Goal: Task Accomplishment & Management: Manage account settings

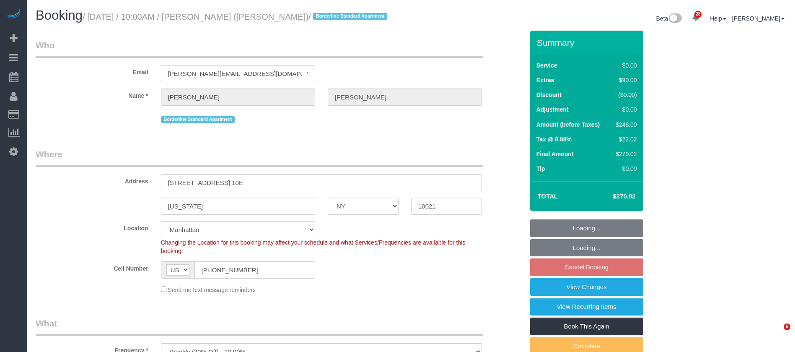
select select "NY"
select select "2"
select select "string:stripe-pm_1R58S94VGloSiKo7oTDM75CS"
select select "spot3"
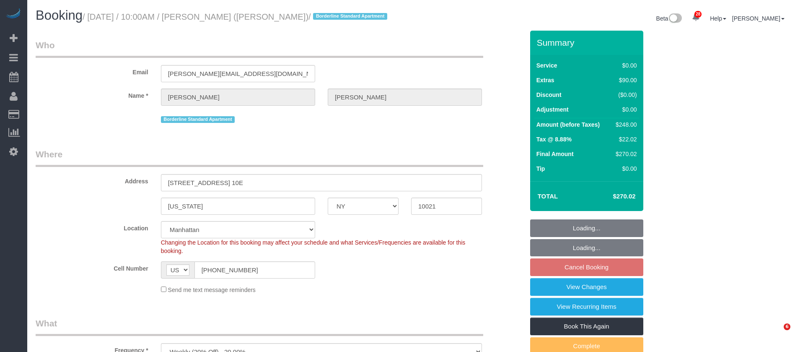
select select "number:57"
select select "number:73"
select select "number:15"
select select "number:6"
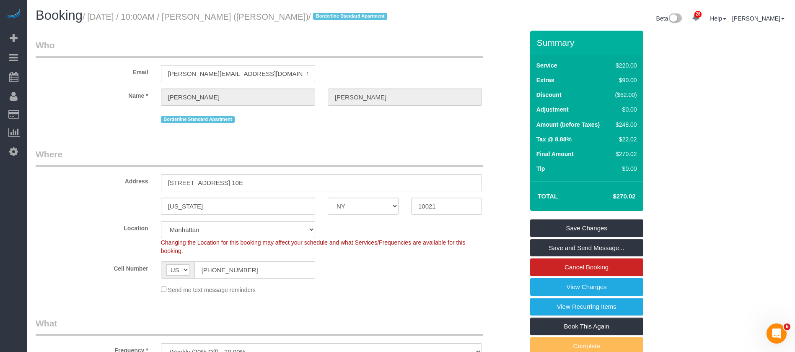
drag, startPoint x: 91, startPoint y: 14, endPoint x: 277, endPoint y: 14, distance: 186.0
click at [277, 14] on small "/ September 28, 2025 / 10:00AM / Johanna Goetze (Peter Harrington) / Borderline…" at bounding box center [236, 16] width 307 height 9
copy small "September 28, 2025 / 10:00AM / Johanna Goetze"
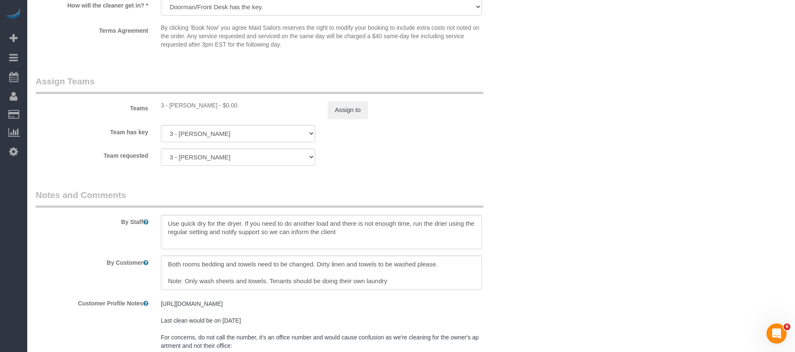
scroll to position [997, 0]
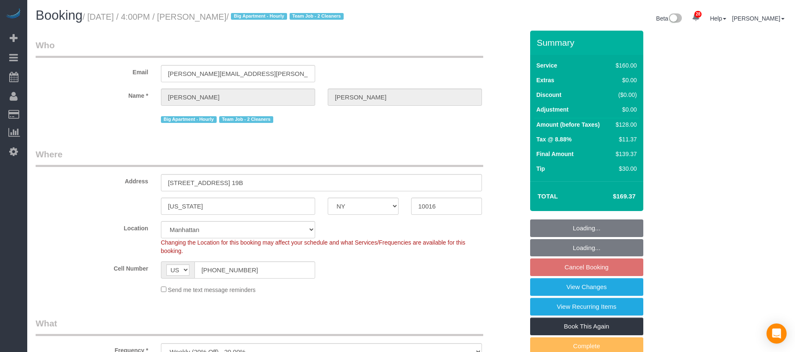
select select "NY"
select select "string:stripe-pm_1QmmDe4VGloSiKo7qN6Zl7hg"
select select "number:89"
select select "number:90"
select select "number:15"
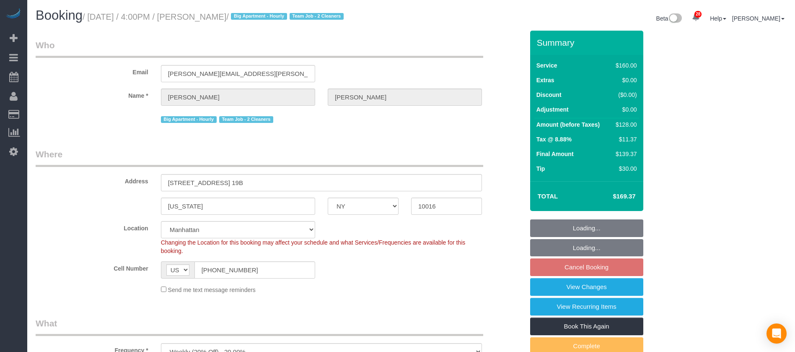
select select "number:5"
select select "spot63"
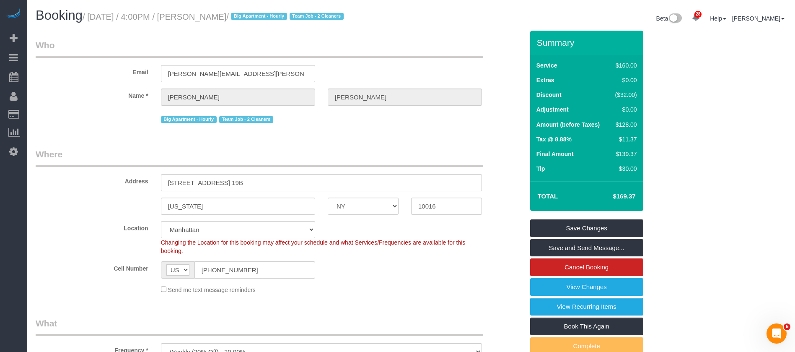
drag, startPoint x: 90, startPoint y: 13, endPoint x: 253, endPoint y: 14, distance: 163.0
click at [253, 14] on small "/ September 28, 2025 / 4:00PM / Leigh Fisch / Big Apartment - Hourly Team Job -…" at bounding box center [215, 16] width 264 height 9
copy small "September 28, 2025 / 4:00PM / Leigh Fisch"
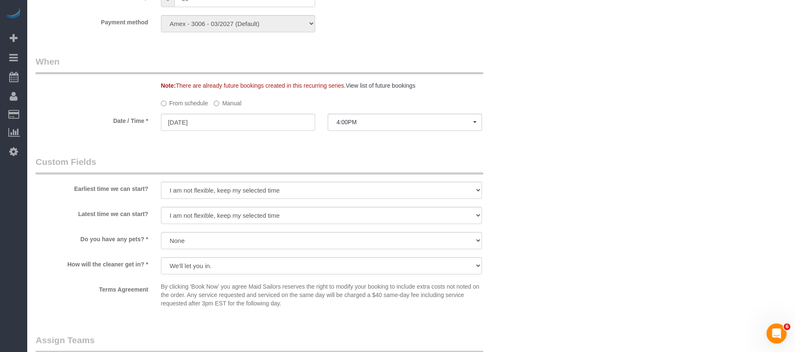
scroll to position [628, 0]
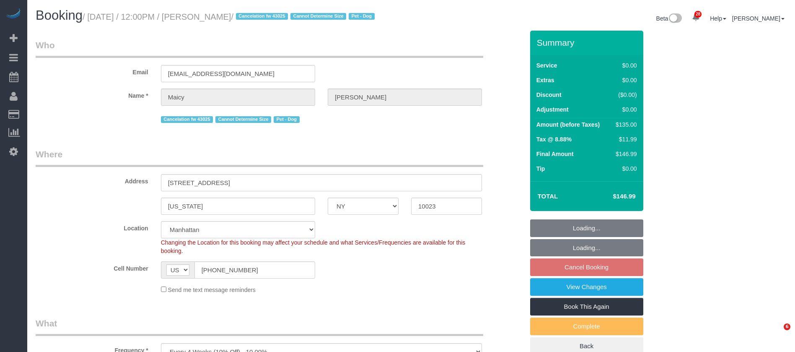
select select "NY"
select select "spot5"
select select "number:58"
select select "number:76"
select select "number:13"
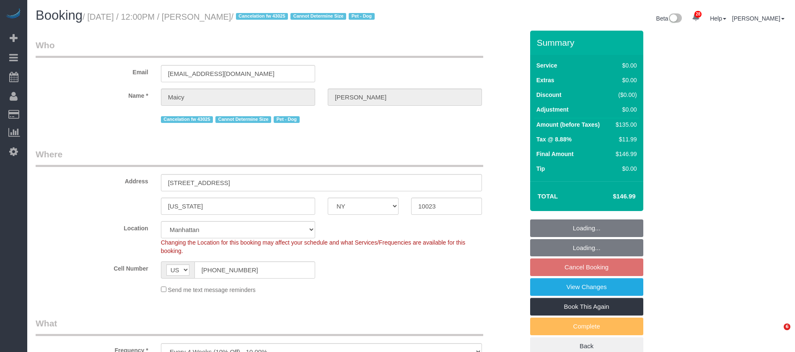
select select "number:5"
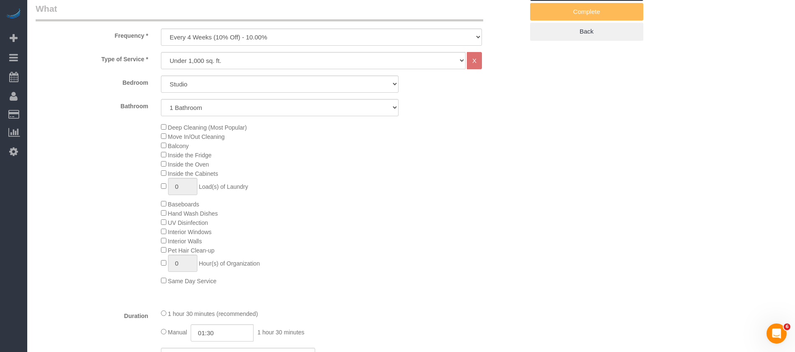
scroll to position [440, 0]
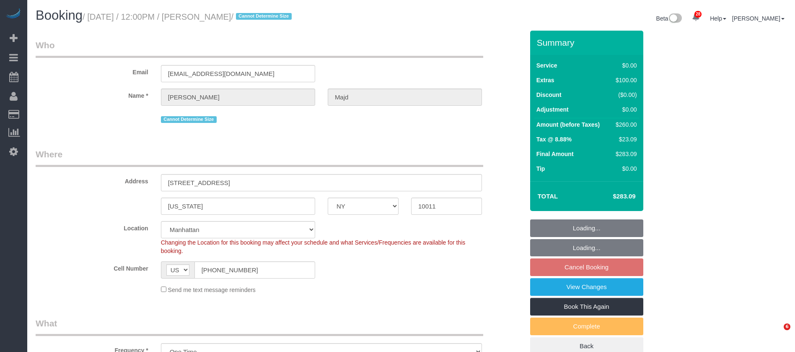
select select "NY"
select select "1"
select select "string:stripe-pm_1SBHy84VGloSiKo74KjwRX3l"
select select "spot60"
select select "number:89"
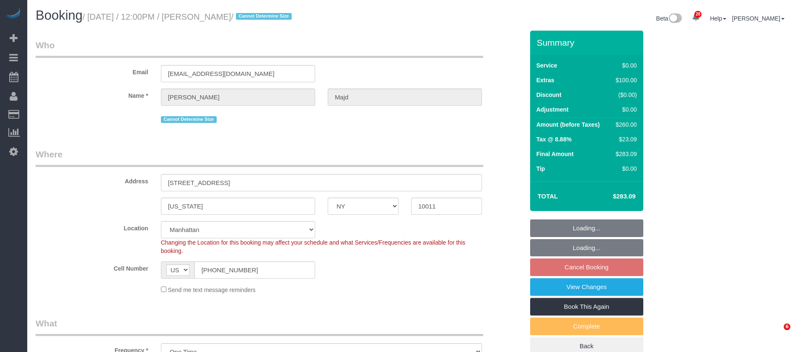
select select "number:90"
select select "number:15"
select select "number:5"
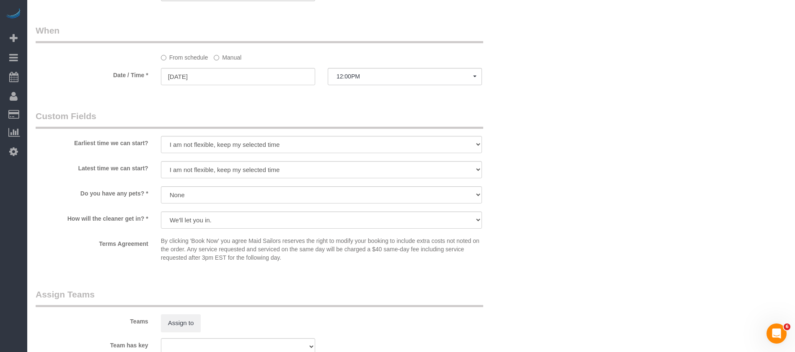
scroll to position [943, 0]
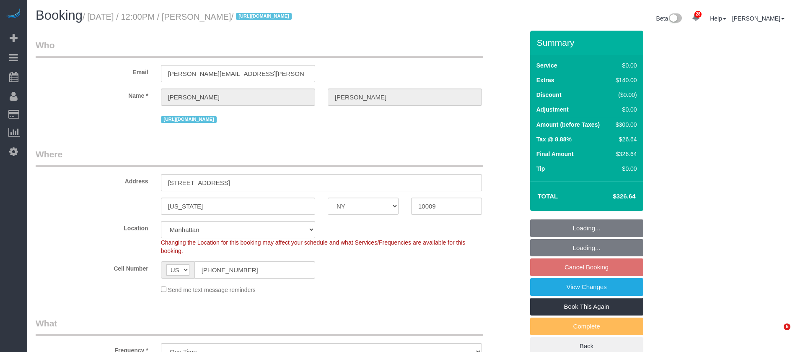
select select "NY"
select select "1"
select select "string:stripe-pm_1SBPAR4VGloSiKo7zBCDNPGQ"
select select "spot5"
select select "number:89"
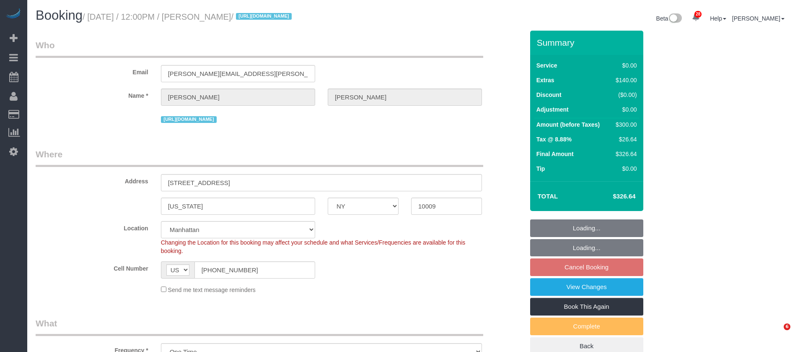
select select "number:90"
select select "number:15"
select select "number:5"
select select "NY"
select select "spot5"
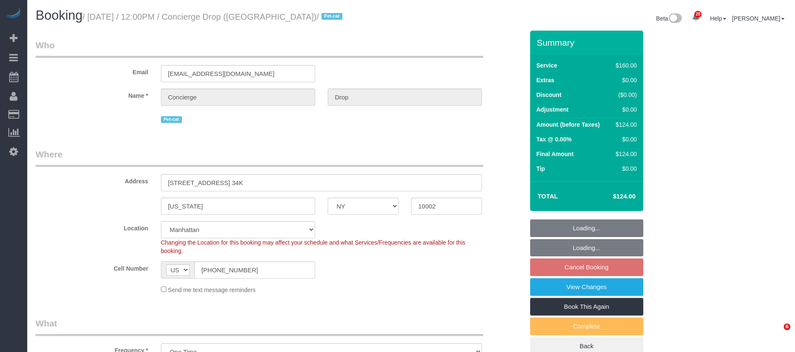
select select "number:89"
select select "number:90"
select select "number:14"
select select "number:5"
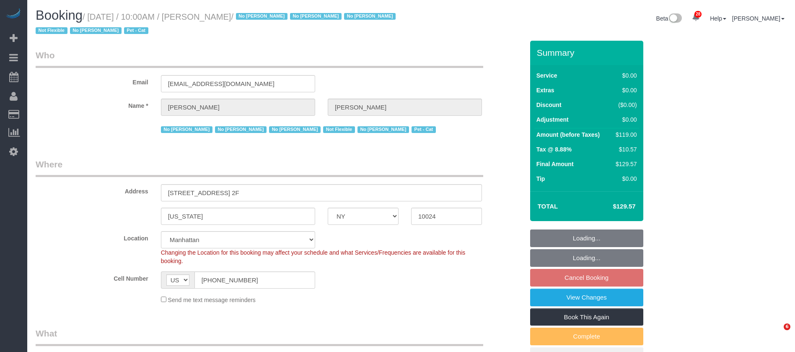
select select "NY"
select select "spot3"
select select "number:89"
select select "number:90"
select select "number:14"
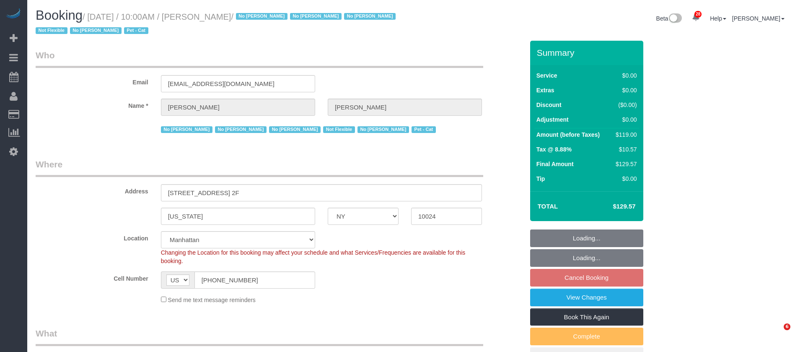
select select "number:5"
select select "number:21"
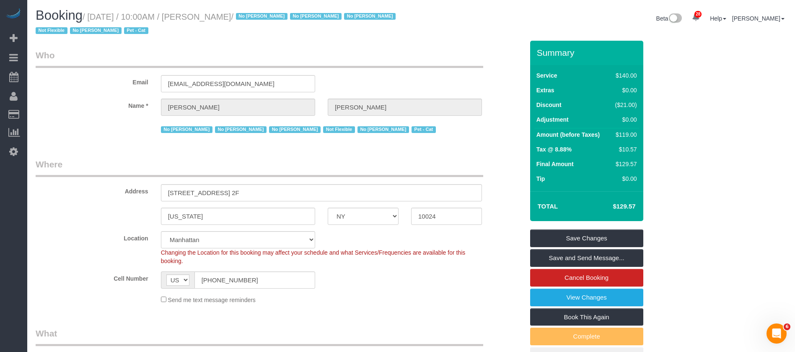
drag, startPoint x: 91, startPoint y: 12, endPoint x: 262, endPoint y: 14, distance: 171.0
click at [271, 12] on small "/ September 28, 2025 / 10:00AM / Anna Cameron / No Angela Molina No Karimatou A…" at bounding box center [217, 23] width 362 height 23
copy small "September 28, 2025 / 10:00AM / Anna Cameron"
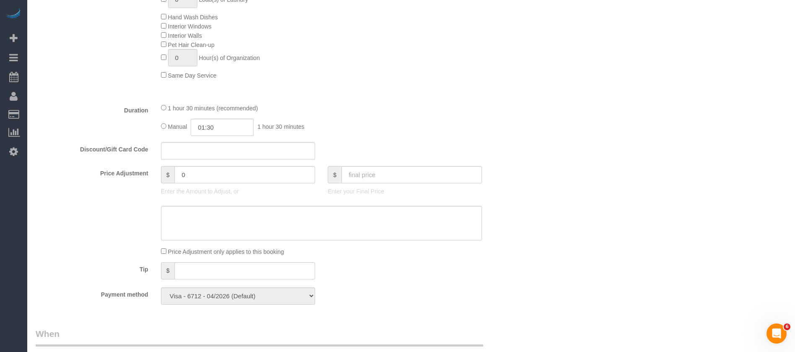
scroll to position [566, 0]
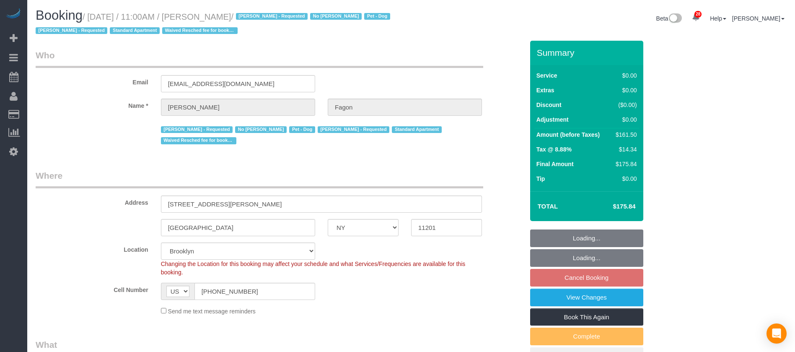
select select "NY"
select select "1"
select select "2"
select select "string:stripe-pm_1N7MCH4VGloSiKo7X7U6WIVW"
select select "number:60"
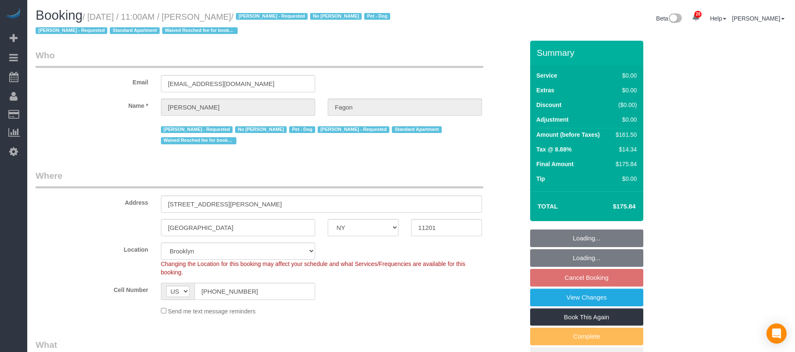
select select "number:74"
select select "number:13"
select select "number:5"
select select "spot64"
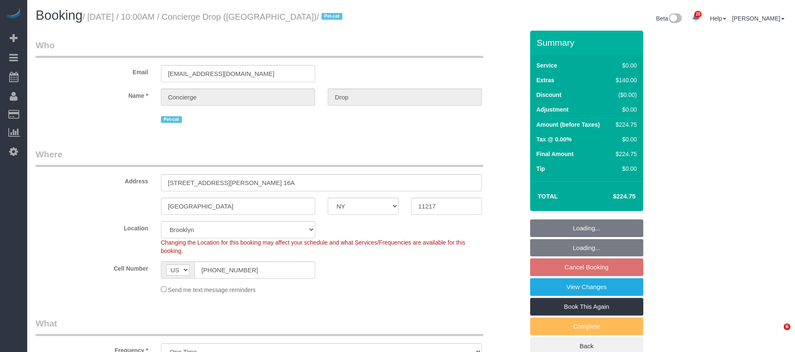
select select "NY"
select select "number:89"
select select "number:90"
select select "number:15"
select select "number:5"
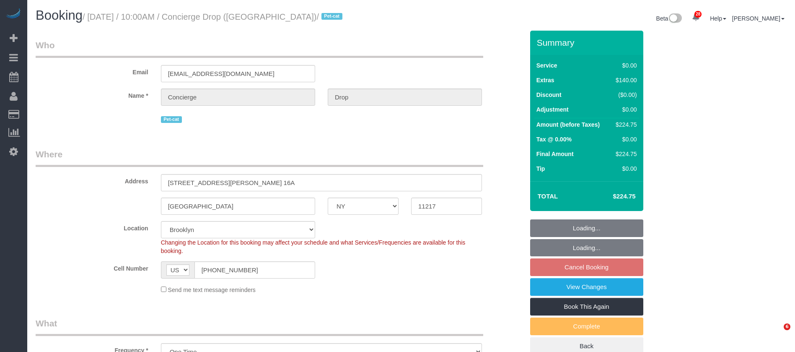
select select "spot63"
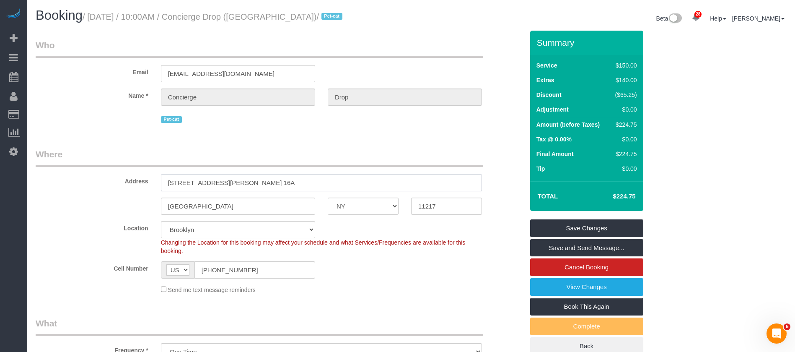
drag, startPoint x: 182, startPoint y: 182, endPoint x: 233, endPoint y: 180, distance: 50.7
click at [240, 180] on input "333 Schermerhorn Street, Apt. 16A" at bounding box center [321, 182] width 321 height 17
click at [274, 182] on input "333 Schermerhorn Street, Apt. 16A" at bounding box center [321, 182] width 321 height 17
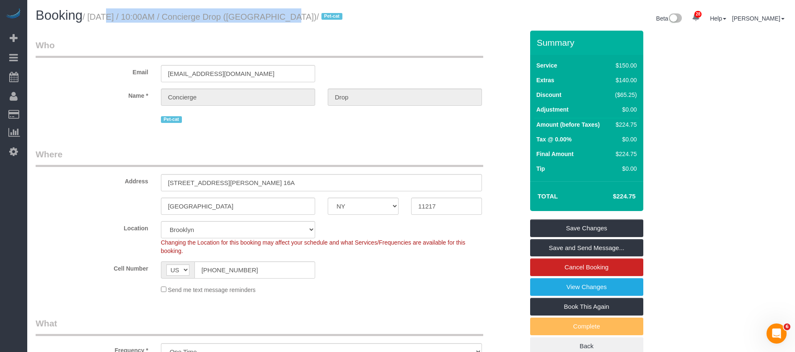
drag, startPoint x: 100, startPoint y: 16, endPoint x: 273, endPoint y: 13, distance: 173.5
click at [273, 13] on small "/ September 28, 2025 / 10:00AM / Concierge Drop (NYC) / Pet-cat" at bounding box center [214, 16] width 262 height 9
copy small "September 28, 2025 / 10:00AM / Concierge Drop"
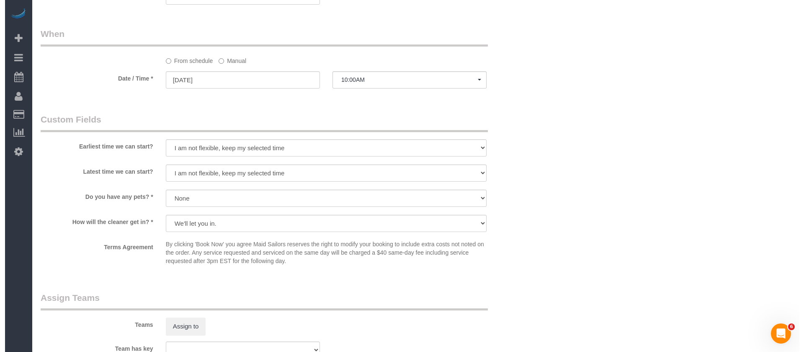
scroll to position [943, 0]
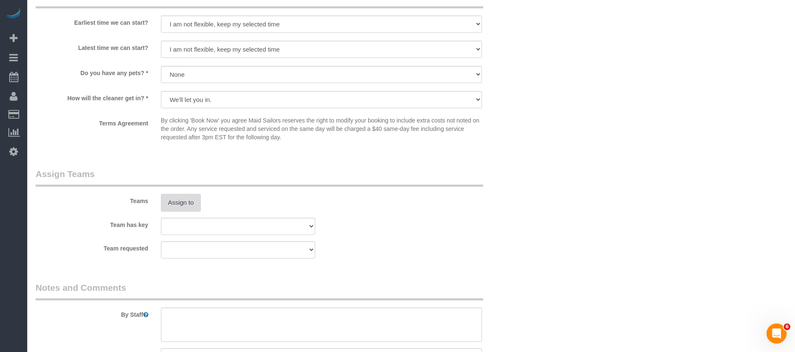
click at [172, 203] on button "Assign to" at bounding box center [181, 203] width 40 height 18
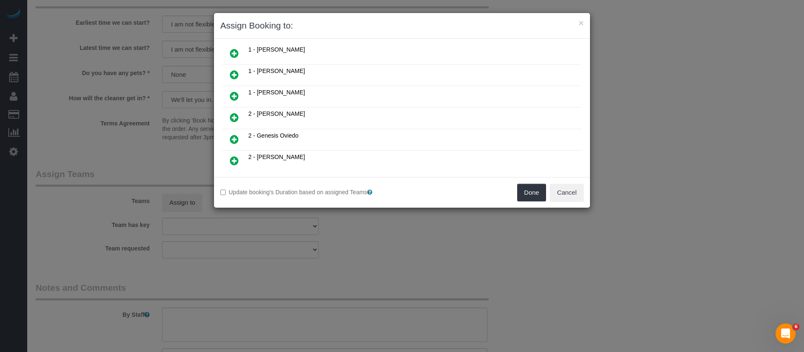
scroll to position [251, 0]
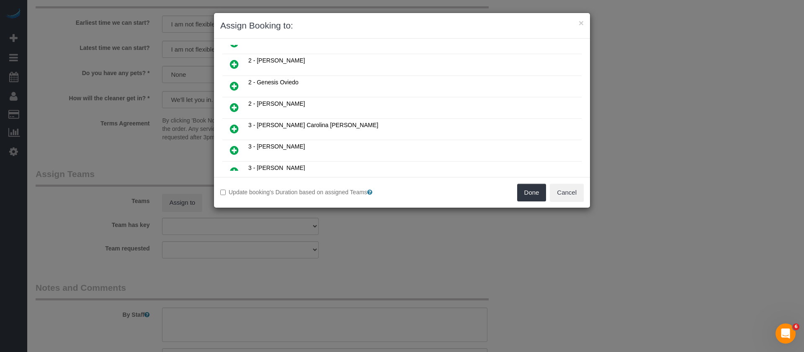
drag, startPoint x: 235, startPoint y: 88, endPoint x: 259, endPoint y: 96, distance: 25.7
click at [234, 87] on icon at bounding box center [234, 86] width 9 height 10
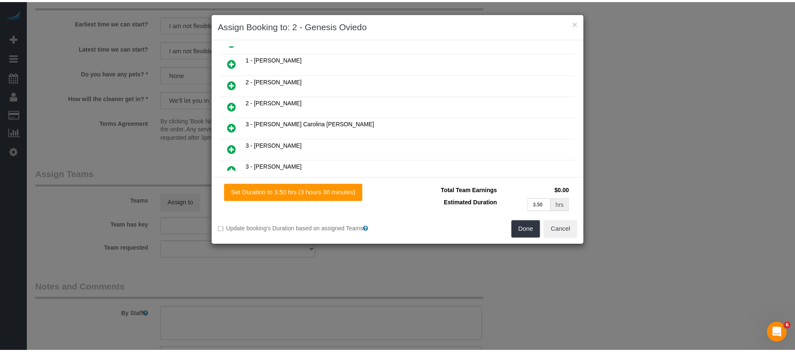
scroll to position [272, 0]
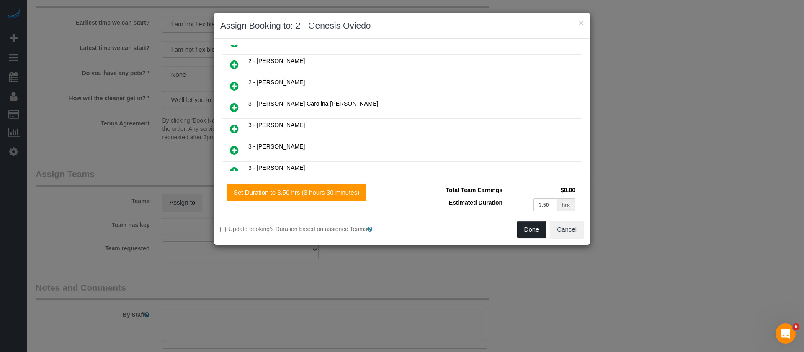
click at [536, 233] on button "Done" at bounding box center [531, 229] width 29 height 18
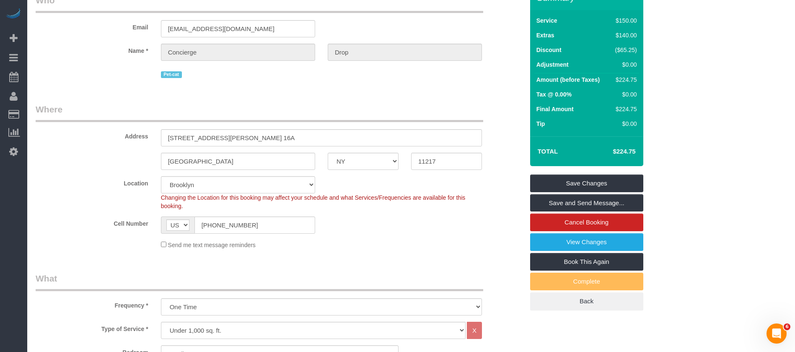
scroll to position [0, 0]
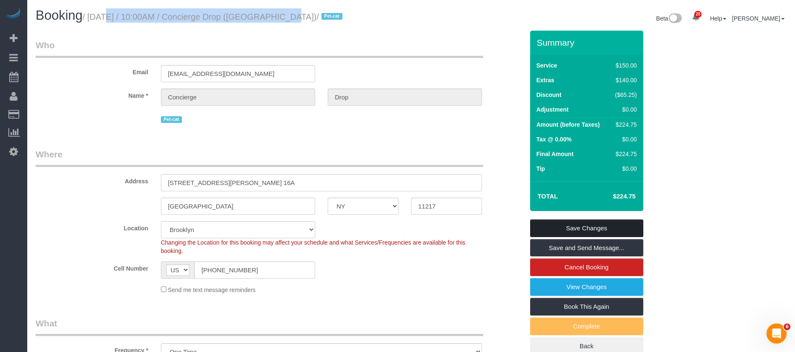
click at [606, 223] on link "Save Changes" at bounding box center [586, 228] width 113 height 18
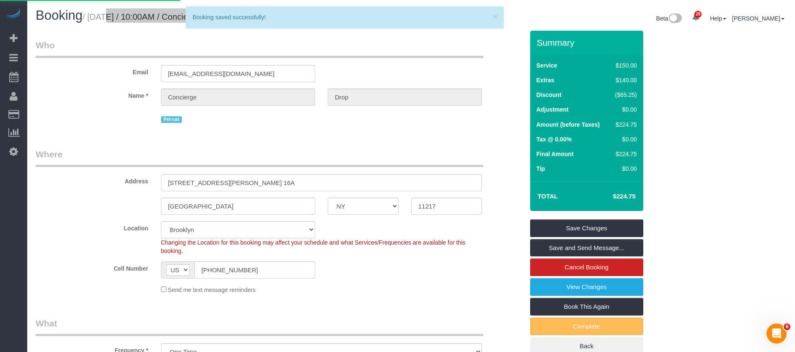
select select "**********"
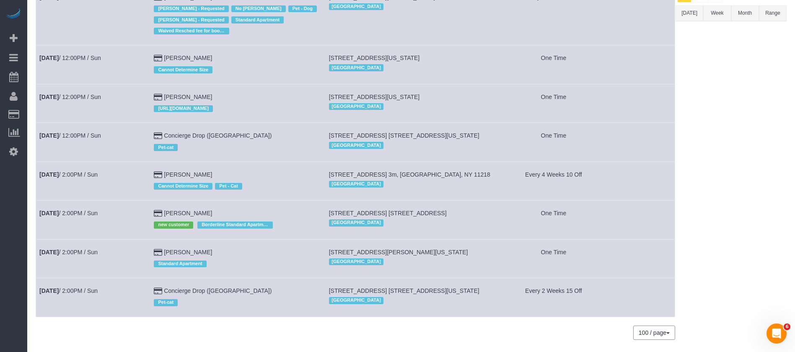
scroll to position [187, 0]
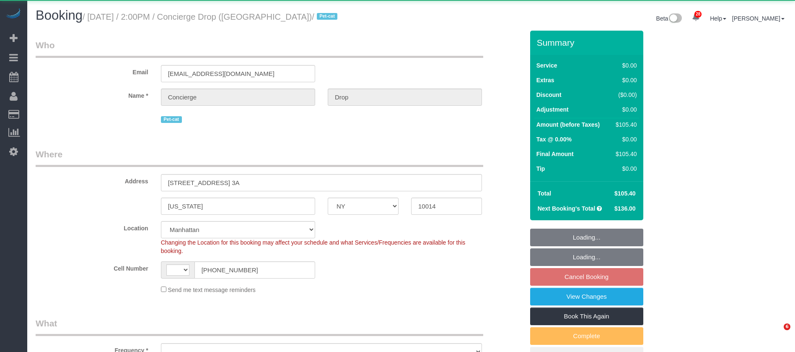
select select "NY"
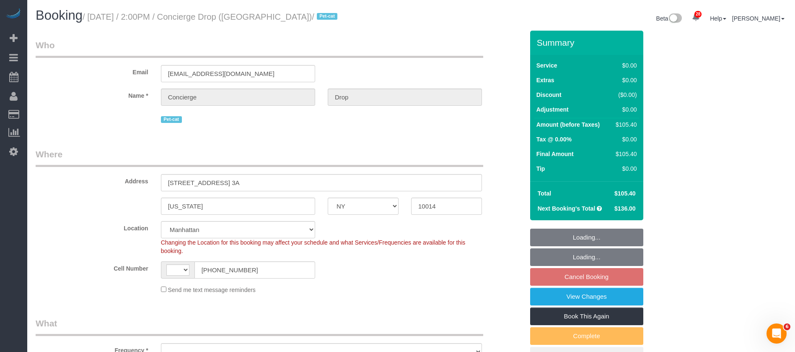
select select "string:[GEOGRAPHIC_DATA]"
select select "1"
select select "number:89"
select select "number:90"
select select "number:15"
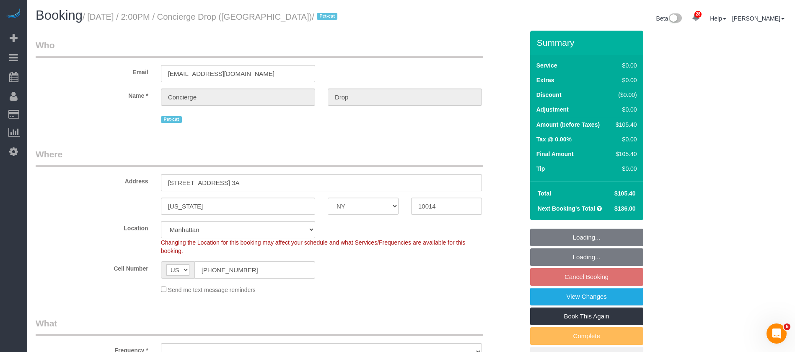
select select "number:5"
select select "object:1490"
select select "spot7"
select select "1"
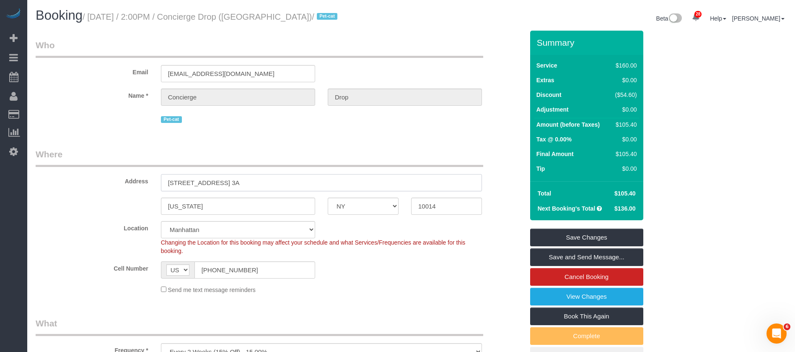
drag, startPoint x: 164, startPoint y: 186, endPoint x: 259, endPoint y: 182, distance: 94.3
click at [259, 182] on input "[STREET_ADDRESS] 3A" at bounding box center [321, 182] width 321 height 17
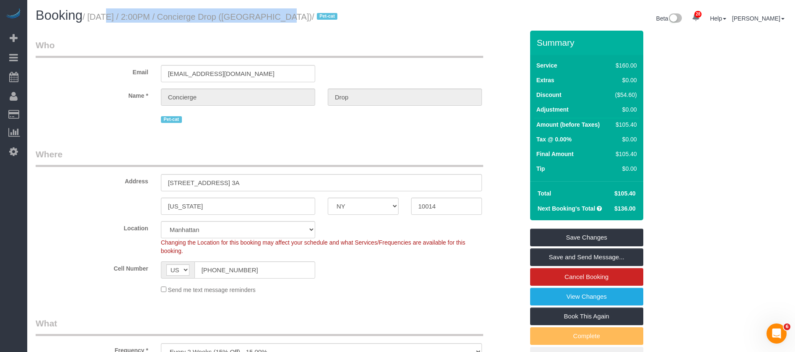
drag, startPoint x: 91, startPoint y: 17, endPoint x: 269, endPoint y: 12, distance: 178.6
click at [269, 12] on small "/ [DATE] / 2:00PM / Concierge Drop ([GEOGRAPHIC_DATA]) / Pet-cat" at bounding box center [211, 16] width 257 height 9
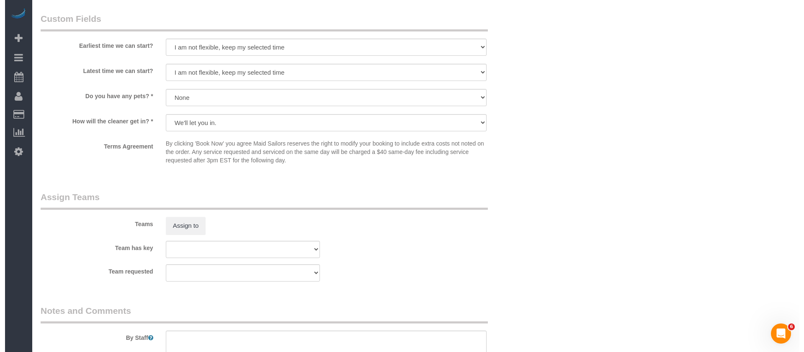
scroll to position [1068, 0]
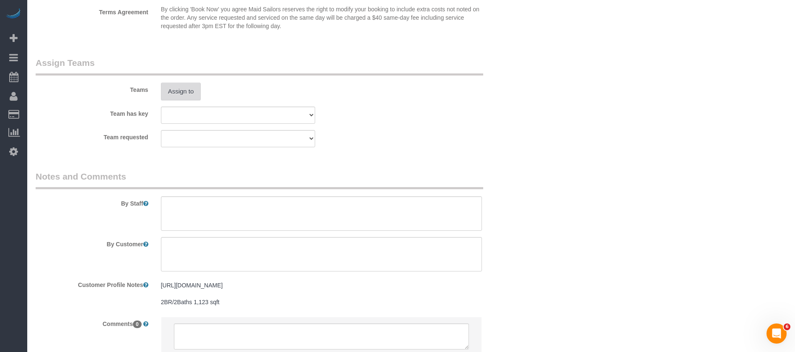
click at [177, 93] on button "Assign to" at bounding box center [181, 92] width 40 height 18
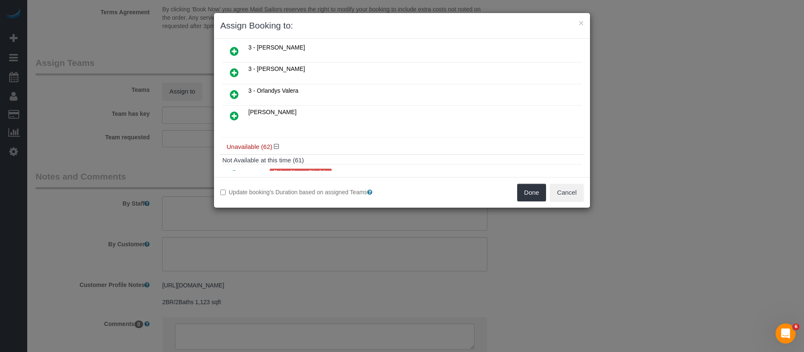
scroll to position [377, 0]
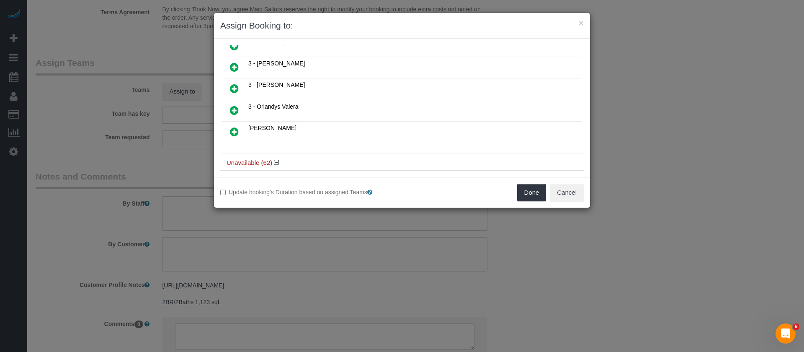
click at [233, 88] on icon at bounding box center [234, 88] width 9 height 10
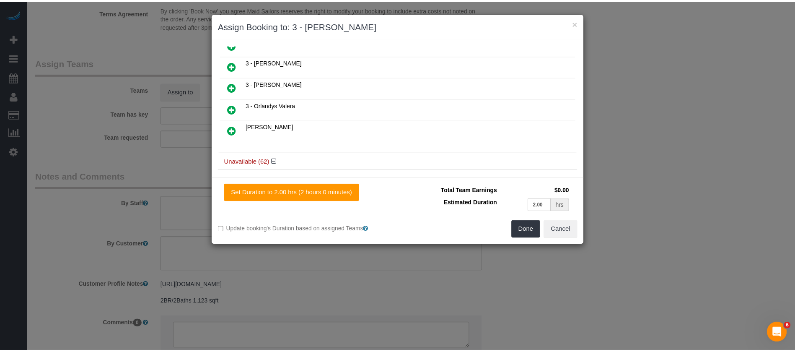
scroll to position [397, 0]
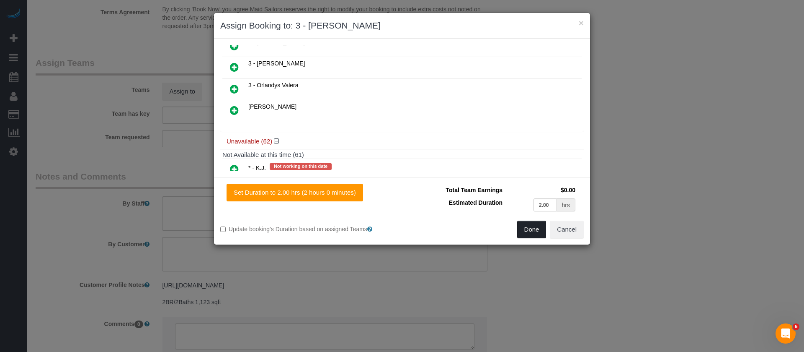
click at [530, 235] on button "Done" at bounding box center [531, 229] width 29 height 18
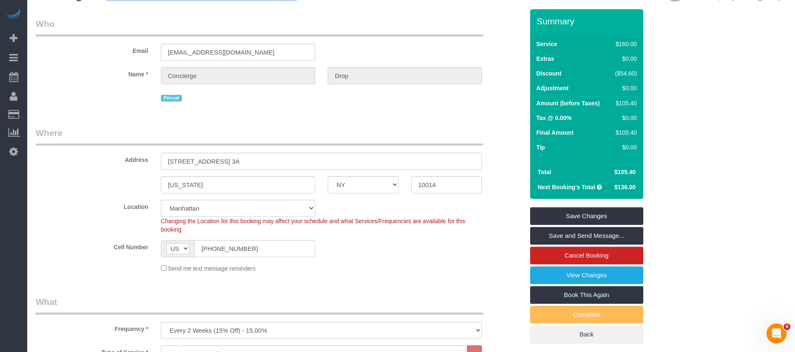
scroll to position [0, 0]
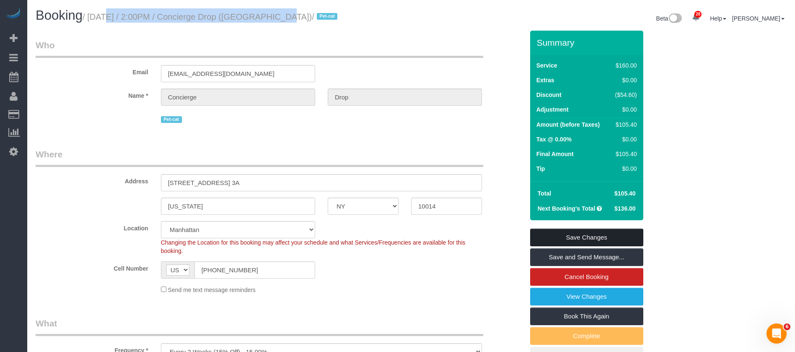
drag, startPoint x: 616, startPoint y: 230, endPoint x: 602, endPoint y: 231, distance: 14.3
click at [616, 230] on link "Save Changes" at bounding box center [586, 237] width 113 height 18
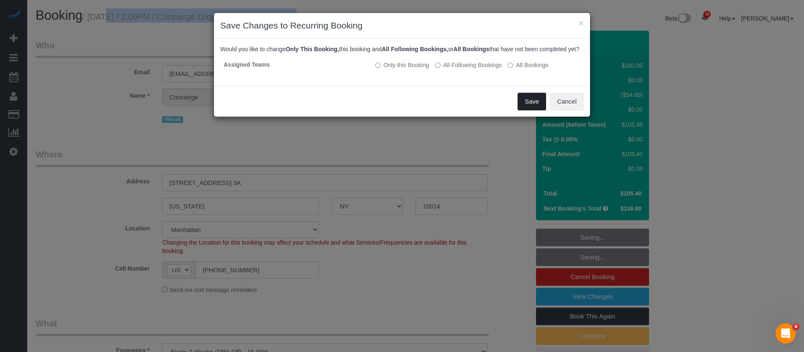
click at [528, 110] on button "Save" at bounding box center [532, 102] width 28 height 18
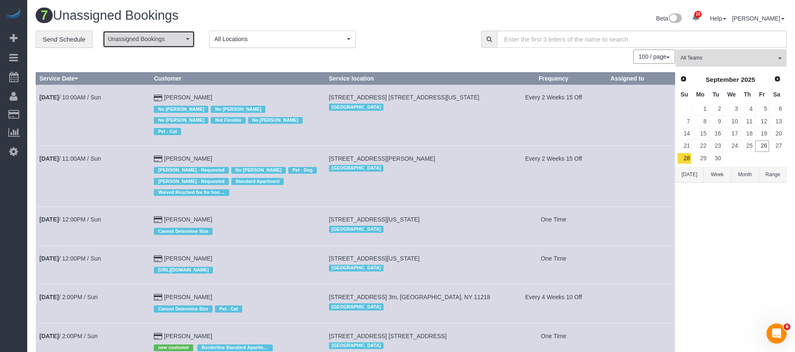
click at [184, 44] on button "Unassigned Bookings" at bounding box center [149, 39] width 92 height 17
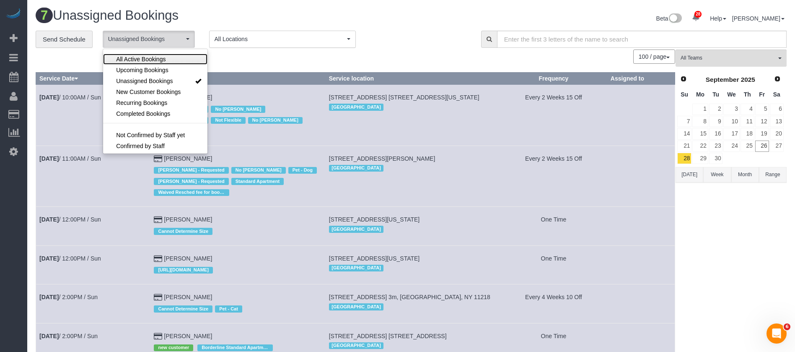
drag, startPoint x: 153, startPoint y: 60, endPoint x: 243, endPoint y: 59, distance: 89.2
click at [154, 59] on span "All Active Bookings" at bounding box center [140, 59] width 49 height 8
click at [408, 42] on div "**********" at bounding box center [252, 40] width 433 height 18
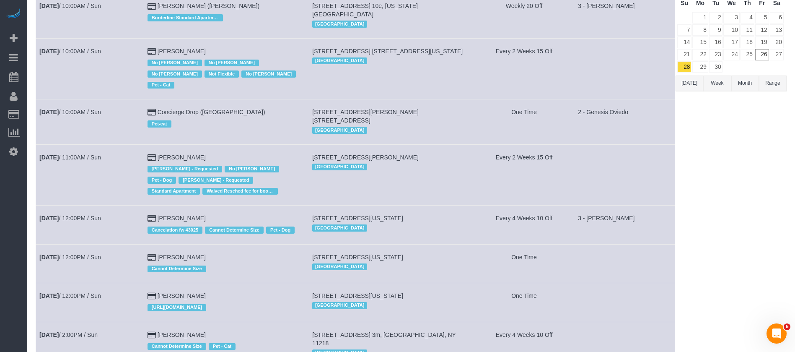
scroll to position [0, 0]
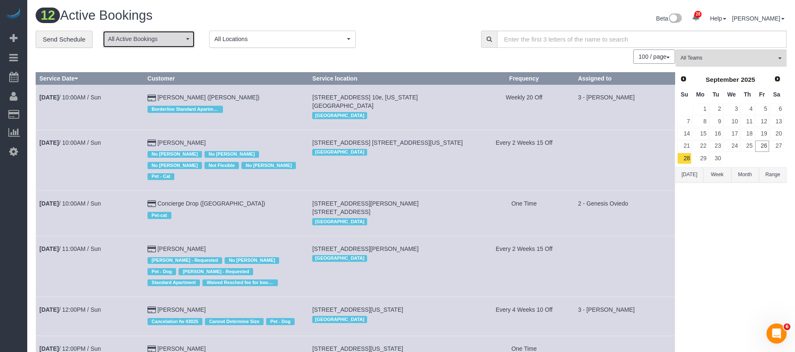
click at [180, 44] on button "All Active Bookings" at bounding box center [149, 39] width 92 height 17
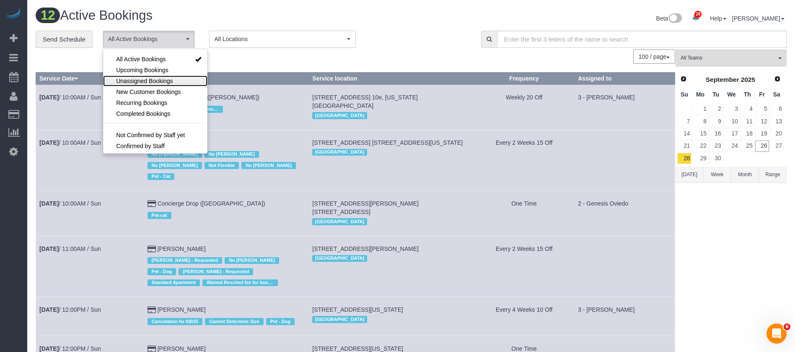
click at [163, 80] on span "Unassigned Bookings" at bounding box center [144, 81] width 57 height 8
select select "**********"
click at [219, 51] on div "100 / page 10 / page 20 / page 30 / page 40 / page 50 / page 100 / page" at bounding box center [355, 56] width 639 height 14
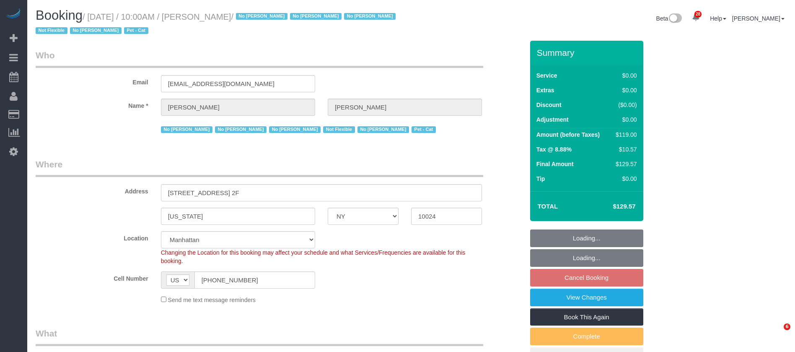
select select "NY"
select select "spot3"
select select "number:89"
select select "number:90"
select select "number:14"
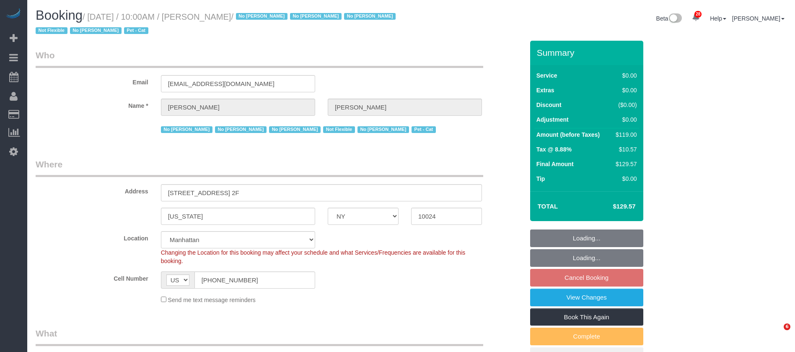
select select "number:5"
select select "number:21"
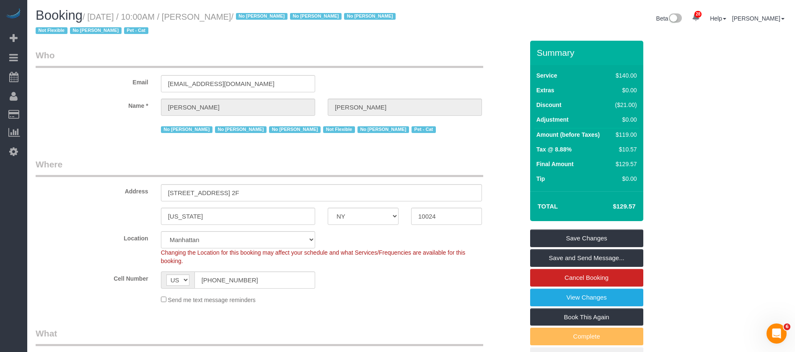
drag, startPoint x: 91, startPoint y: 13, endPoint x: 269, endPoint y: 17, distance: 178.1
click at [269, 17] on small "/ September 28, 2025 / 10:00AM / Anna Cameron / No Angela Molina No Karimatou A…" at bounding box center [217, 23] width 362 height 23
copy small "September 28, 2025 / 10:00AM / Anna Cameron"
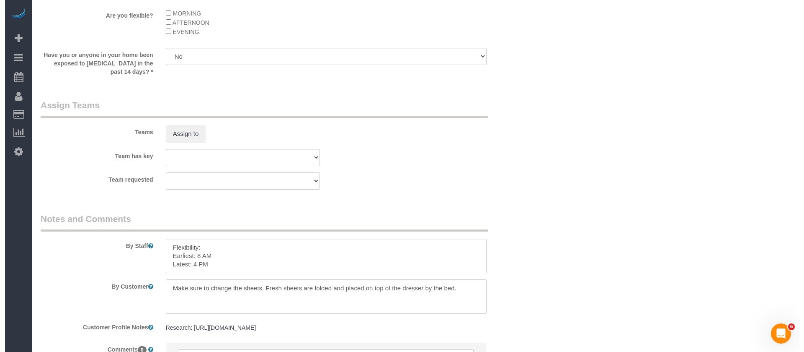
scroll to position [1172, 0]
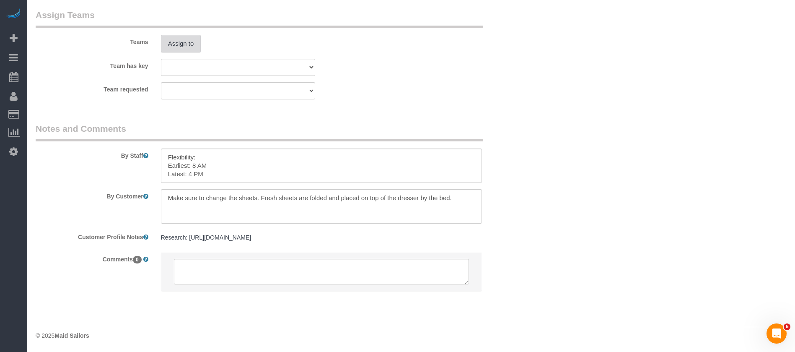
click at [178, 49] on button "Assign to" at bounding box center [181, 44] width 40 height 18
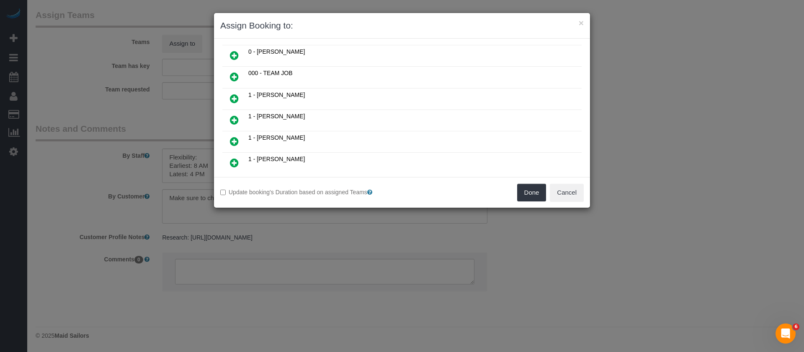
scroll to position [63, 0]
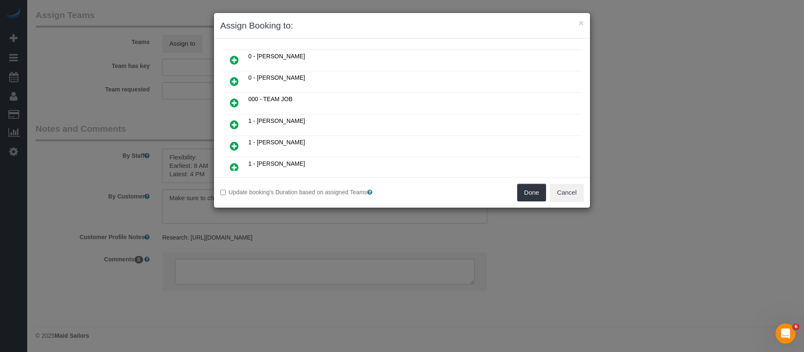
drag, startPoint x: 233, startPoint y: 124, endPoint x: 349, endPoint y: 134, distance: 116.5
click at [233, 124] on icon at bounding box center [234, 124] width 9 height 10
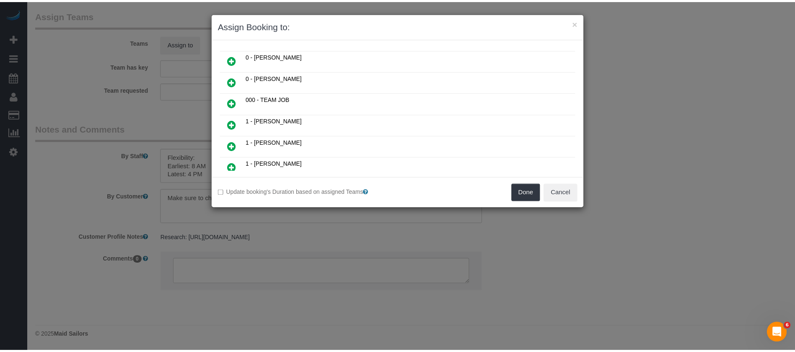
scroll to position [83, 0]
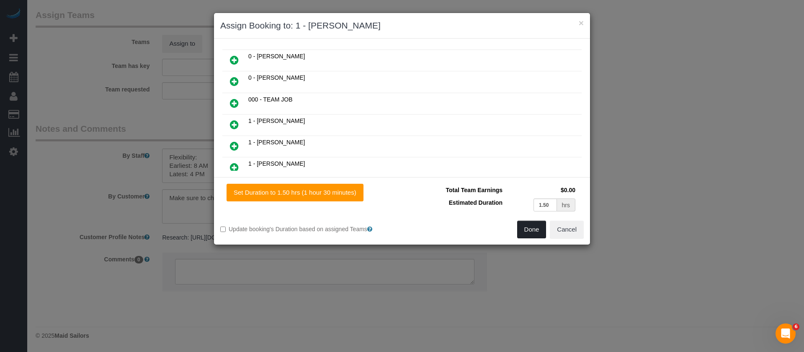
click at [535, 225] on button "Done" at bounding box center [531, 229] width 29 height 18
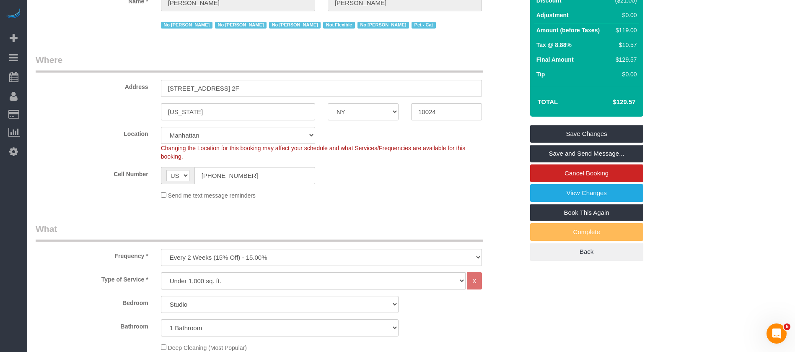
scroll to position [104, 0]
drag, startPoint x: 554, startPoint y: 132, endPoint x: 509, endPoint y: 121, distance: 47.2
click at [555, 133] on link "Save Changes" at bounding box center [586, 134] width 113 height 18
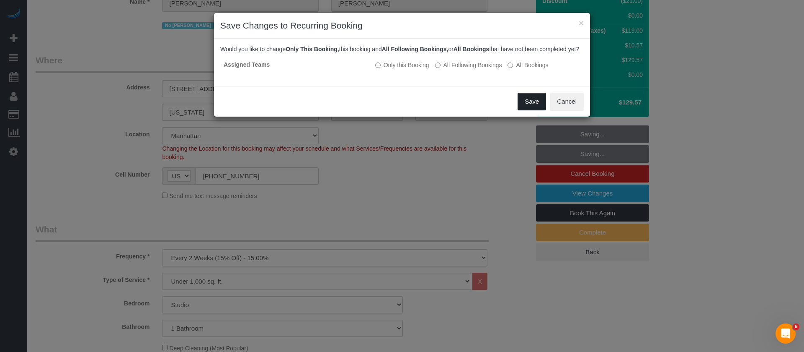
click at [525, 106] on button "Save" at bounding box center [532, 102] width 28 height 18
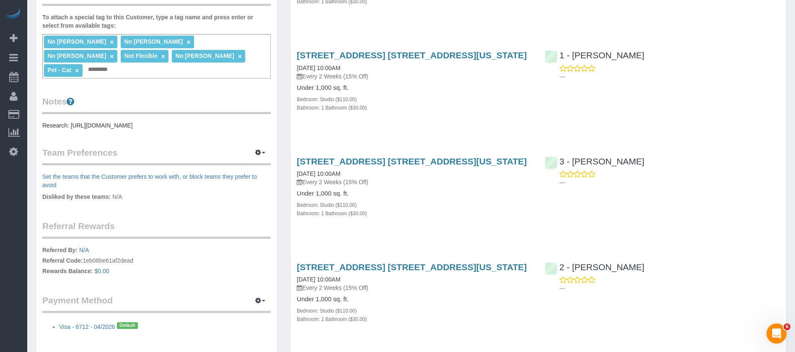
scroll to position [251, 0]
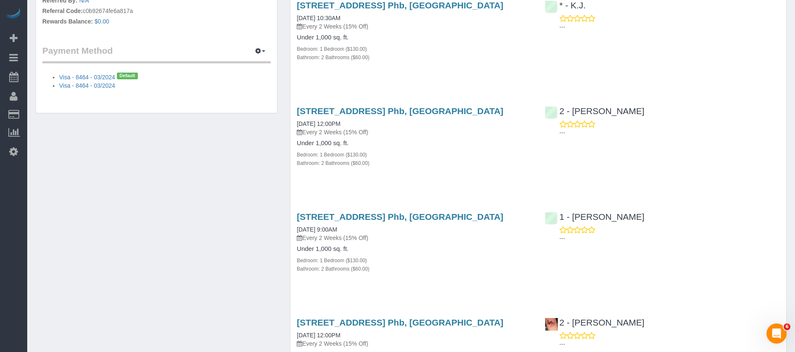
scroll to position [566, 0]
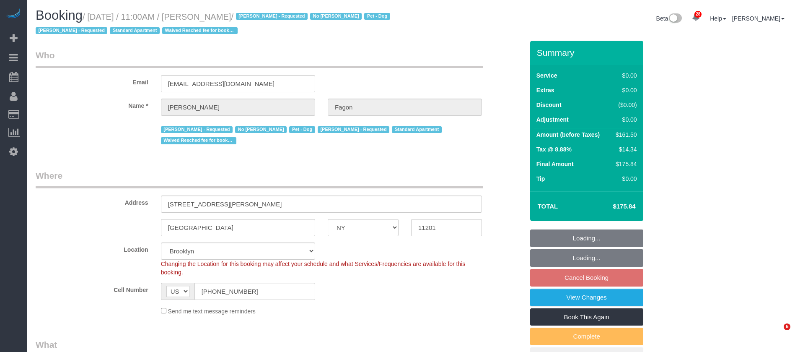
select select "NY"
select select "1"
select select "2"
select select "string:stripe-pm_1N7MCH4VGloSiKo7X7U6WIVW"
select select "number:60"
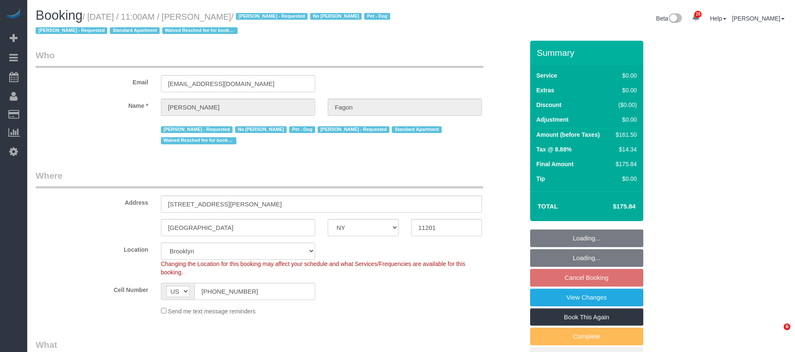
select select "number:74"
select select "number:13"
select select "number:5"
select select "spot4"
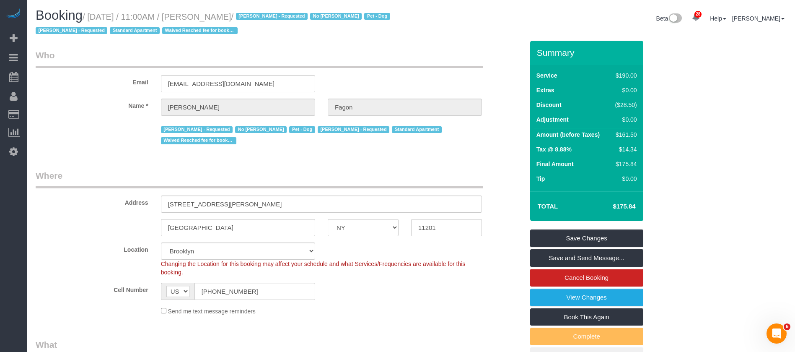
drag, startPoint x: 116, startPoint y: 10, endPoint x: 256, endPoint y: 14, distance: 140.0
click at [264, 16] on small "/ [DATE] / 11:00AM / [PERSON_NAME] / [PERSON_NAME] - Requested No [PERSON_NAME]…" at bounding box center [214, 23] width 357 height 23
copy small "[DATE] / 11:00AM / [PERSON_NAME]"
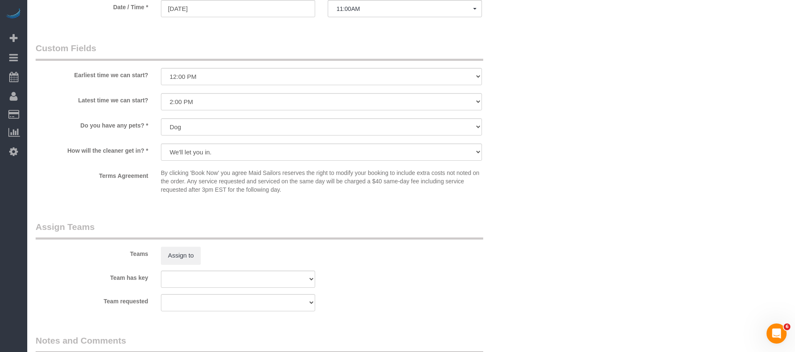
scroll to position [1006, 0]
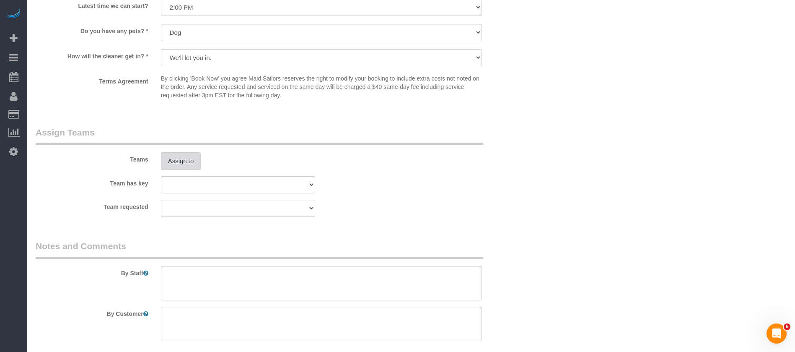
click at [187, 159] on button "Assign to" at bounding box center [181, 161] width 40 height 18
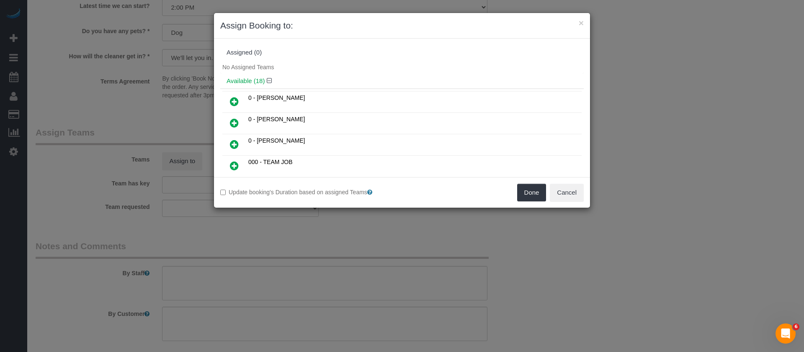
click at [238, 122] on link at bounding box center [235, 123] width 20 height 17
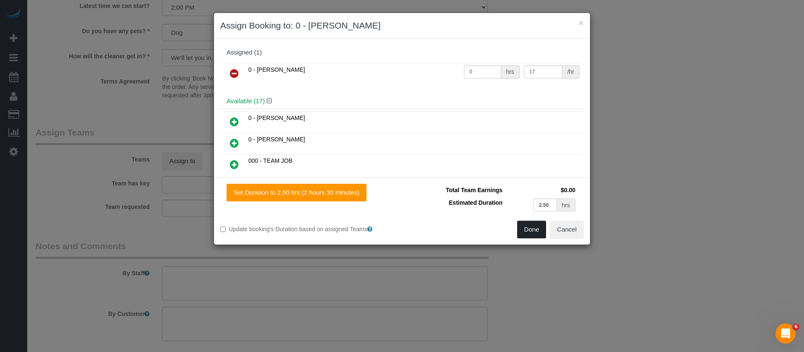
click at [528, 230] on button "Done" at bounding box center [531, 229] width 29 height 18
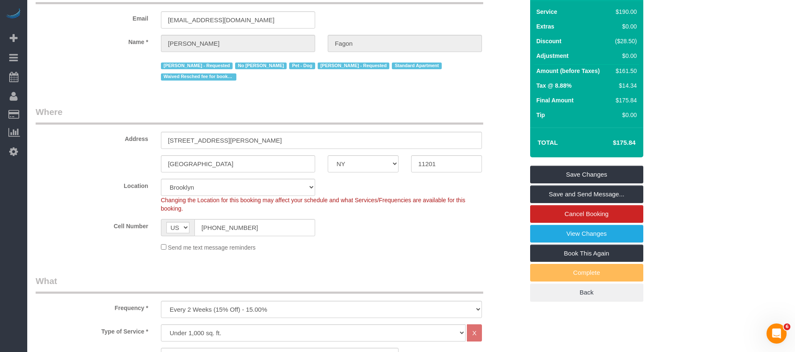
scroll to position [0, 0]
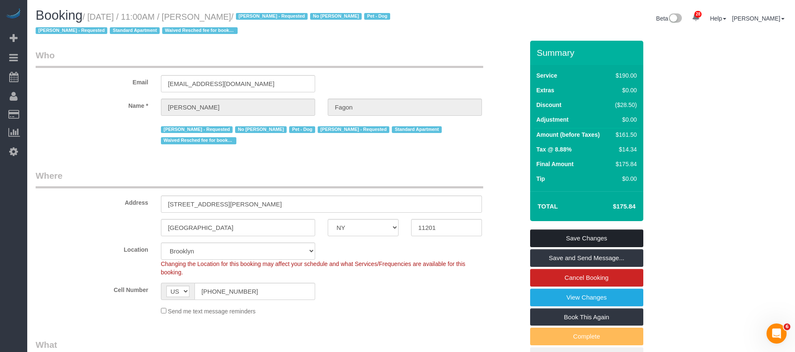
click at [607, 230] on link "Save Changes" at bounding box center [586, 238] width 113 height 18
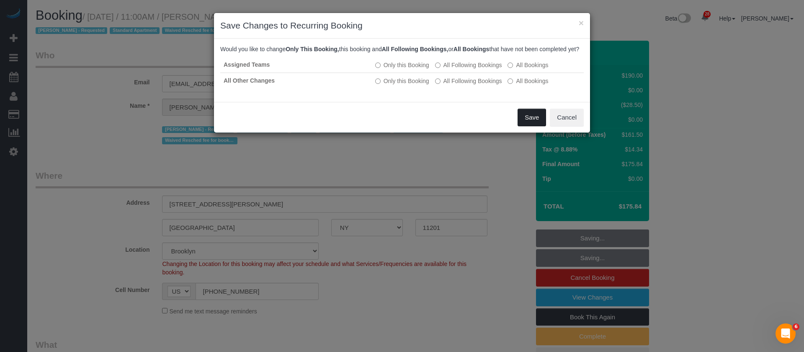
drag, startPoint x: 528, startPoint y: 124, endPoint x: 512, endPoint y: 86, distance: 42.0
click at [528, 124] on button "Save" at bounding box center [532, 118] width 28 height 18
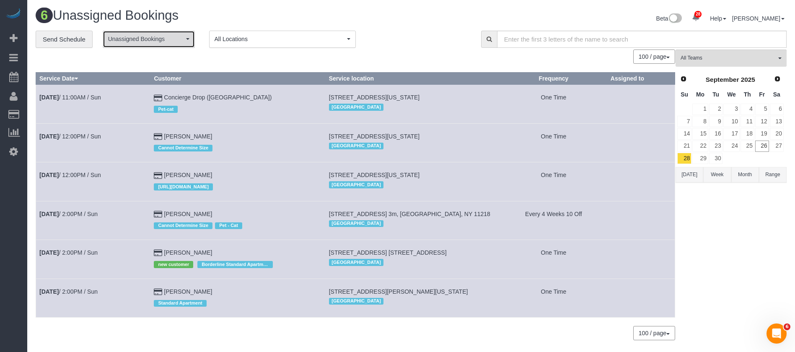
click at [173, 38] on span "Unassigned Bookings" at bounding box center [146, 39] width 76 height 8
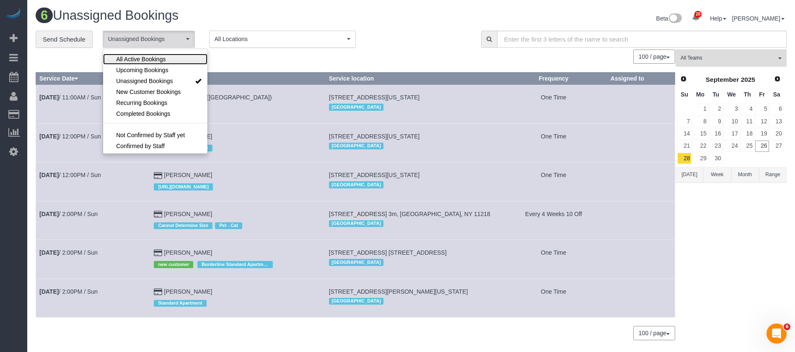
click at [166, 60] on link "All Active Bookings" at bounding box center [155, 59] width 104 height 11
click at [246, 56] on div "100 / page 10 / page 20 / page 30 / page 40 / page 50 / page 100 / page" at bounding box center [355, 56] width 639 height 14
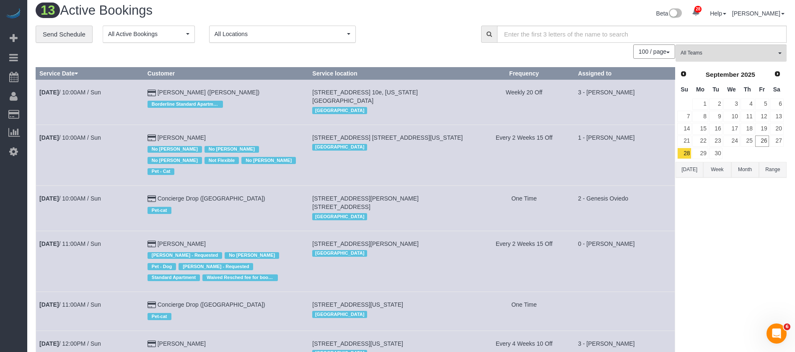
scroll to position [0, 0]
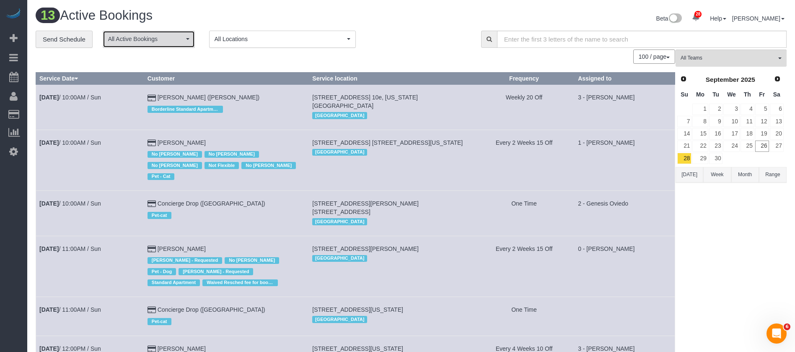
click at [175, 38] on span "All Active Bookings" at bounding box center [146, 39] width 76 height 8
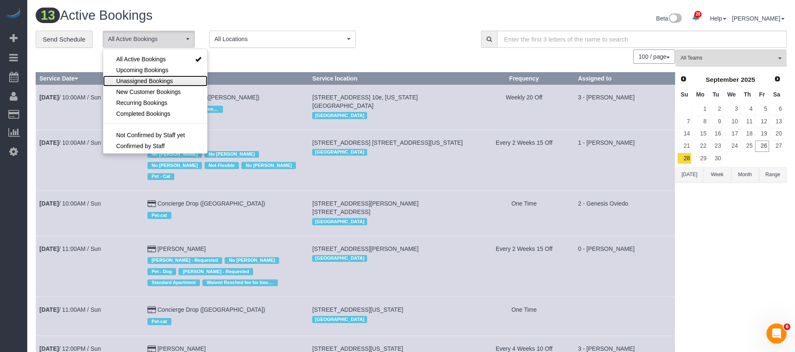
click at [165, 77] on span "Unassigned Bookings" at bounding box center [144, 81] width 57 height 8
select select "**********"
click at [268, 74] on th "Customer" at bounding box center [226, 78] width 165 height 12
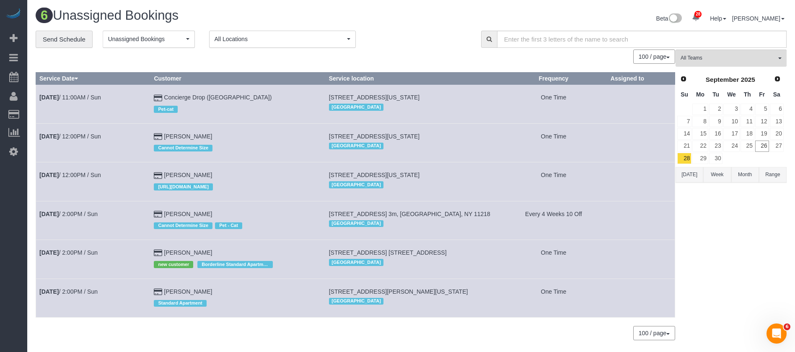
drag, startPoint x: 335, startPoint y: 94, endPoint x: 471, endPoint y: 89, distance: 136.7
click at [470, 89] on td "225 Cherry Street, 34k, New York, NY 10002 Manhattan" at bounding box center [412, 104] width 175 height 39
copy span "[STREET_ADDRESS][US_STATE]"
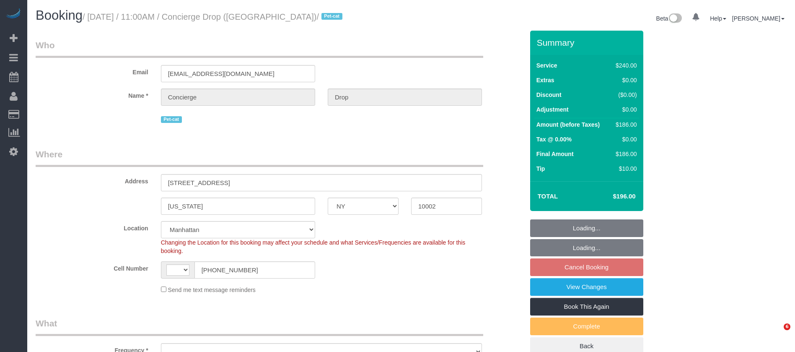
select select "NY"
select select "string:[GEOGRAPHIC_DATA]"
select select "object:645"
select select "180"
select select "number:89"
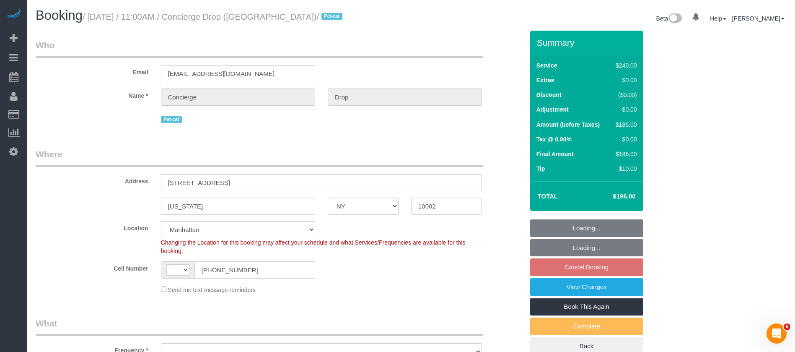
select select "number:90"
select select "number:14"
select select "number:5"
select select "object:1462"
select select "string:stripe-pm_1RaQn24VGloSiKo7zeOF73Wj"
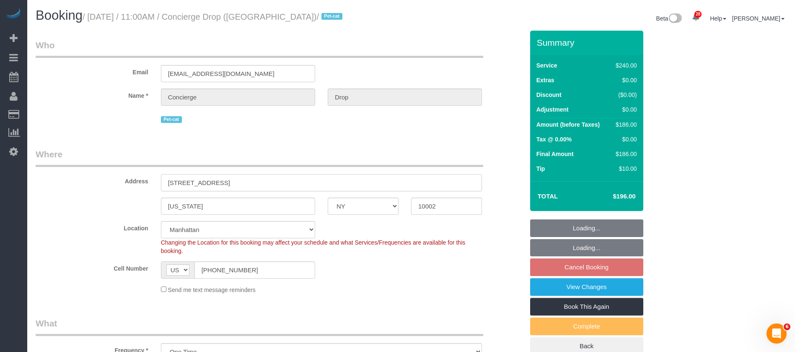
select select "spot4"
drag, startPoint x: 168, startPoint y: 183, endPoint x: 251, endPoint y: 179, distance: 83.9
click at [244, 180] on input "225 Cherry Street, 34K" at bounding box center [321, 182] width 321 height 17
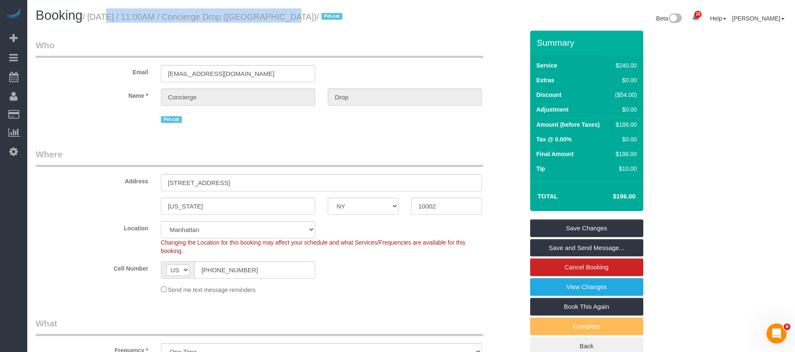
drag, startPoint x: 91, startPoint y: 15, endPoint x: 274, endPoint y: 19, distance: 182.7
click at [274, 19] on small "/ September 28, 2025 / 11:00AM / Concierge Drop (NYC) / Pet-cat" at bounding box center [214, 16] width 262 height 9
copy small "September 28, 2025 / 11:00AM / Concierge Drop"
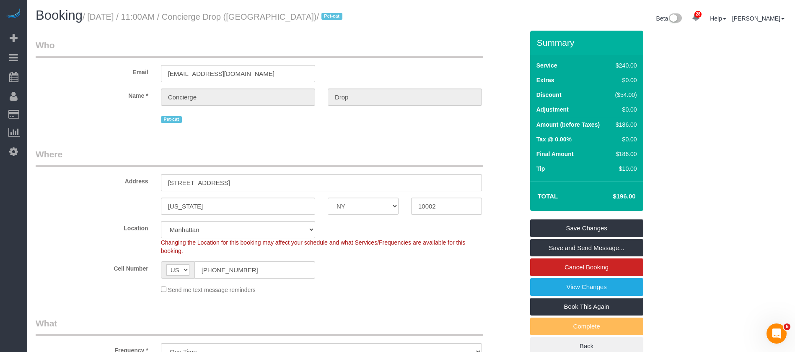
drag, startPoint x: 453, startPoint y: 38, endPoint x: 464, endPoint y: 7, distance: 32.5
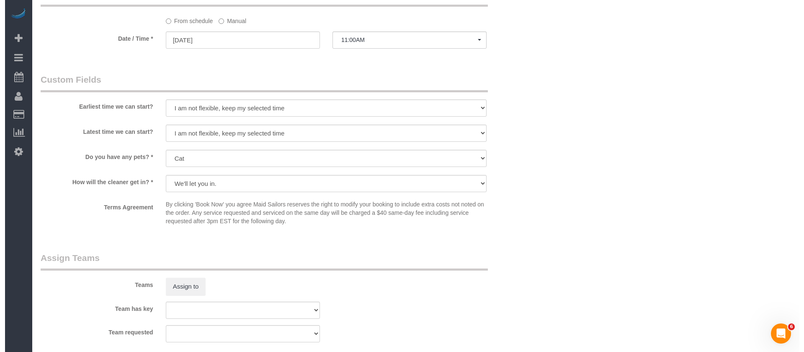
scroll to position [951, 0]
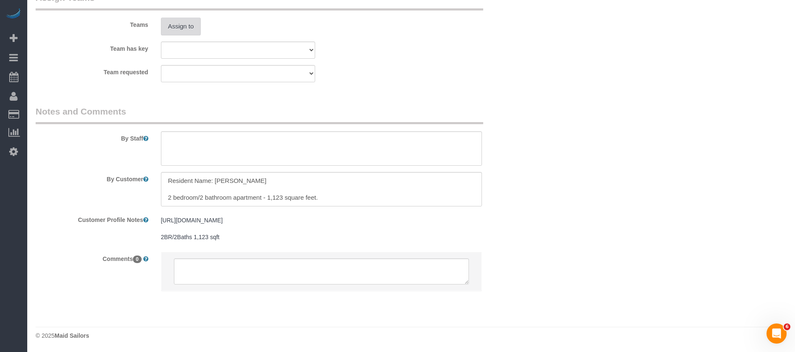
click at [186, 30] on button "Assign to" at bounding box center [181, 27] width 40 height 18
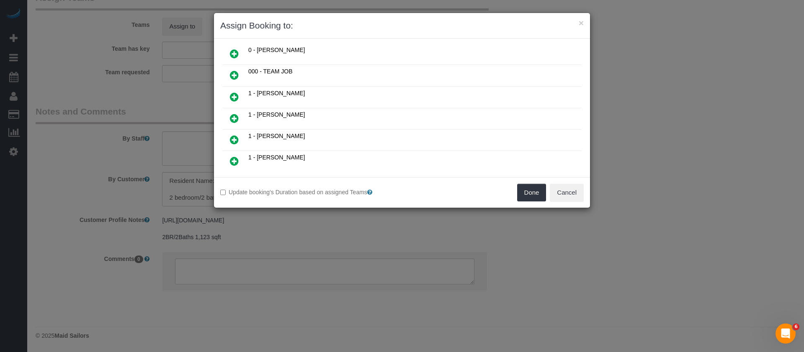
scroll to position [126, 0]
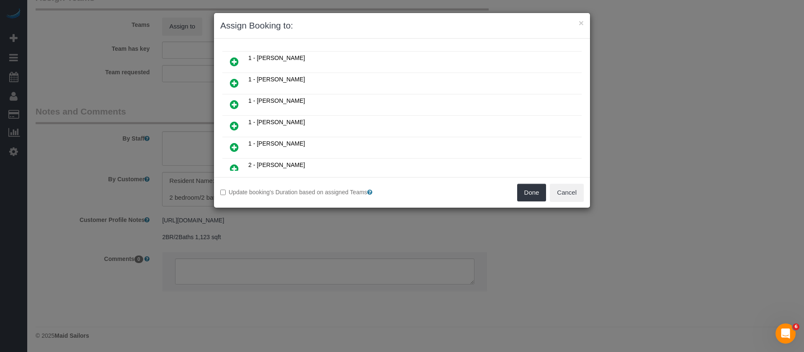
drag, startPoint x: 230, startPoint y: 103, endPoint x: 240, endPoint y: 103, distance: 10.5
click at [230, 103] on link at bounding box center [235, 104] width 20 height 17
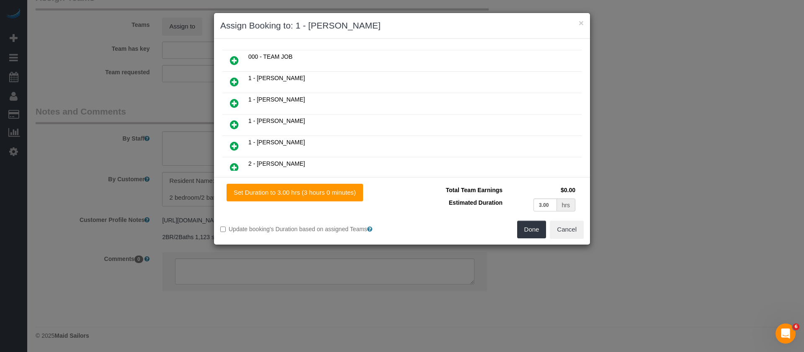
scroll to position [146, 0]
click at [525, 232] on button "Done" at bounding box center [531, 229] width 29 height 18
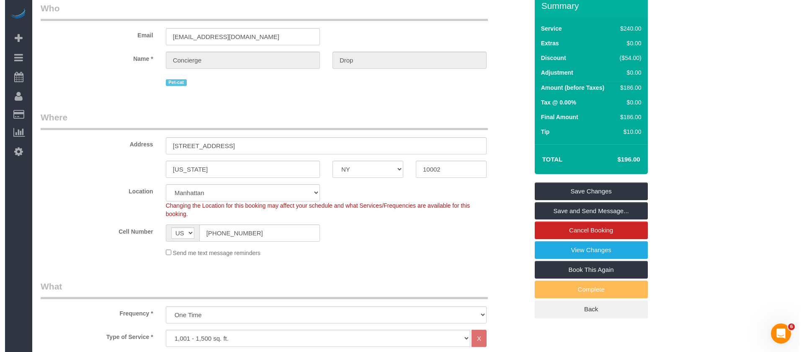
scroll to position [0, 0]
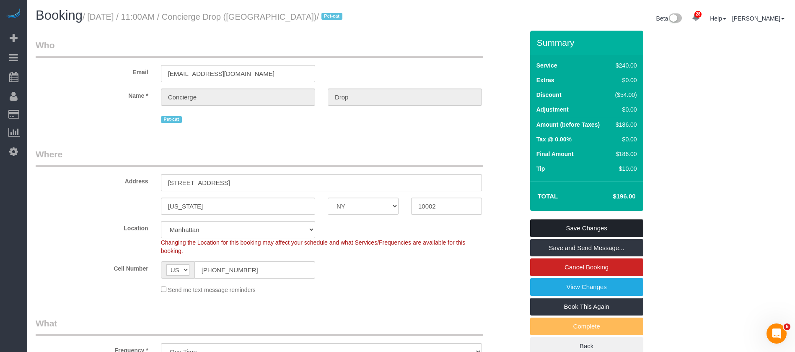
click at [578, 224] on link "Save Changes" at bounding box center [586, 228] width 113 height 18
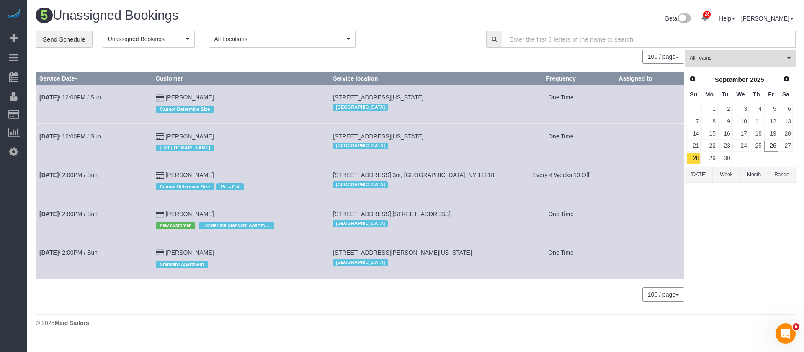
drag, startPoint x: 88, startPoint y: 171, endPoint x: 62, endPoint y: 181, distance: 27.2
click at [62, 181] on td "Sep 28th / 2:00PM / Sun" at bounding box center [94, 181] width 116 height 39
click at [300, 159] on td "Stephanie Campa https://www.zillow.com/homedetails/177-Avenue-B-APT-2B-New-York…" at bounding box center [241, 142] width 178 height 39
click at [187, 39] on span "button" at bounding box center [187, 39] width 3 height 2
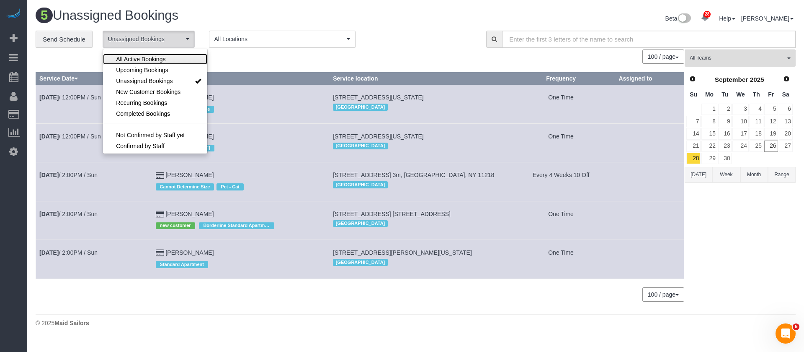
click at [176, 60] on link "All Active Bookings" at bounding box center [155, 59] width 104 height 11
click at [415, 40] on div "**********" at bounding box center [255, 40] width 438 height 18
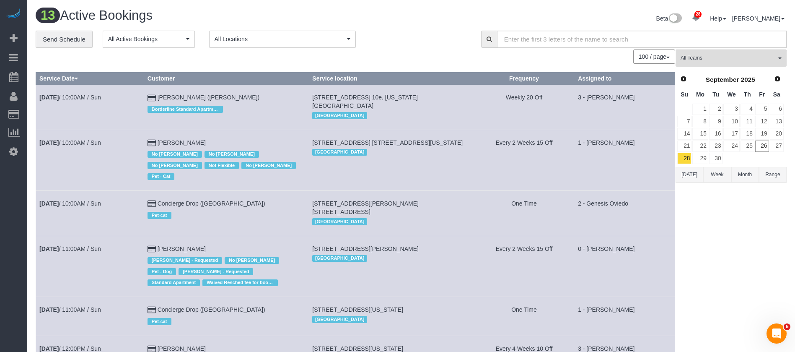
drag, startPoint x: 318, startPoint y: 137, endPoint x: 462, endPoint y: 132, distance: 144.6
click at [461, 131] on td "134 West 87th Street, Apt. 2f, New York, NY 10024 Manhattan" at bounding box center [391, 159] width 165 height 61
copy span "134 West 87th Street, Apt. 2f, New York, NY 10024"
drag, startPoint x: 185, startPoint y: 46, endPoint x: 163, endPoint y: 67, distance: 30.5
click at [185, 46] on button "All Active Bookings" at bounding box center [149, 39] width 92 height 17
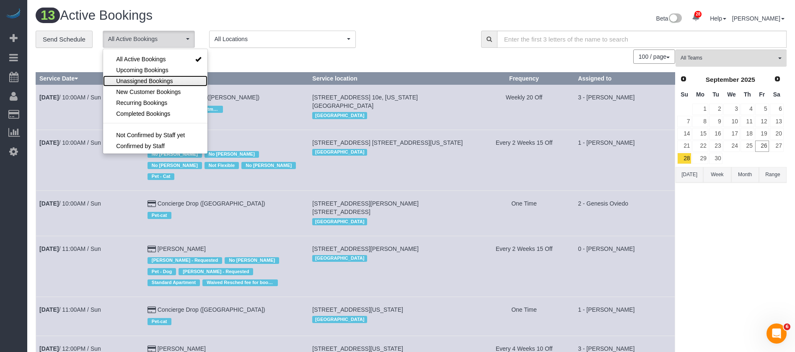
click at [160, 81] on span "Unassigned Bookings" at bounding box center [144, 81] width 57 height 8
select select "**********"
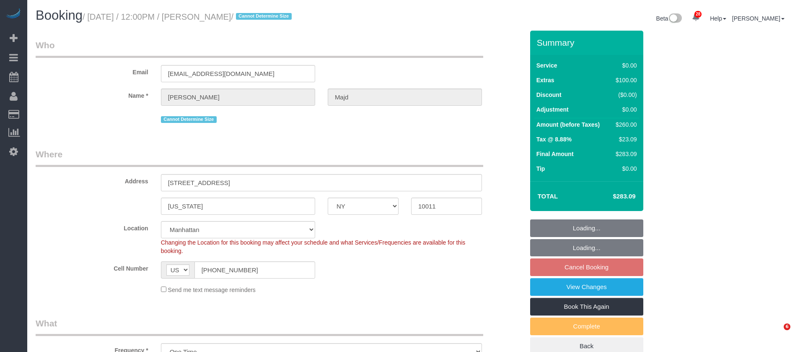
select select "NY"
select select "1"
select select "string:stripe-pm_1SBHy84VGloSiKo74KjwRX3l"
select select "number:89"
select select "number:90"
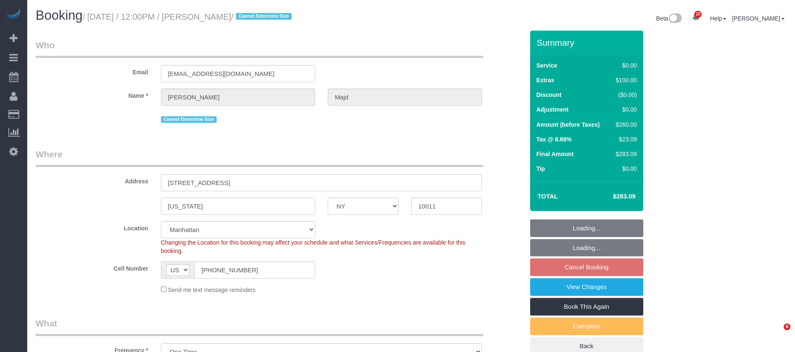
select select "number:15"
select select "number:5"
select select "spot5"
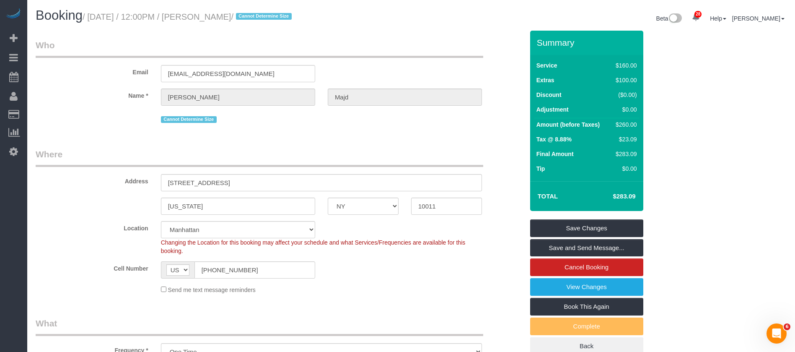
drag, startPoint x: 91, startPoint y: 18, endPoint x: 261, endPoint y: 13, distance: 170.6
click at [261, 13] on small "/ [DATE] / 12:00PM / [PERSON_NAME] / Cannot Determine Size" at bounding box center [189, 16] width 212 height 9
copy small "[DATE] / 12:00PM / [PERSON_NAME]"
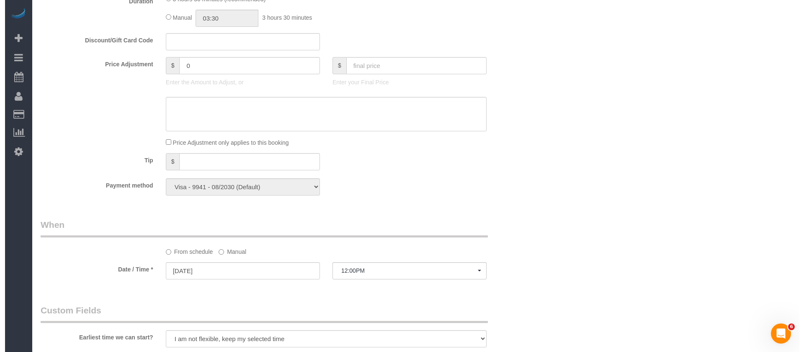
scroll to position [1006, 0]
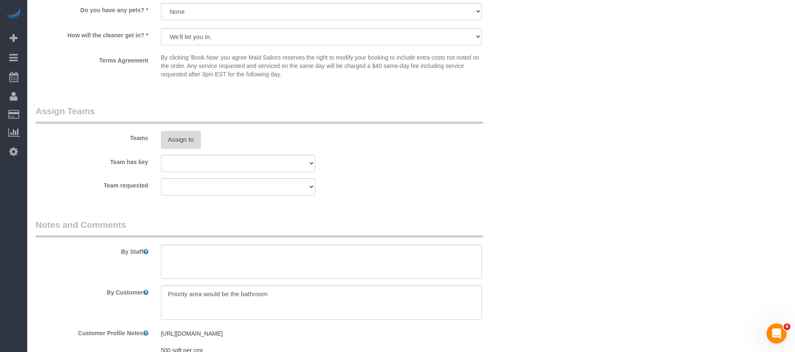
click at [170, 131] on button "Assign to" at bounding box center [181, 140] width 40 height 18
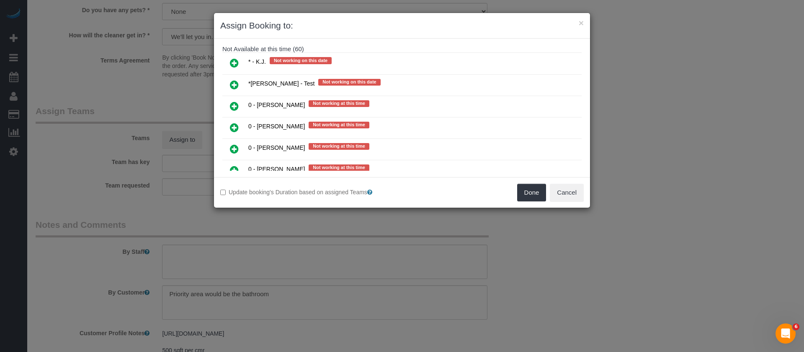
scroll to position [251, 0]
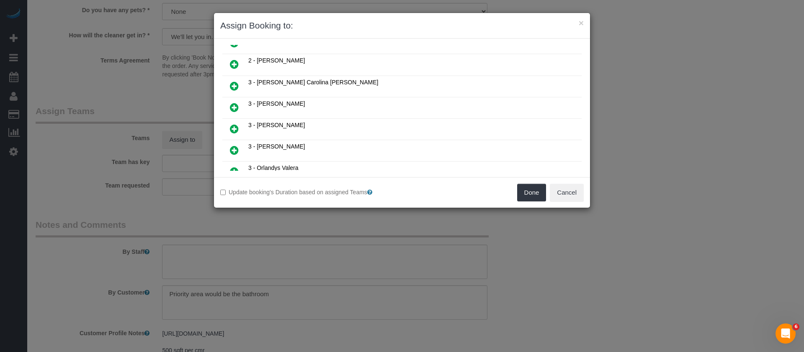
click at [236, 127] on icon at bounding box center [234, 129] width 9 height 10
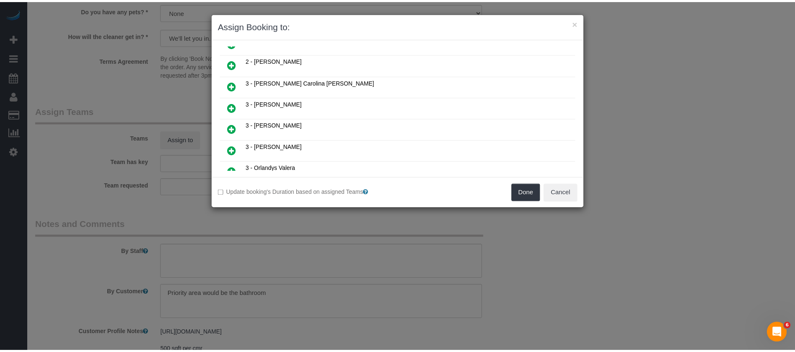
scroll to position [272, 0]
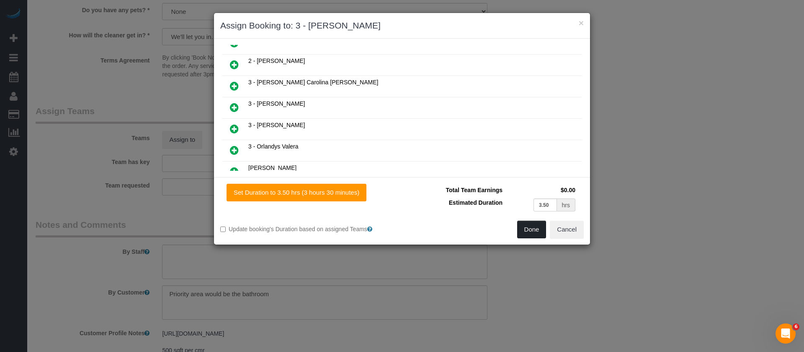
click at [523, 227] on button "Done" at bounding box center [531, 229] width 29 height 18
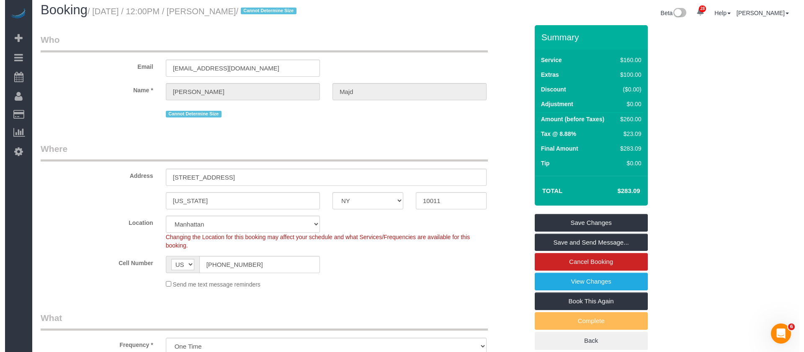
scroll to position [0, 0]
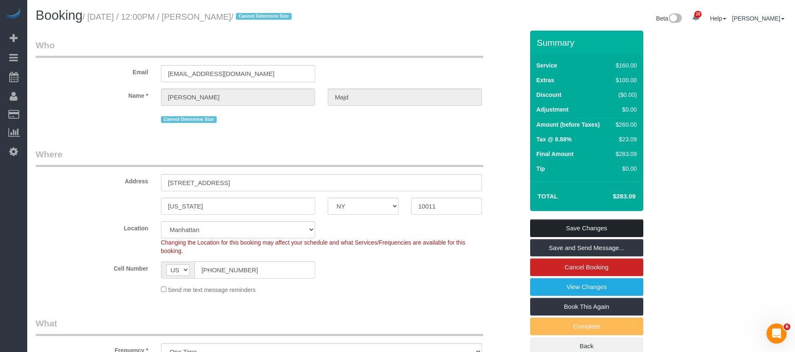
click at [613, 225] on link "Save Changes" at bounding box center [586, 228] width 113 height 18
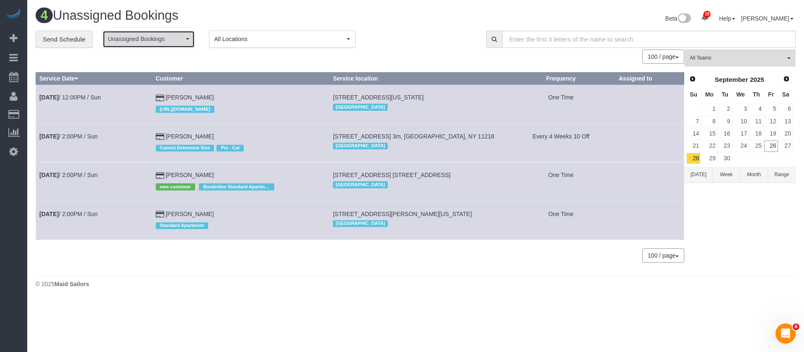
click at [170, 37] on span "Unassigned Bookings" at bounding box center [146, 39] width 76 height 8
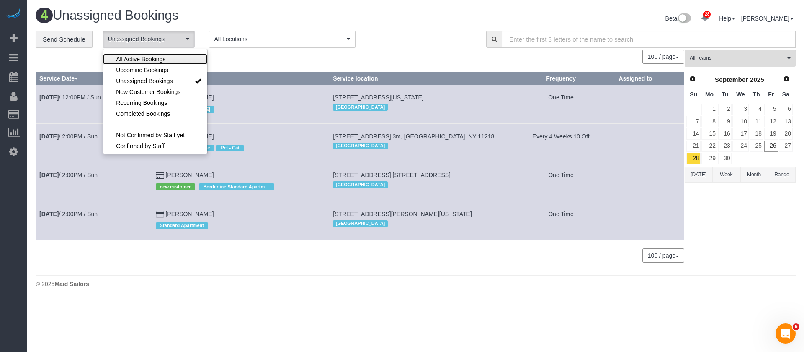
click at [161, 56] on span "All Active Bookings" at bounding box center [140, 59] width 49 height 8
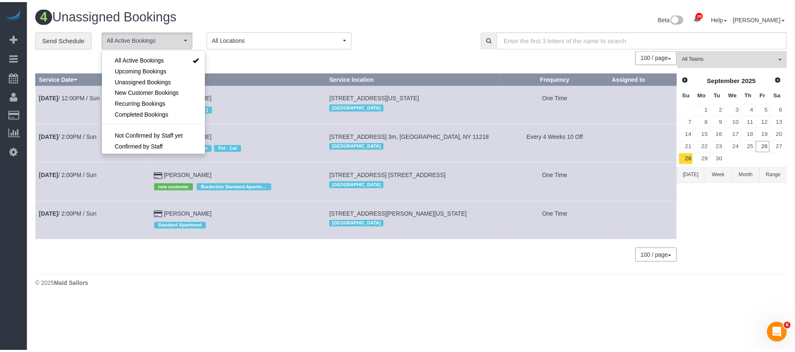
scroll to position [12, 0]
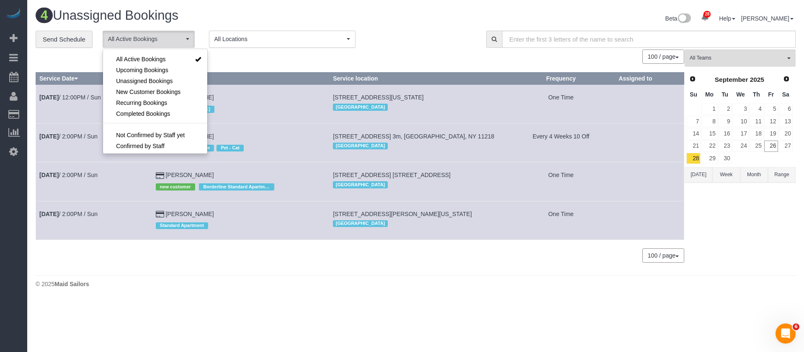
click at [287, 64] on div "0 Bookings found. We couldn't find any bookings that matched your search. Creat…" at bounding box center [360, 159] width 649 height 221
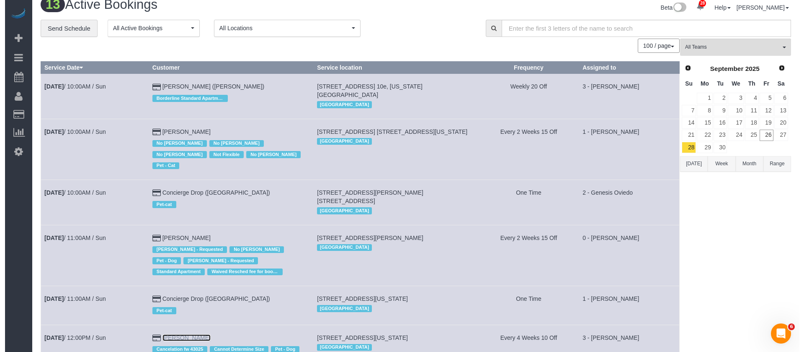
scroll to position [0, 0]
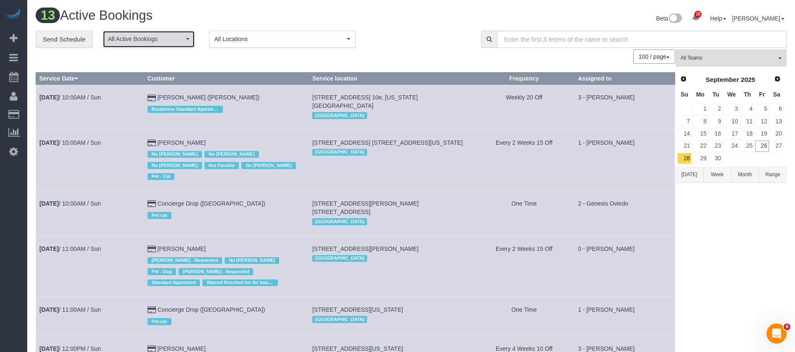
click at [180, 39] on span "All Active Bookings" at bounding box center [146, 39] width 76 height 8
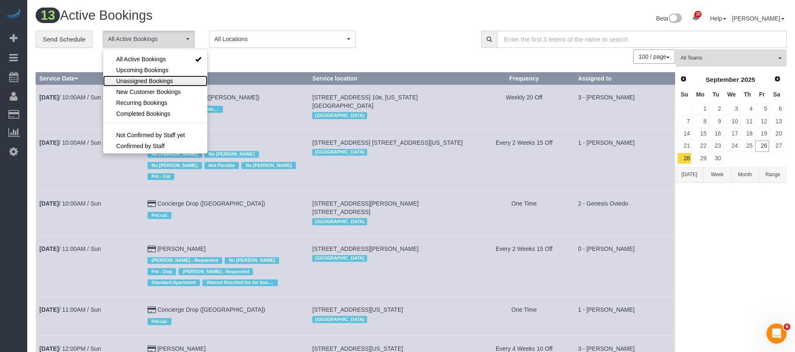
click at [149, 76] on link "Unassigned Bookings" at bounding box center [155, 80] width 104 height 11
select select "**********"
click at [203, 14] on h1 "13 Active Bookings" at bounding box center [220, 15] width 369 height 14
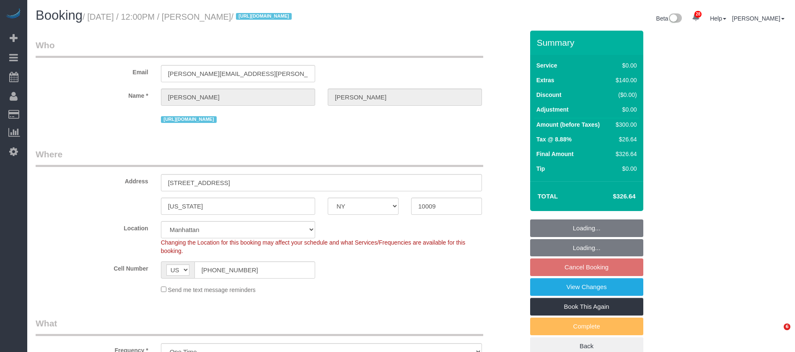
select select "NY"
select select "1"
select select "string:stripe-pm_1SBPAR4VGloSiKo7zBCDNPGQ"
select select "number:89"
select select "number:90"
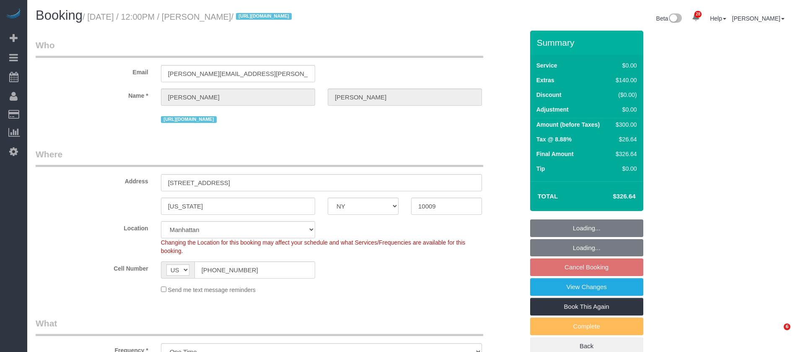
select select "number:15"
select select "number:5"
select select "spot5"
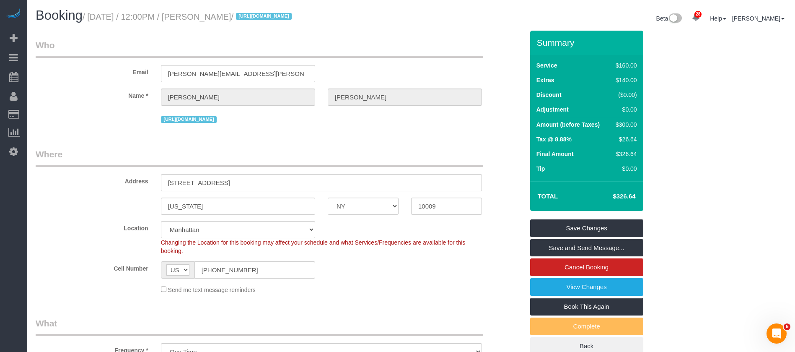
drag, startPoint x: 88, startPoint y: 15, endPoint x: 264, endPoint y: 23, distance: 175.7
click at [284, 16] on small "/ September 28, 2025 / 12:00PM / Stephanie Campa / https://www.zillow.com/homed…" at bounding box center [189, 16] width 212 height 9
copy small "September 28, 2025 / 12:00PM / Stephanie Campa"
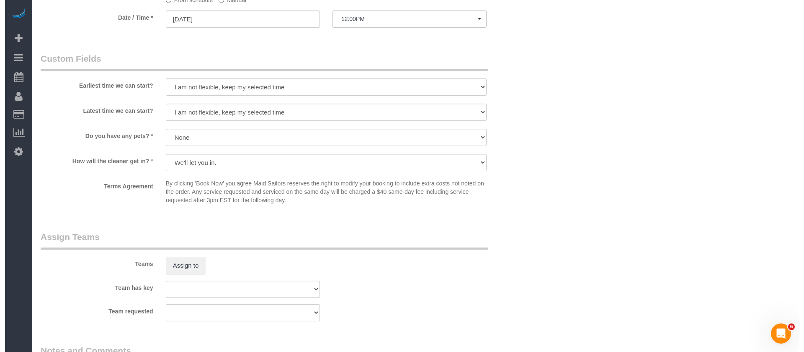
scroll to position [1006, 0]
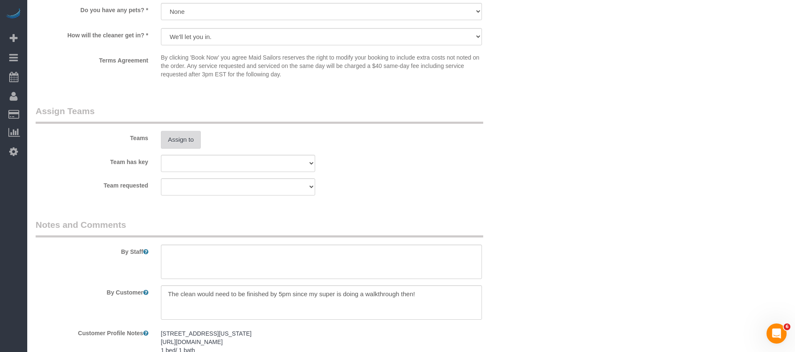
click at [188, 135] on button "Assign to" at bounding box center [181, 140] width 40 height 18
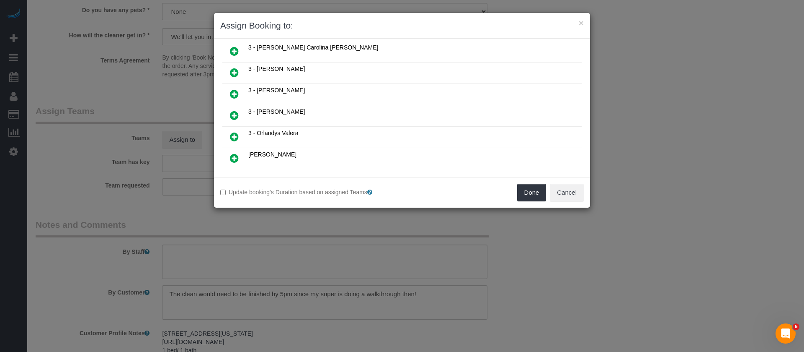
scroll to position [314, 0]
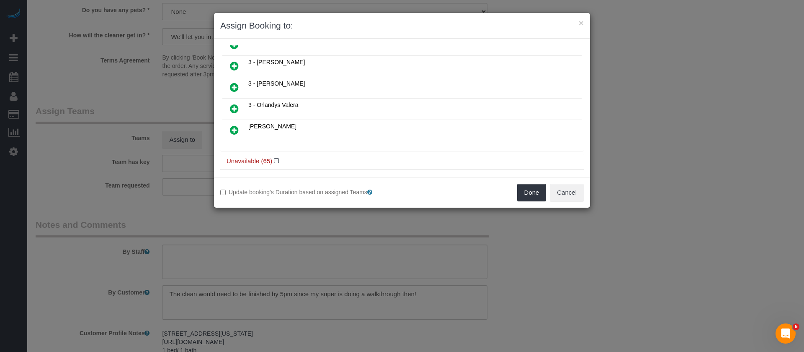
drag, startPoint x: 235, startPoint y: 106, endPoint x: 253, endPoint y: 119, distance: 22.5
click at [235, 106] on icon at bounding box center [234, 108] width 9 height 10
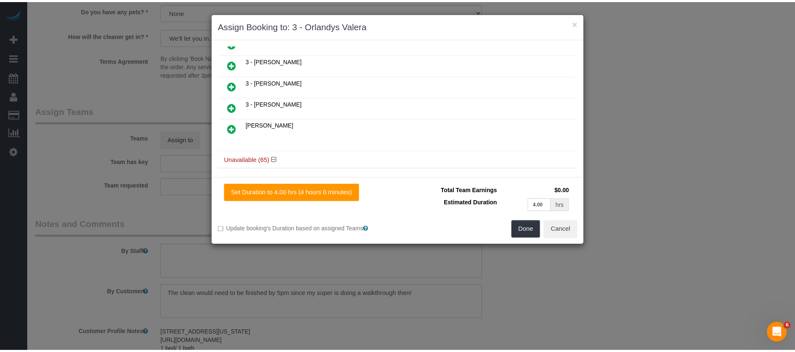
scroll to position [334, 0]
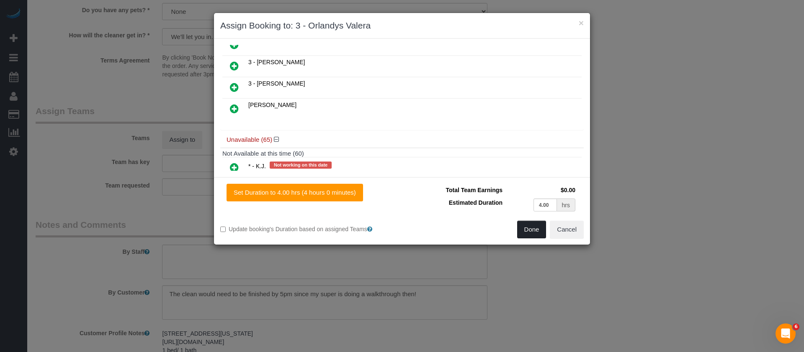
click at [528, 223] on button "Done" at bounding box center [531, 229] width 29 height 18
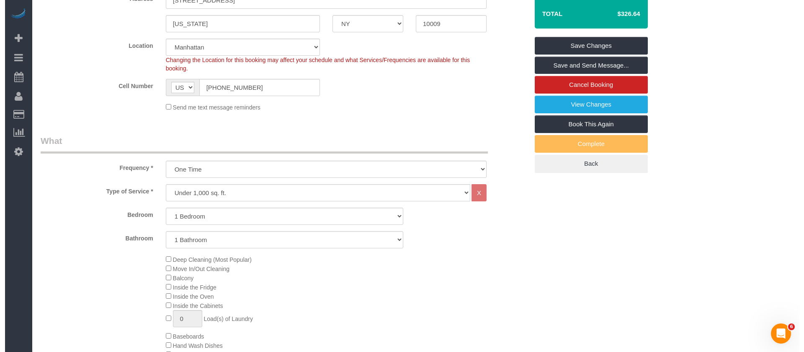
scroll to position [0, 0]
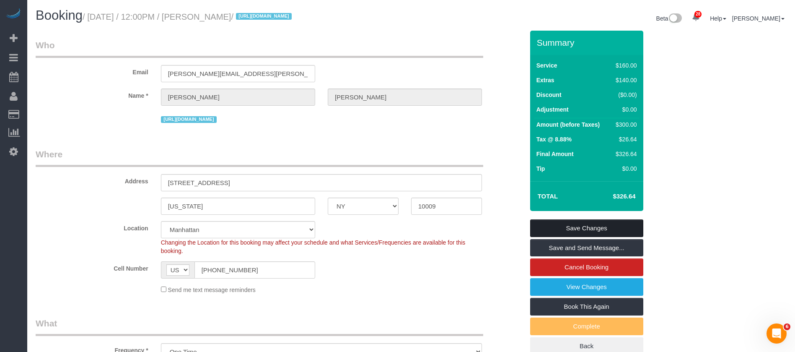
click at [613, 224] on link "Save Changes" at bounding box center [586, 228] width 113 height 18
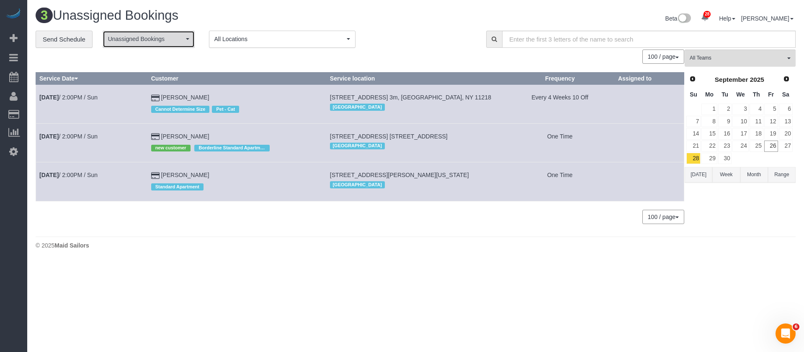
click at [168, 42] on button "Unassigned Bookings" at bounding box center [149, 39] width 92 height 17
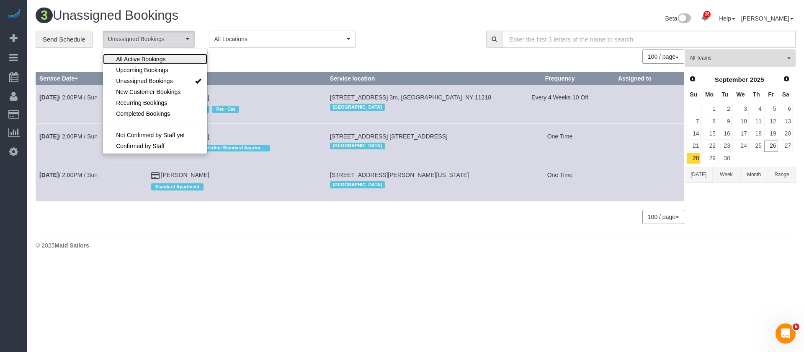
click at [151, 59] on span "All Active Bookings" at bounding box center [140, 59] width 49 height 8
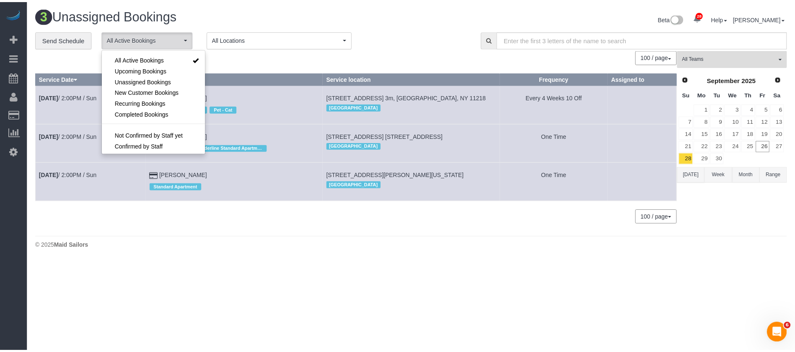
scroll to position [12, 0]
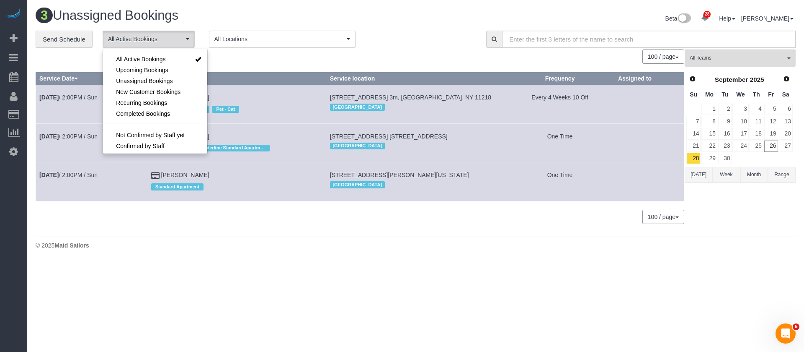
click at [273, 57] on div "100 / page 10 / page 20 / page 30 / page 40 / page 50 / page 100 / page" at bounding box center [360, 56] width 649 height 14
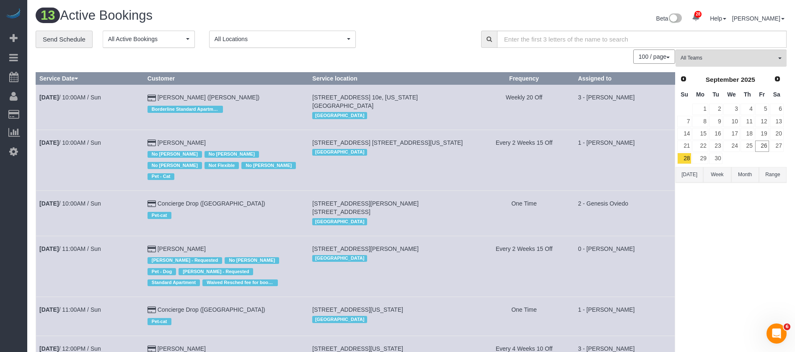
drag, startPoint x: 321, startPoint y: 194, endPoint x: 466, endPoint y: 188, distance: 144.7
click at [466, 191] on td "333 Schermerhorn Street, Apt. 16a, Brooklyn, NY 11217 Brooklyn" at bounding box center [391, 213] width 165 height 45
copy span "333 Schermerhorn Street, Apt. 16a, Brooklyn, NY 11217"
drag, startPoint x: 516, startPoint y: 181, endPoint x: 472, endPoint y: 182, distance: 44.0
click at [516, 181] on td "Every 2 Weeks 15 Off" at bounding box center [523, 159] width 101 height 61
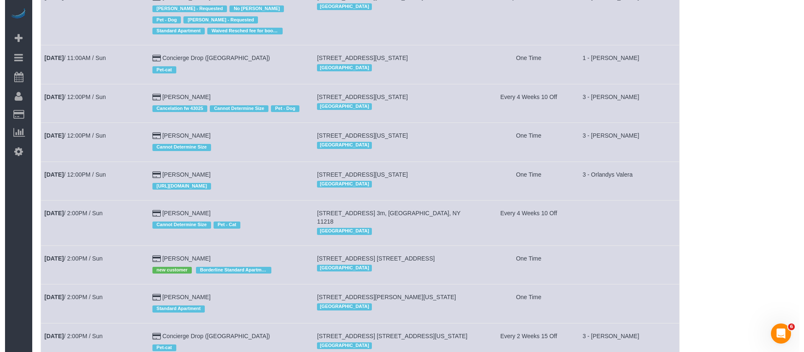
scroll to position [0, 0]
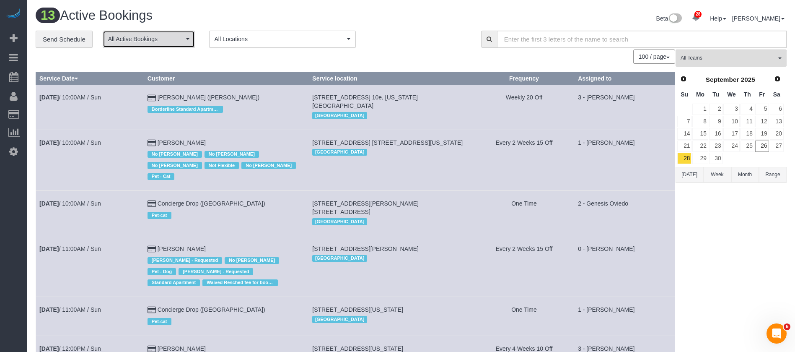
drag, startPoint x: 175, startPoint y: 40, endPoint x: 172, endPoint y: 51, distance: 11.4
click at [175, 41] on span "All Active Bookings" at bounding box center [146, 39] width 76 height 8
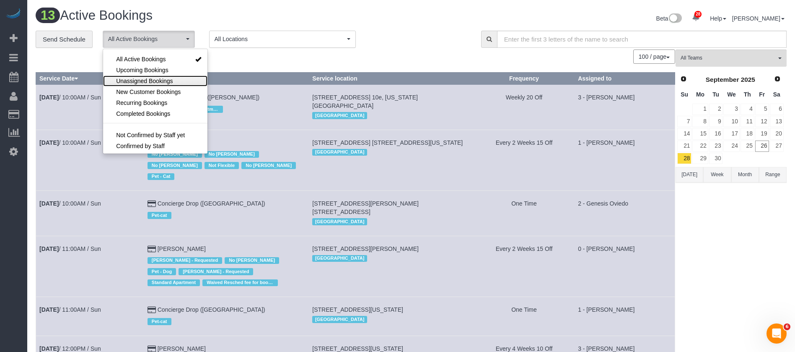
click at [156, 77] on span "Unassigned Bookings" at bounding box center [144, 81] width 57 height 8
select select "**********"
click at [255, 59] on div "100 / page 10 / page 20 / page 30 / page 40 / page 50 / page 100 / page" at bounding box center [355, 56] width 639 height 14
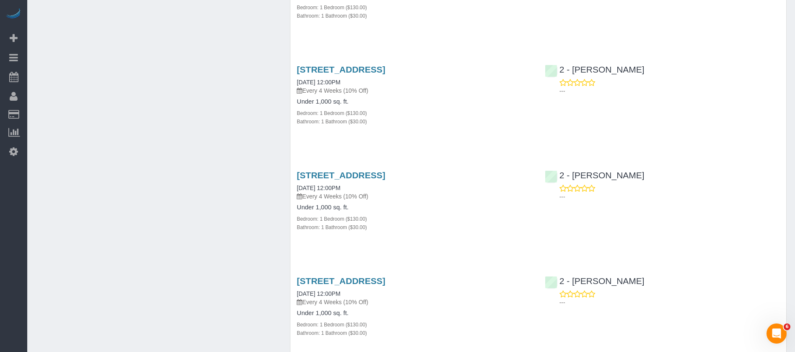
scroll to position [817, 0]
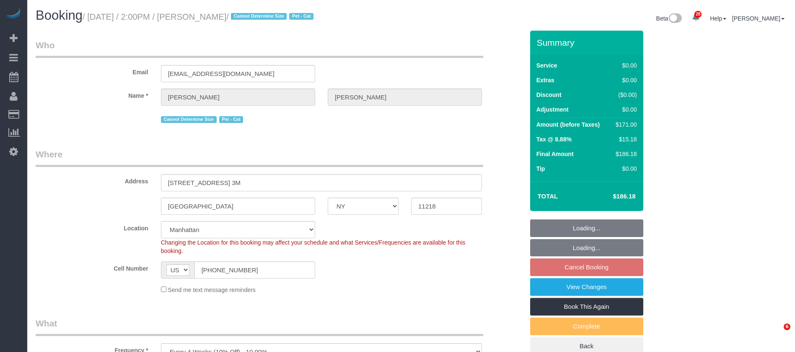
select select "NY"
select select "2"
select select "spot7"
select select "number:89"
select select "number:74"
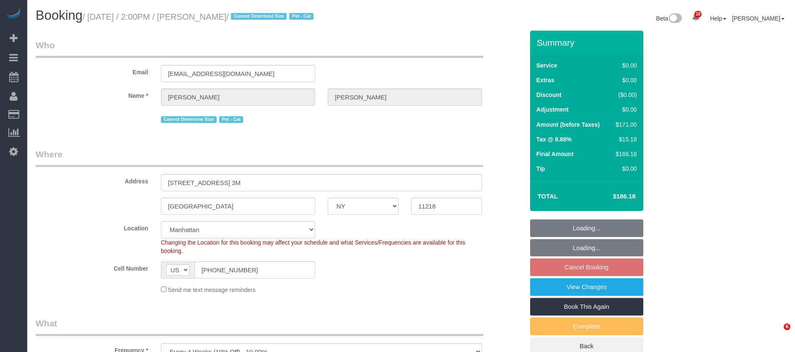
select select "number:14"
select select "number:5"
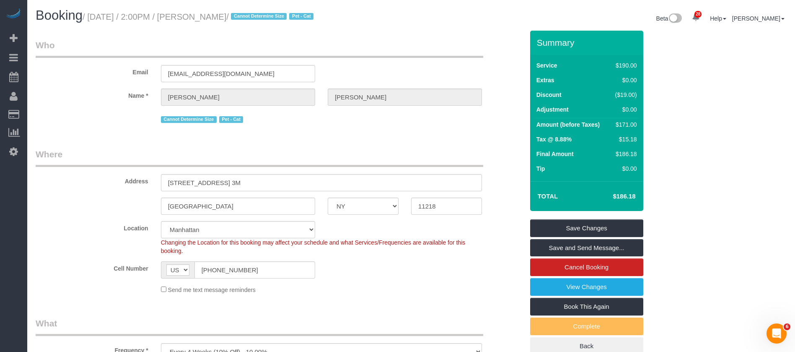
drag, startPoint x: 90, startPoint y: 16, endPoint x: 261, endPoint y: 18, distance: 171.4
click at [261, 18] on small "/ [DATE] / 2:00PM / [PERSON_NAME] / Cannot Determine Size Pet - Cat" at bounding box center [199, 16] width 233 height 9
copy small "[DATE] / 2:00PM / [PERSON_NAME]"
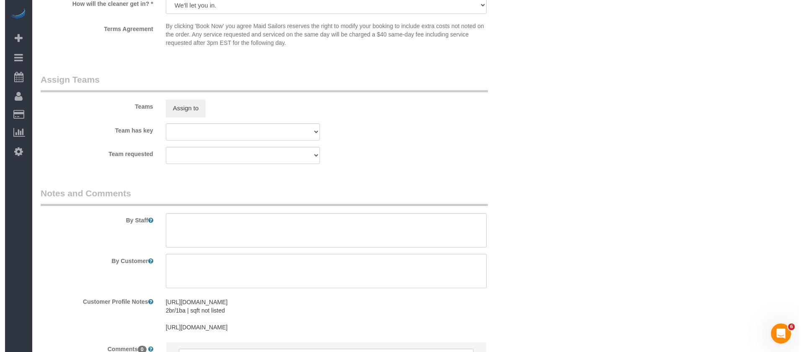
scroll to position [1068, 0]
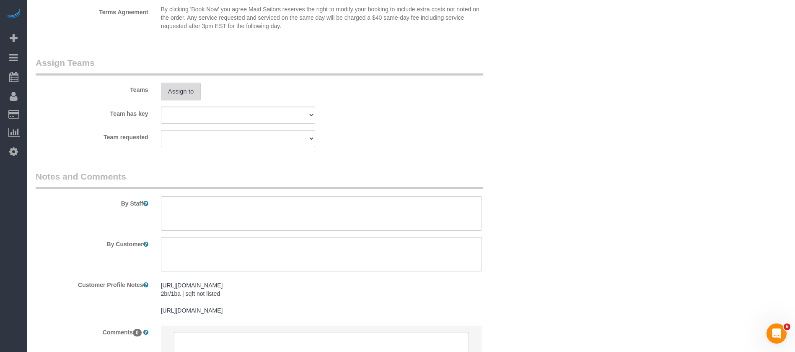
click at [183, 93] on button "Assign to" at bounding box center [181, 92] width 40 height 18
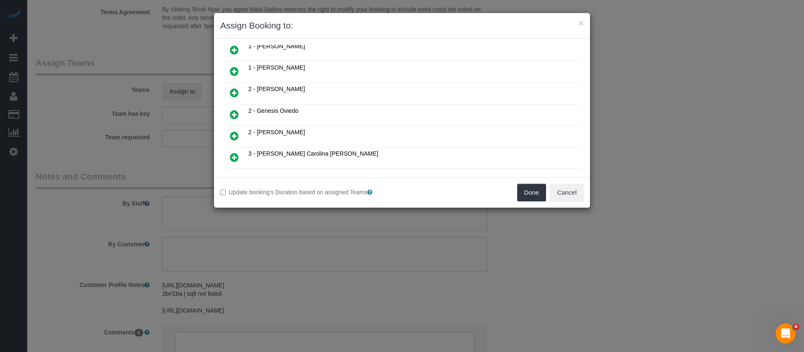
scroll to position [251, 0]
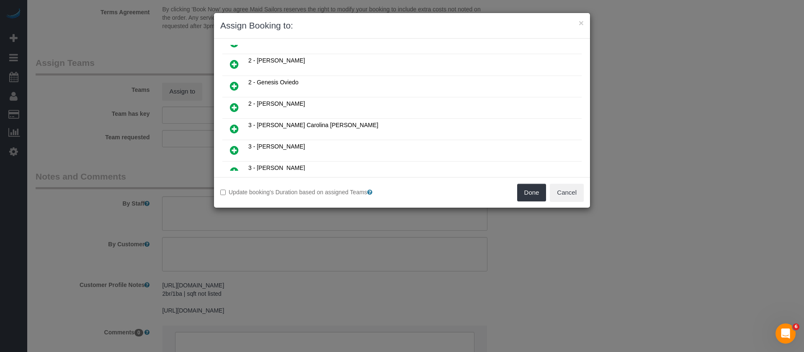
click at [235, 107] on icon at bounding box center [234, 107] width 9 height 10
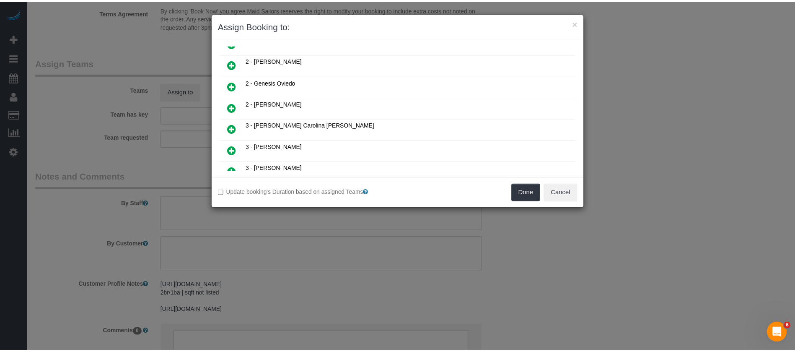
scroll to position [272, 0]
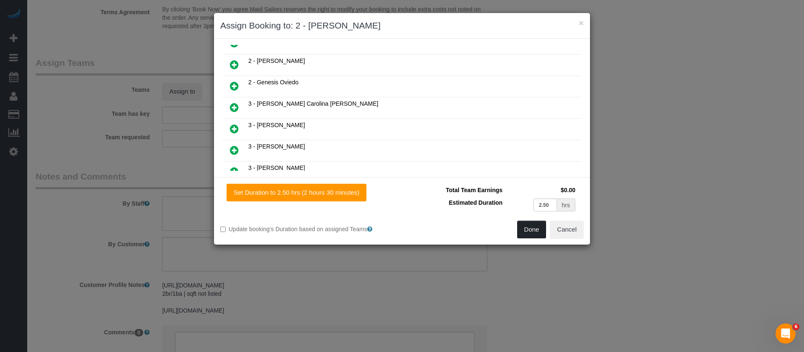
click at [538, 229] on button "Done" at bounding box center [531, 229] width 29 height 18
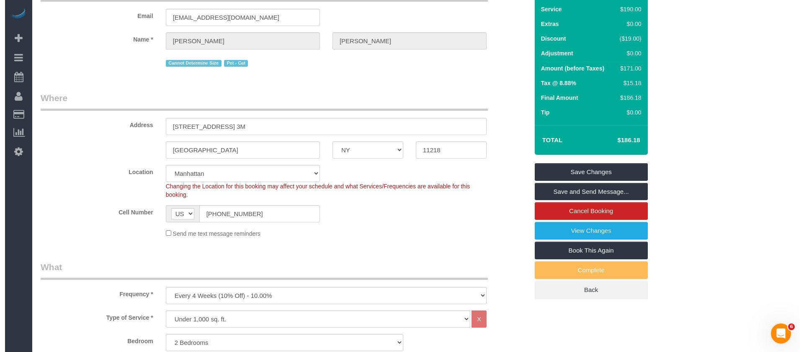
scroll to position [0, 0]
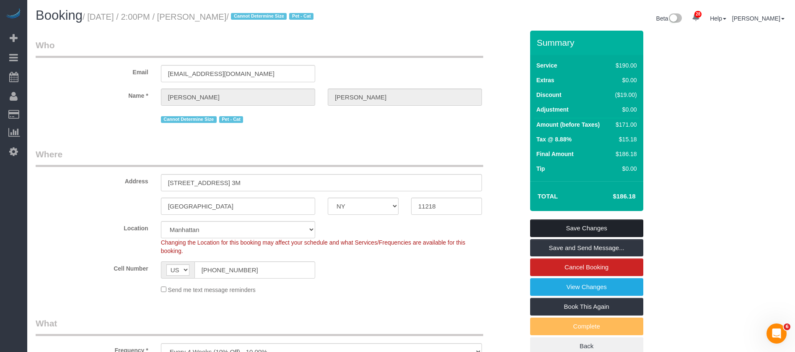
drag, startPoint x: 618, startPoint y: 228, endPoint x: 609, endPoint y: 226, distance: 8.9
click at [618, 227] on link "Save Changes" at bounding box center [586, 228] width 113 height 18
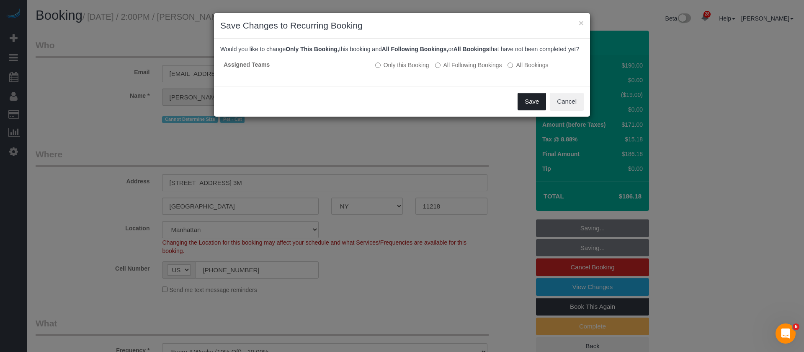
click at [525, 110] on button "Save" at bounding box center [532, 102] width 28 height 18
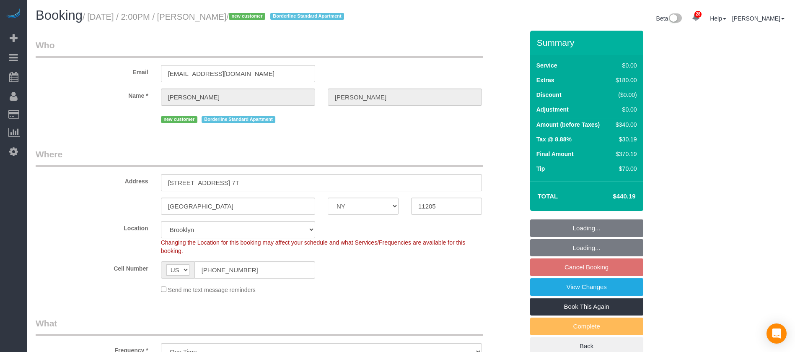
select select "NY"
select select "1"
select select "number:89"
select select "number:79"
select select "number:15"
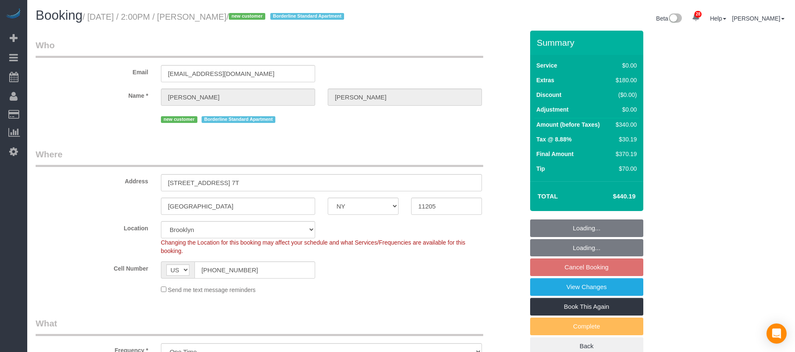
select select "number:6"
select select "spot67"
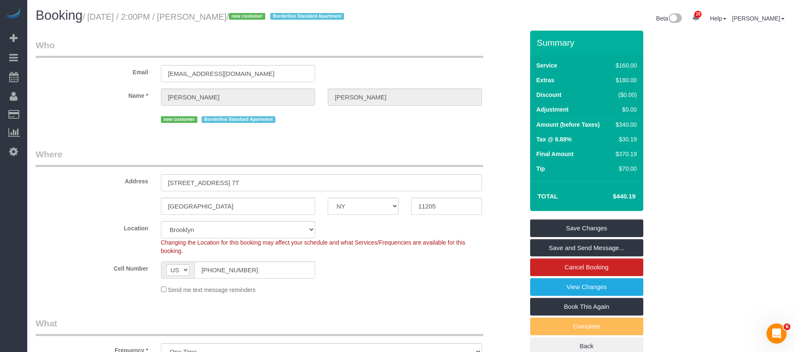
drag, startPoint x: 88, startPoint y: 16, endPoint x: 264, endPoint y: 13, distance: 176.4
click at [266, 13] on small "/ September 28, 2025 / 2:00PM / Lucy Leonard / new customer Borderline Standard…" at bounding box center [215, 16] width 264 height 9
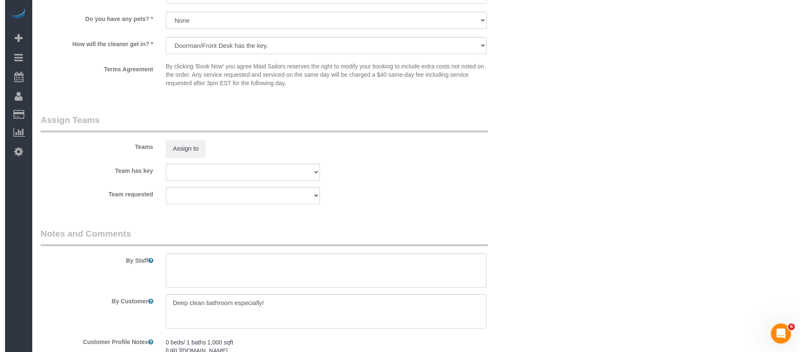
scroll to position [930, 0]
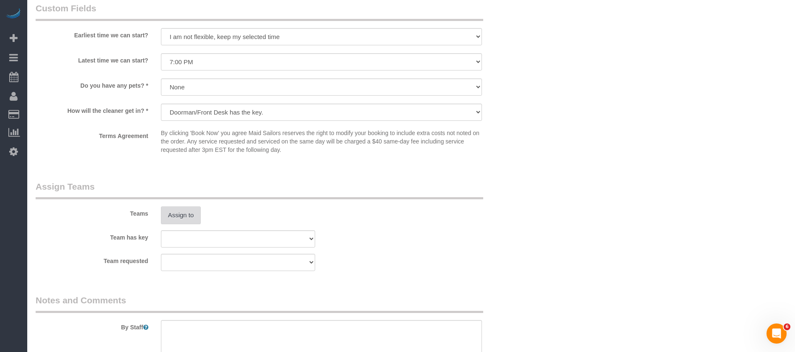
click at [180, 209] on button "Assign to" at bounding box center [181, 215] width 40 height 18
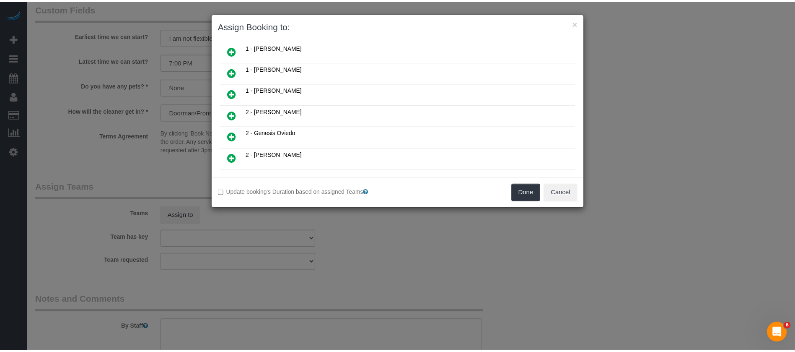
scroll to position [151, 0]
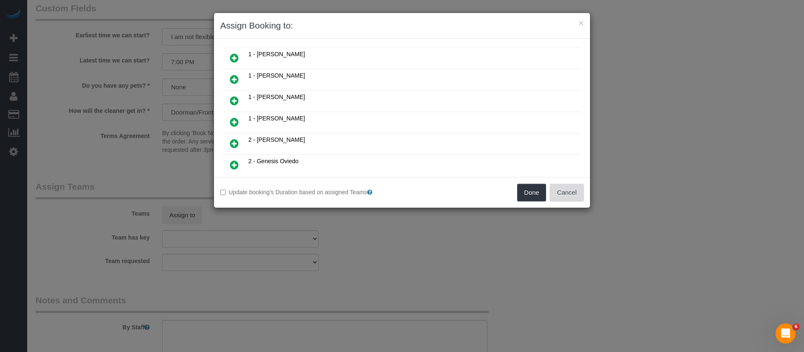
drag, startPoint x: 577, startPoint y: 194, endPoint x: 594, endPoint y: 191, distance: 17.0
click at [579, 193] on button "Cancel" at bounding box center [567, 193] width 34 height 18
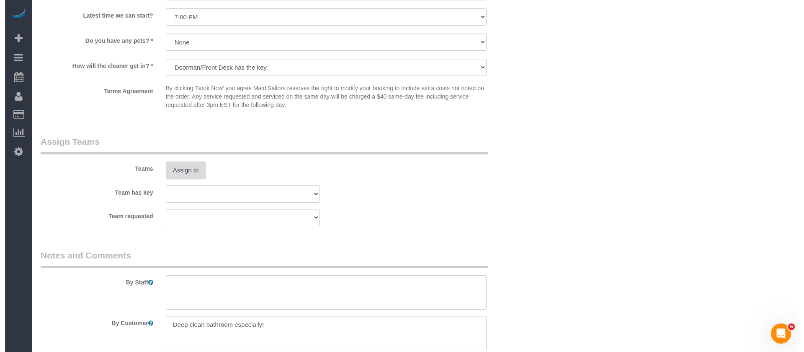
scroll to position [1119, 0]
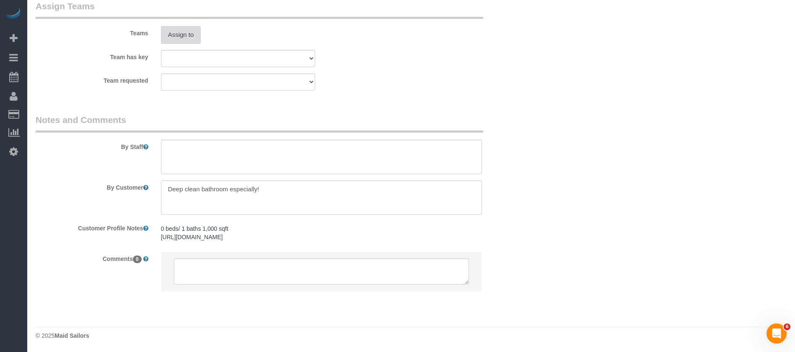
click at [178, 27] on button "Assign to" at bounding box center [181, 35] width 40 height 18
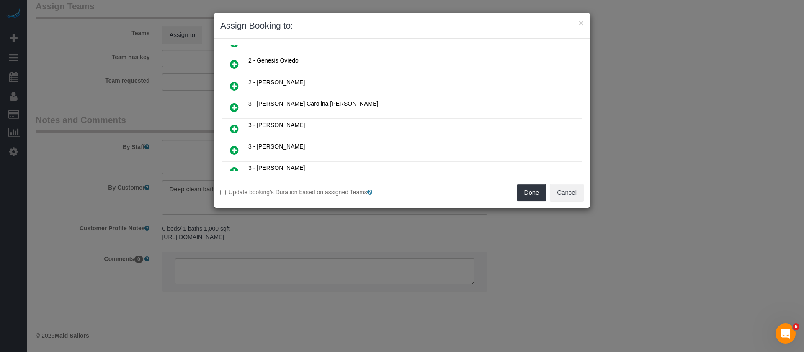
scroll to position [189, 0]
drag, startPoint x: 231, startPoint y: 128, endPoint x: 315, endPoint y: 129, distance: 83.4
click at [232, 128] on icon at bounding box center [234, 127] width 9 height 10
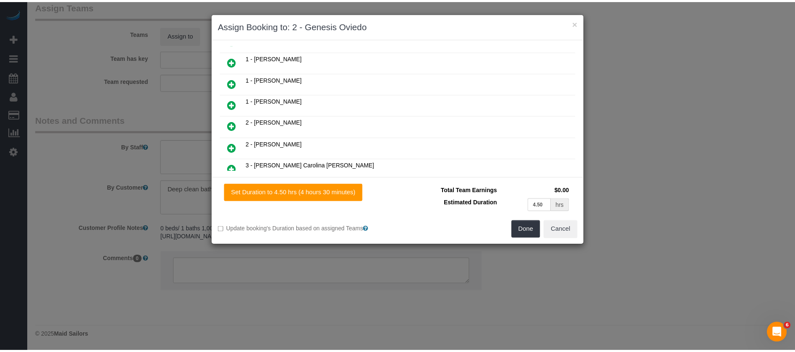
scroll to position [209, 0]
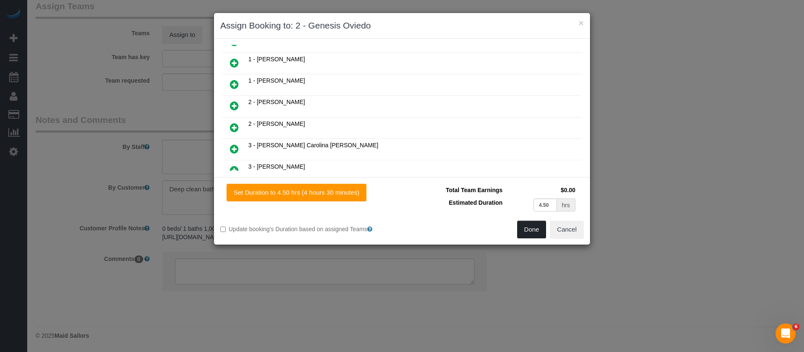
click at [537, 227] on button "Done" at bounding box center [531, 229] width 29 height 18
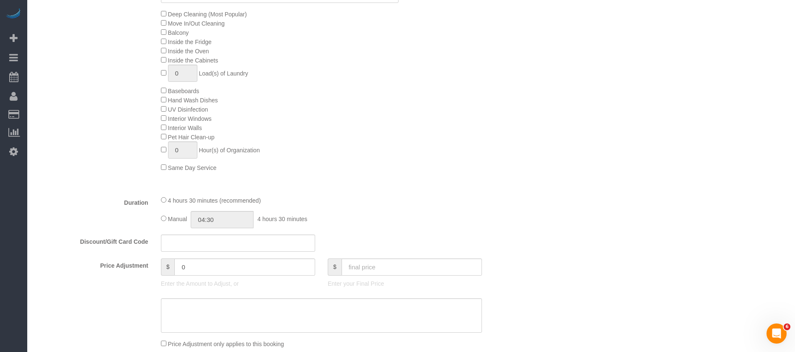
scroll to position [50, 0]
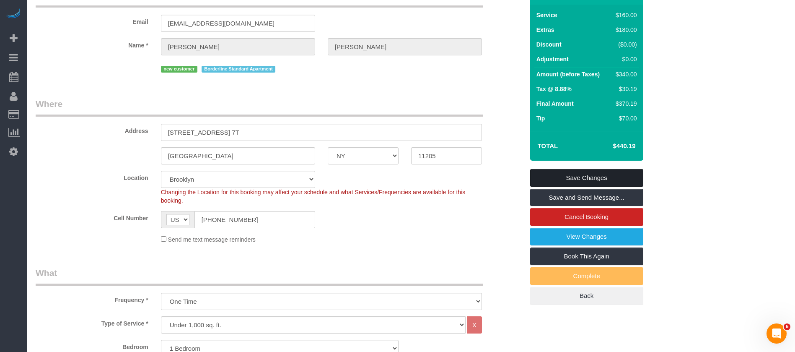
click at [597, 176] on link "Save Changes" at bounding box center [586, 178] width 113 height 18
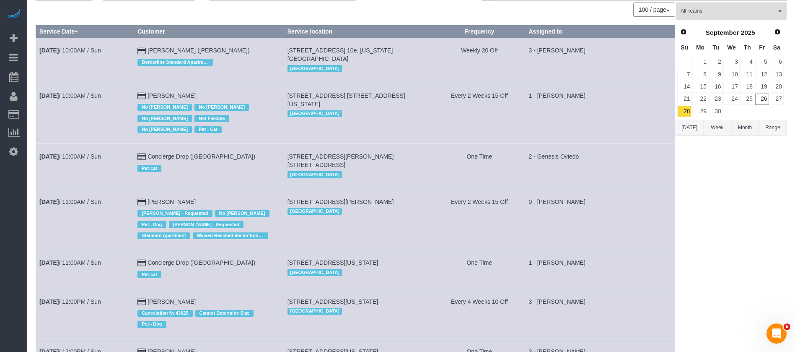
scroll to position [45, 0]
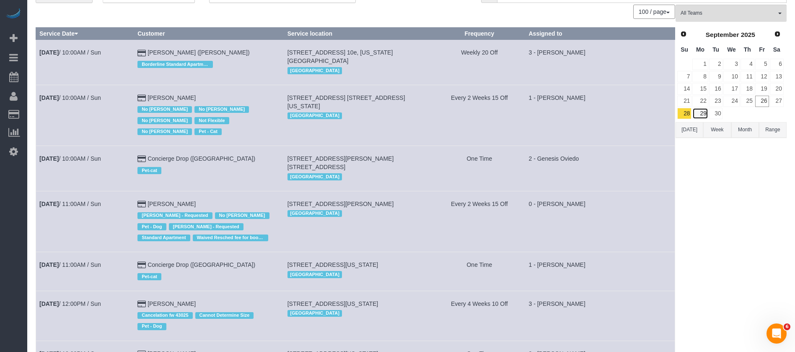
click at [702, 110] on link "29" at bounding box center [700, 113] width 16 height 11
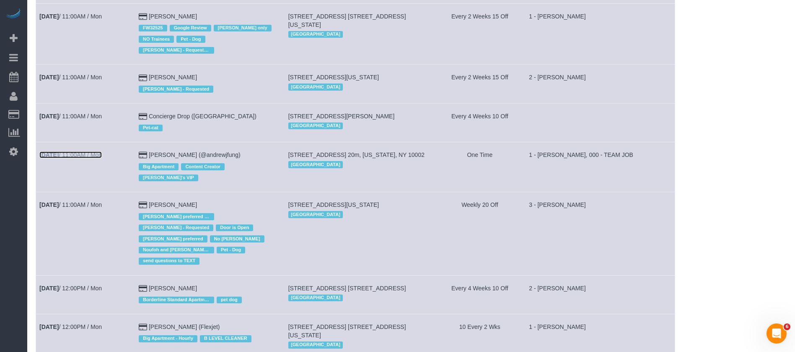
scroll to position [1490, 0]
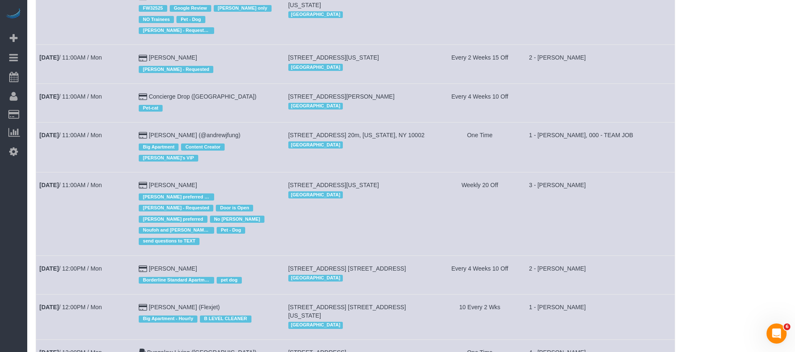
click at [98, 172] on td "Sep 29th / 11:00AM / Mon" at bounding box center [85, 213] width 99 height 83
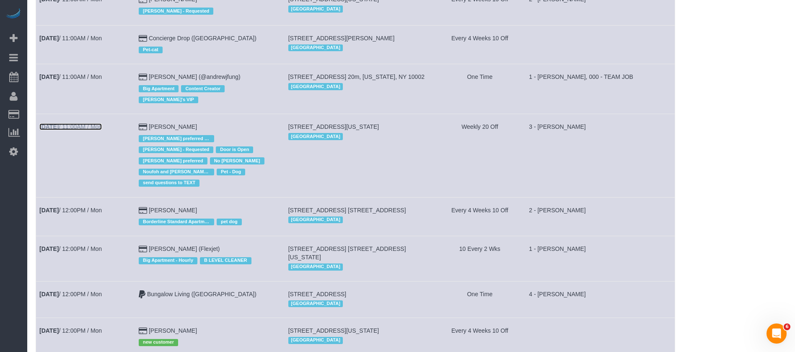
scroll to position [1616, 0]
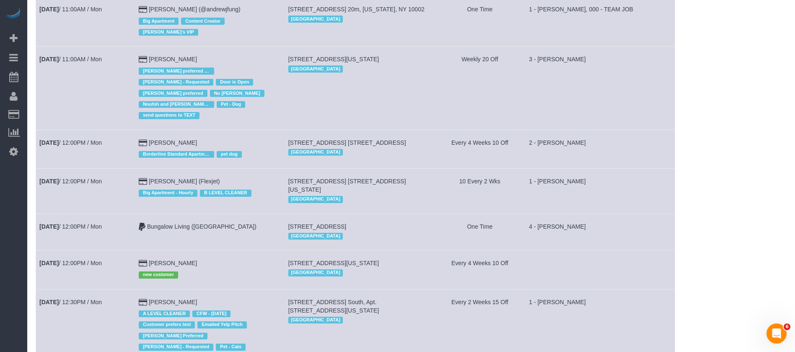
drag, startPoint x: 86, startPoint y: 69, endPoint x: 69, endPoint y: 72, distance: 17.2
click at [67, 129] on td "Sep 29th / 12:00PM / Mon" at bounding box center [85, 148] width 99 height 39
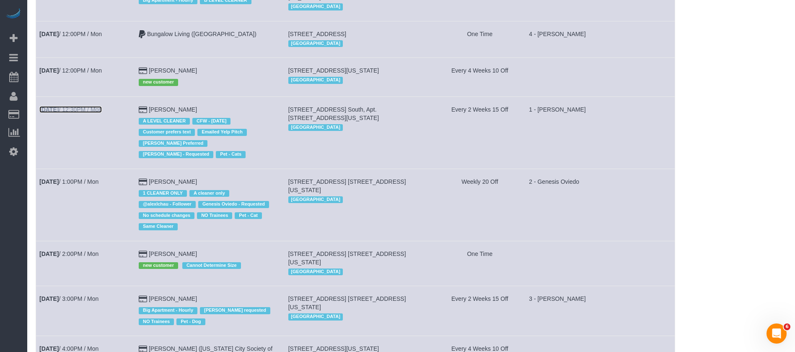
scroll to position [1810, 0]
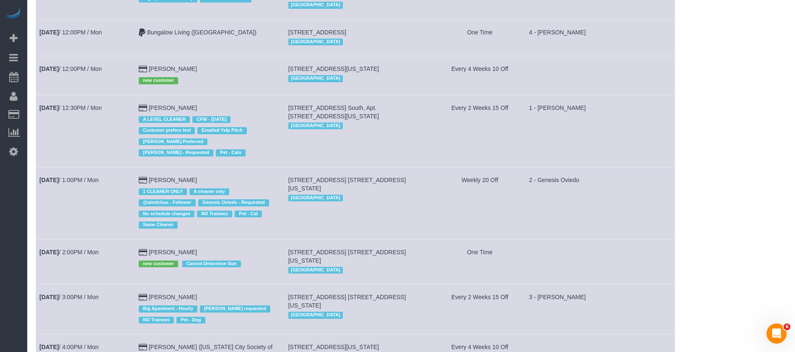
drag, startPoint x: 93, startPoint y: 211, endPoint x: 83, endPoint y: 213, distance: 10.7
click at [83, 284] on td "Sep 29th / 3:00PM / Mon" at bounding box center [85, 309] width 99 height 50
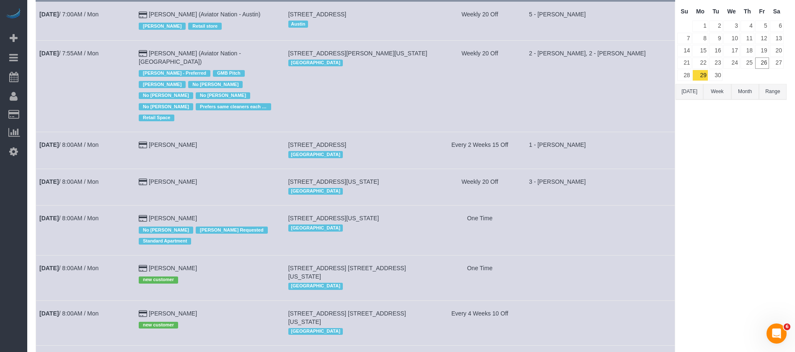
scroll to position [0, 0]
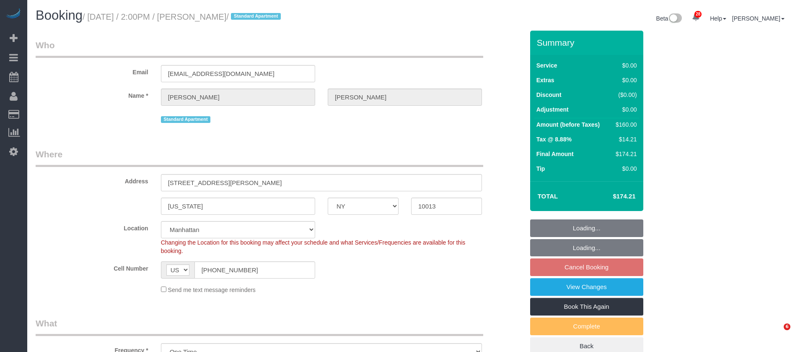
select select "NY"
select select "1"
select select "string:stripe-pm_1SAHy94VGloSiKo70XQ5lTfe"
select select "spot7"
select select "number:89"
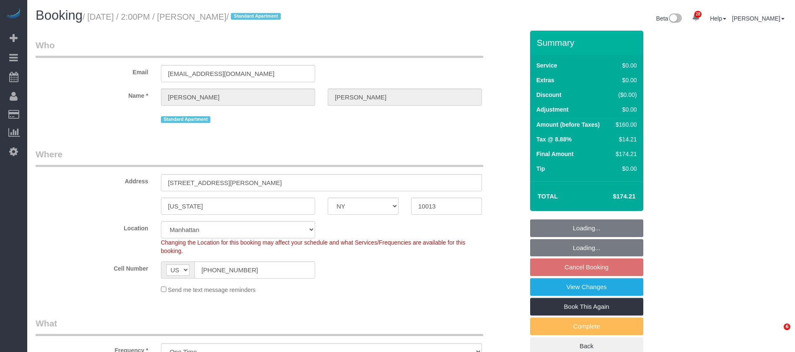
select select "number:90"
select select "number:15"
select select "number:5"
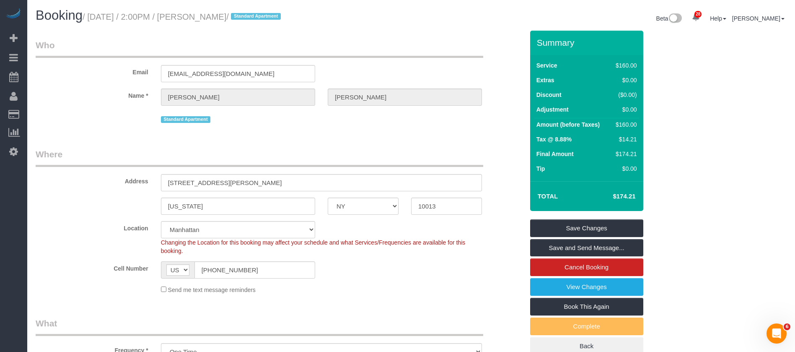
drag, startPoint x: 90, startPoint y: 14, endPoint x: 264, endPoint y: 18, distance: 174.3
click at [264, 18] on small "/ [DATE] / 2:00PM / [PERSON_NAME] / Standard Apartment" at bounding box center [183, 16] width 201 height 9
copy small "[DATE] / 2:00PM / [PERSON_NAME]"
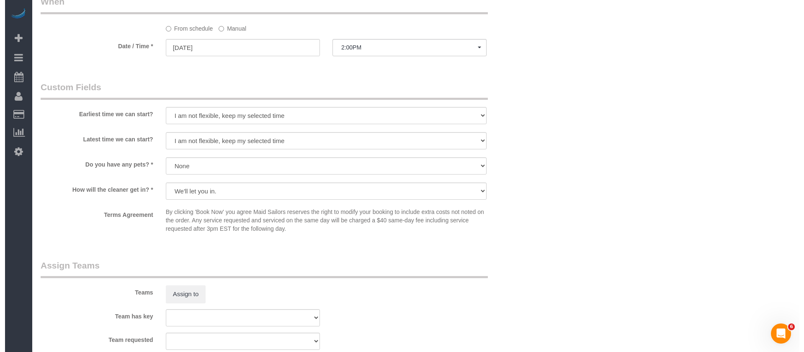
scroll to position [1068, 0]
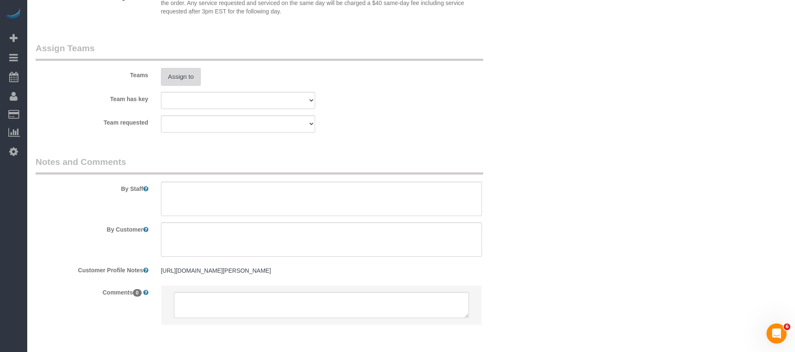
click at [190, 83] on button "Assign to" at bounding box center [181, 77] width 40 height 18
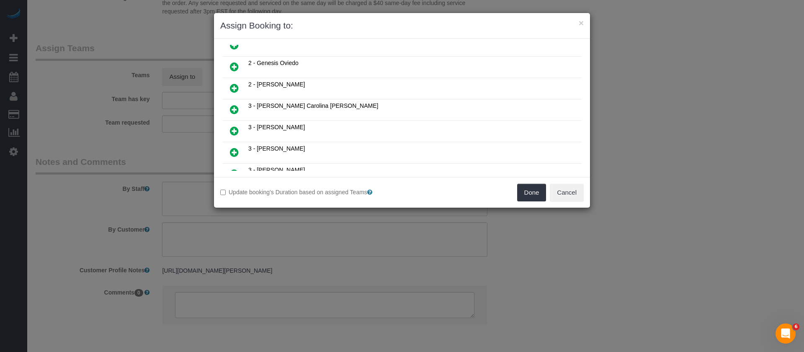
scroll to position [251, 0]
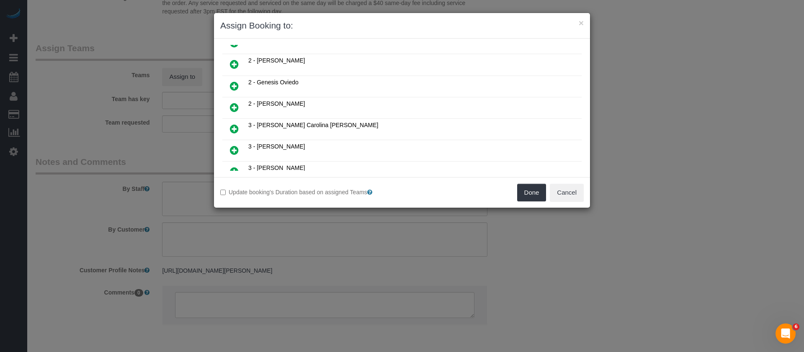
drag, startPoint x: 235, startPoint y: 127, endPoint x: 439, endPoint y: 155, distance: 205.0
click at [235, 127] on icon at bounding box center [234, 129] width 9 height 10
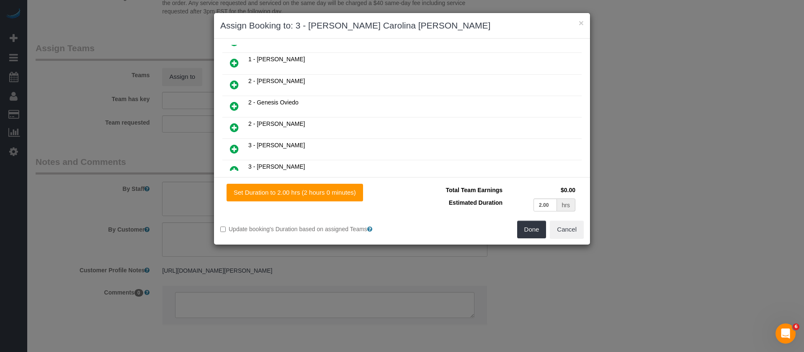
scroll to position [272, 0]
click at [534, 232] on button "Done" at bounding box center [531, 229] width 29 height 18
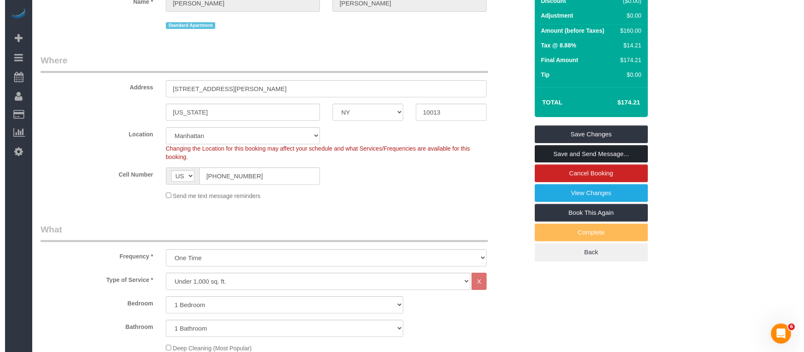
scroll to position [0, 0]
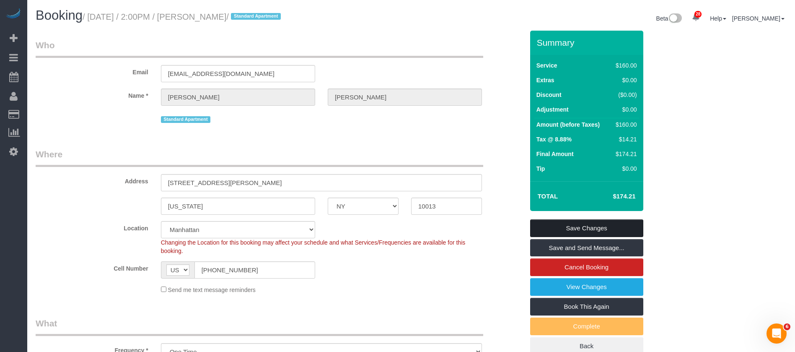
click at [621, 223] on link "Save Changes" at bounding box center [586, 228] width 113 height 18
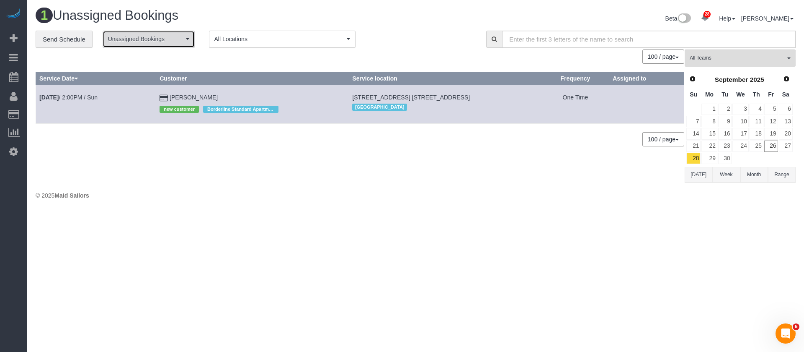
click at [190, 39] on button "Unassigned Bookings" at bounding box center [149, 39] width 92 height 17
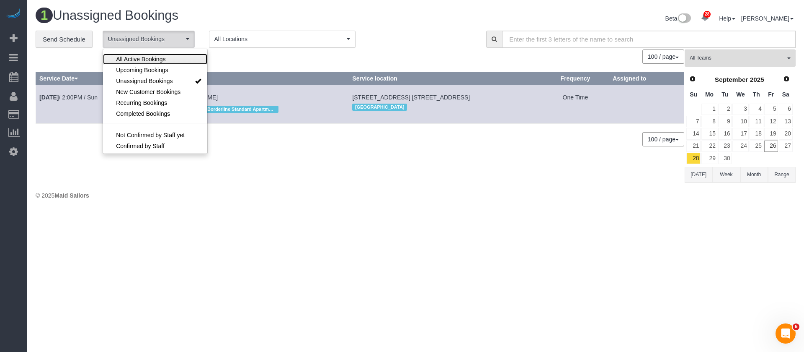
drag, startPoint x: 169, startPoint y: 56, endPoint x: 232, endPoint y: 26, distance: 69.5
click at [169, 56] on link "All Active Bookings" at bounding box center [155, 59] width 104 height 11
select select "***"
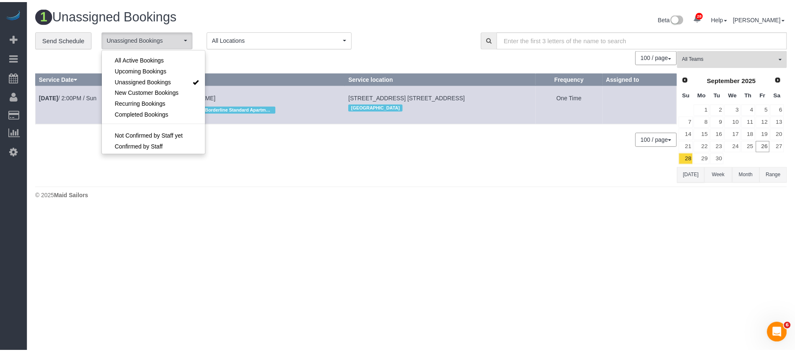
scroll to position [12, 0]
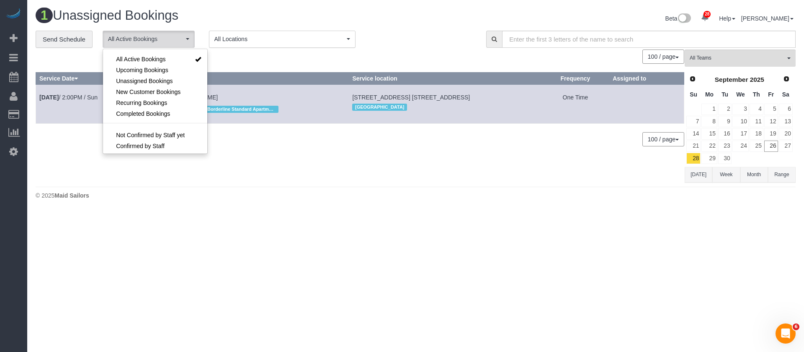
click at [266, 15] on h1 "1 Unassigned Bookings" at bounding box center [223, 15] width 374 height 14
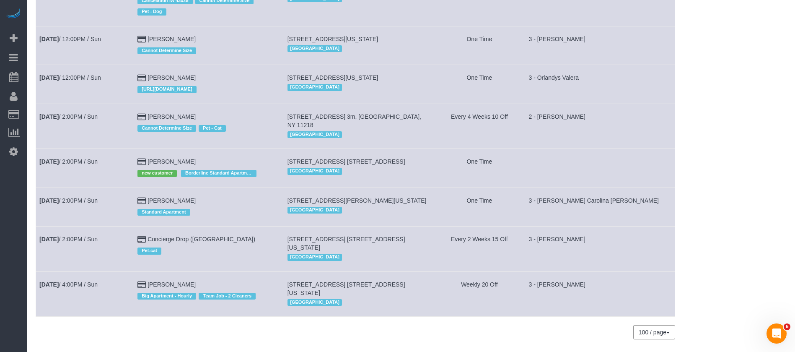
scroll to position [296, 0]
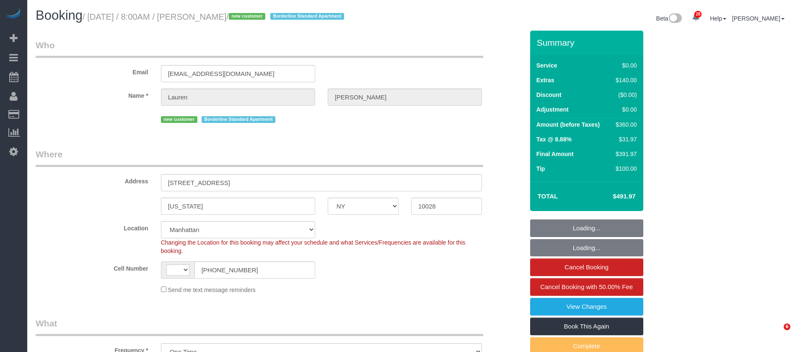
select select "NY"
select select "number:56"
select select "number:72"
select select "number:15"
select select "number:6"
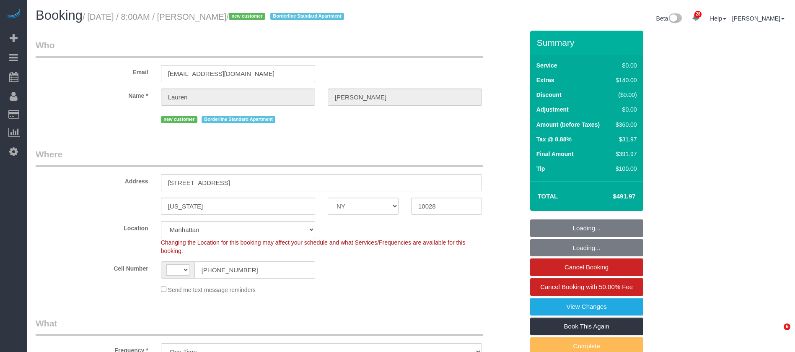
scroll to position [314, 0]
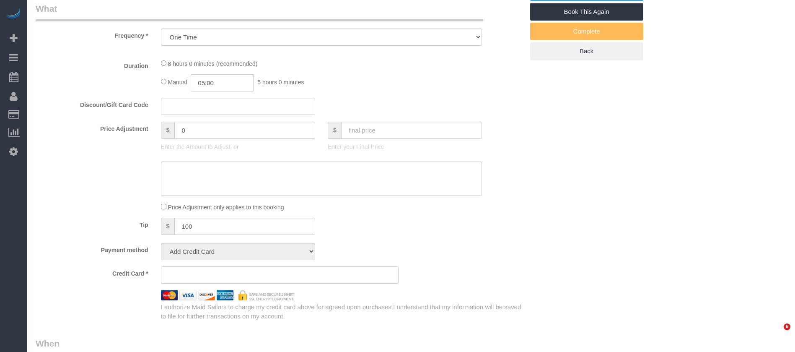
select select "object:1077"
select select "string:[GEOGRAPHIC_DATA]"
select select "2"
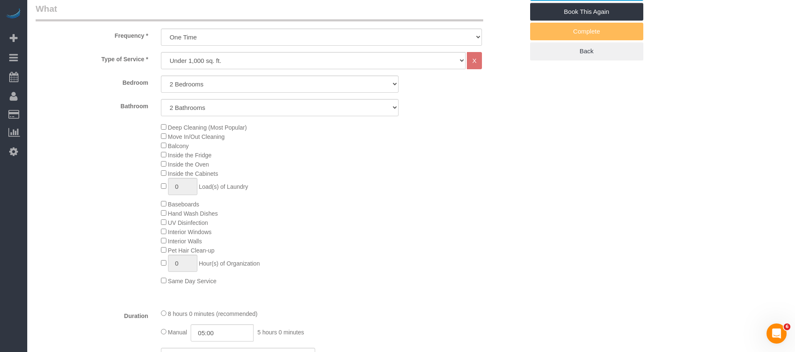
scroll to position [0, 0]
select select "spot1"
select select "2"
select select "string:stripe-pm_1SBiTP4VGloSiKo7h6Y8x6lI"
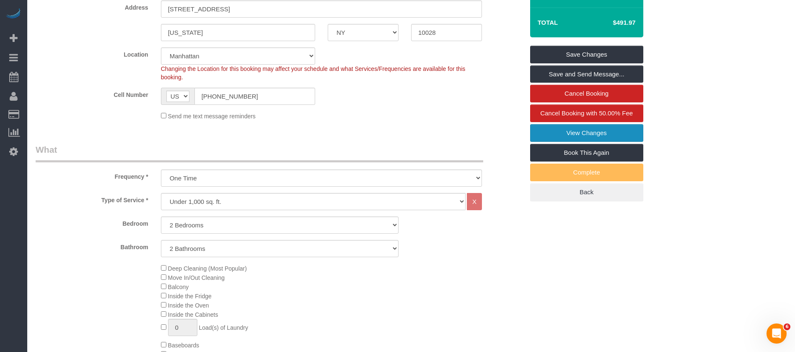
scroll to position [126, 0]
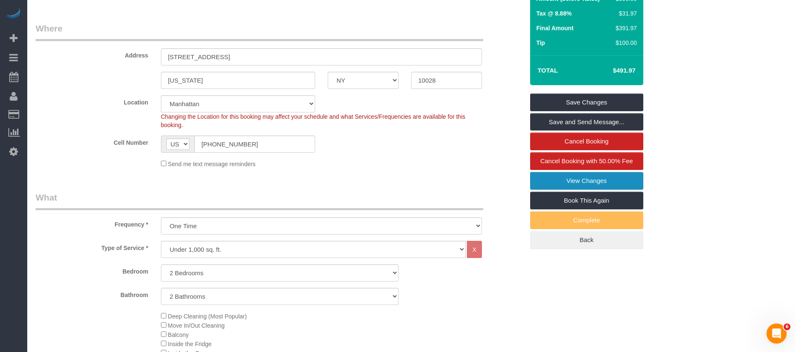
click at [582, 177] on link "View Changes" at bounding box center [586, 181] width 113 height 18
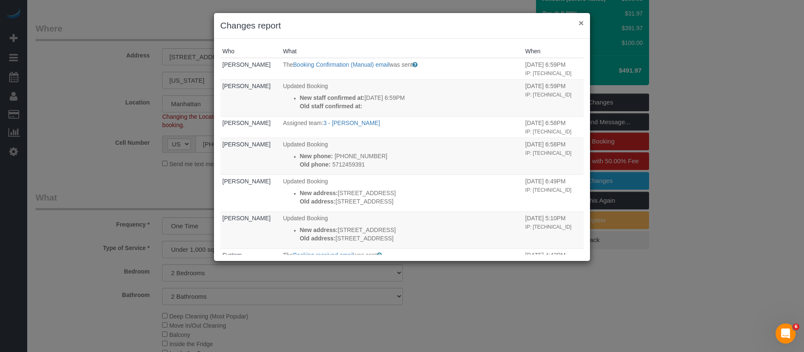
click at [581, 22] on button "×" at bounding box center [581, 22] width 5 height 9
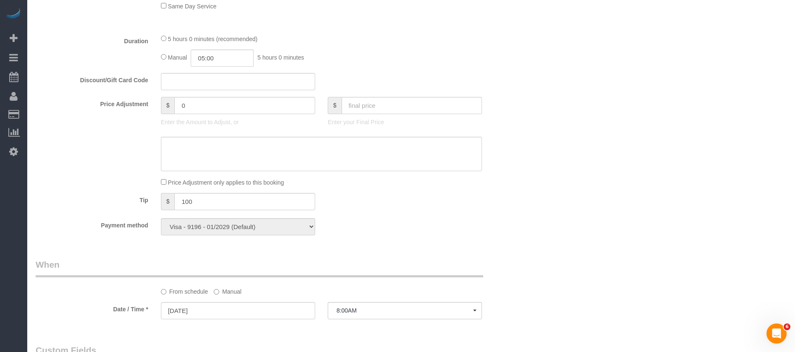
scroll to position [691, 0]
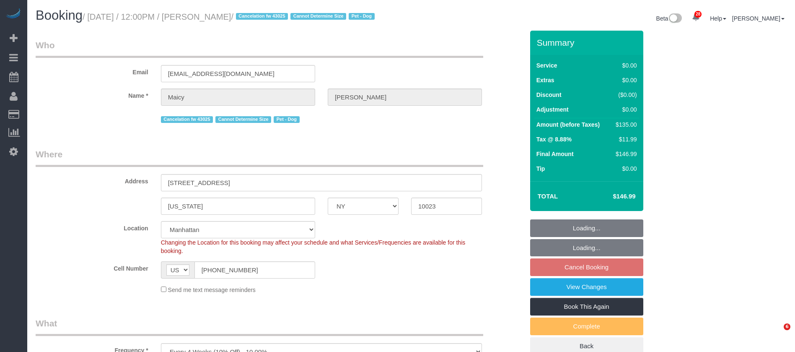
select select "NY"
select select "number:58"
select select "number:76"
select select "number:13"
select select "number:5"
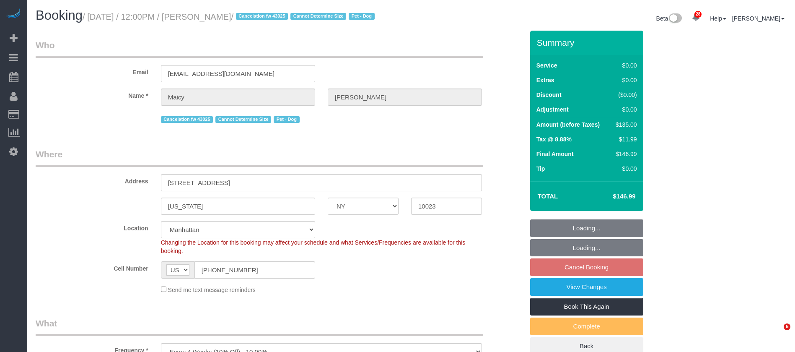
select select "object:974"
select select "spot5"
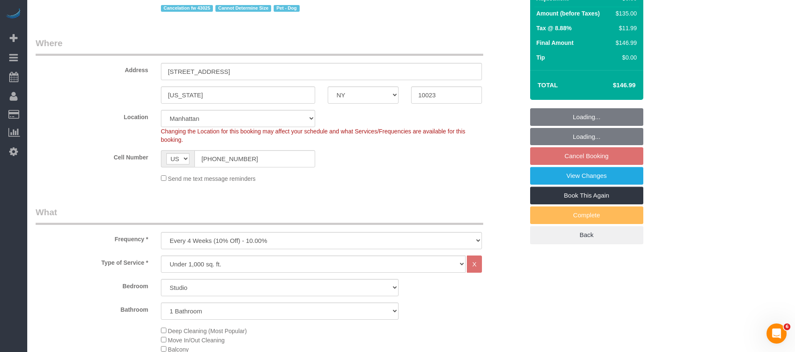
scroll to position [314, 0]
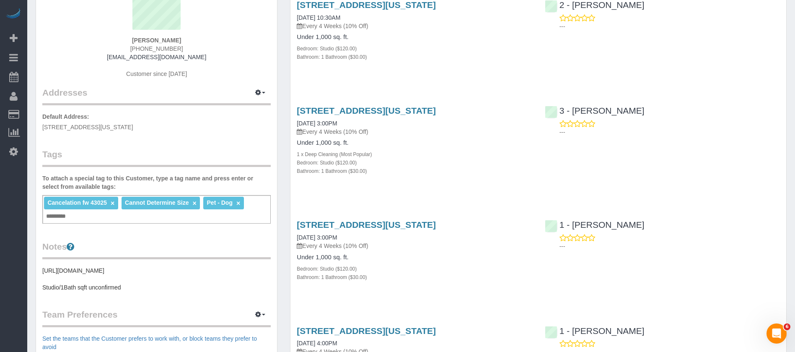
scroll to position [63, 0]
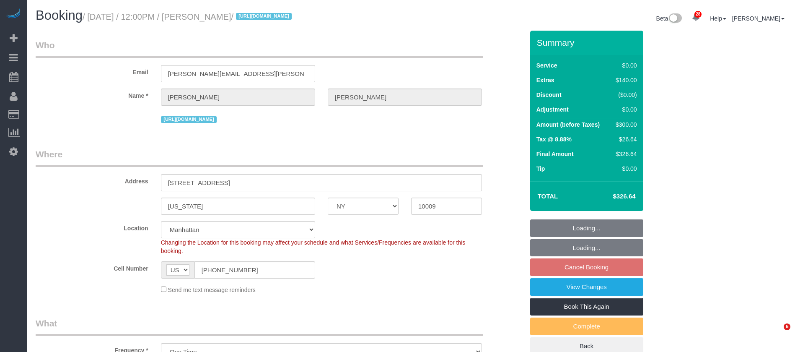
select select "NY"
select select "object:821"
select select "number:89"
select select "number:90"
select select "number:15"
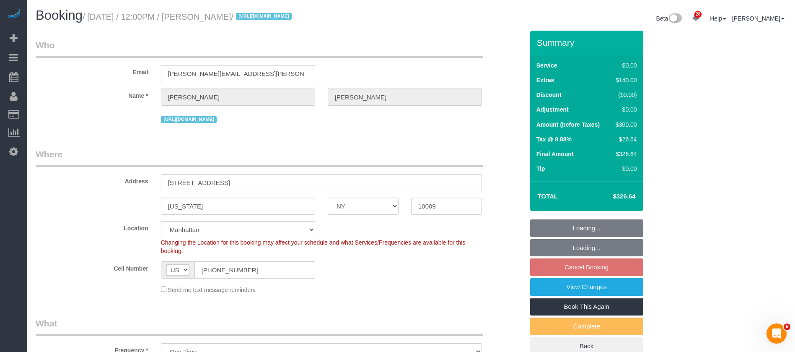
select select "number:5"
select select "string:stripe-pm_1SBPAR4VGloSiKo7zBCDNPGQ"
select select "spot5"
select select "1"
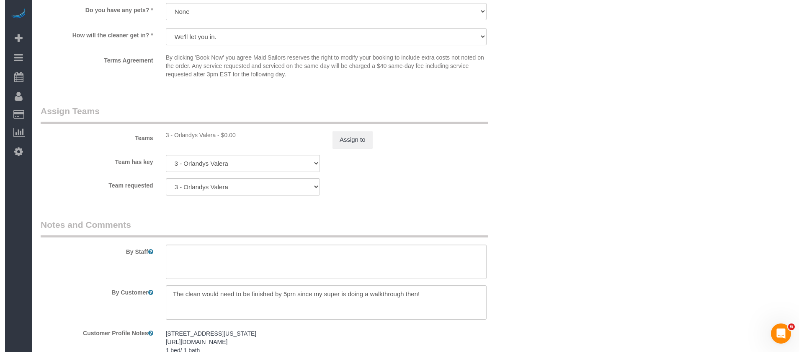
scroll to position [1119, 0]
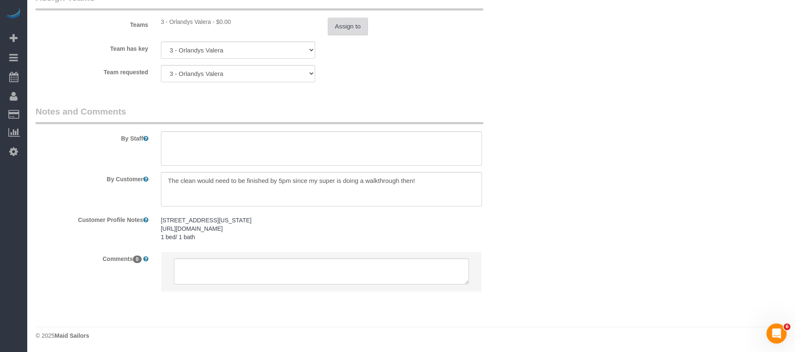
click at [348, 23] on button "Assign to" at bounding box center [348, 27] width 40 height 18
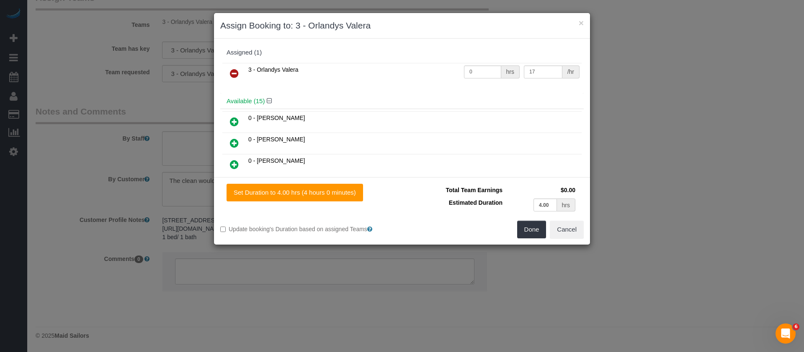
click at [228, 72] on link at bounding box center [235, 73] width 20 height 17
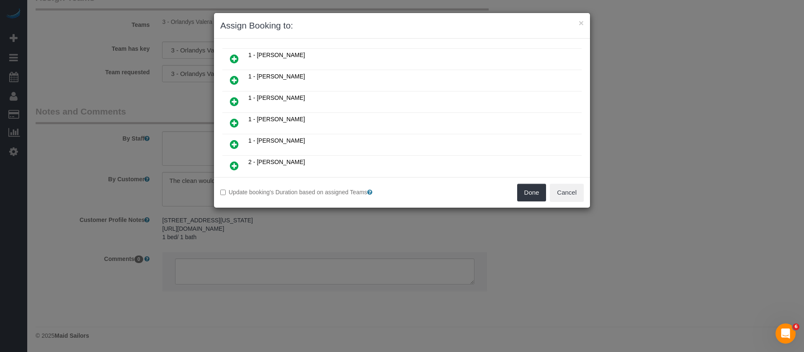
scroll to position [63, 0]
click at [237, 57] on icon at bounding box center [234, 60] width 9 height 10
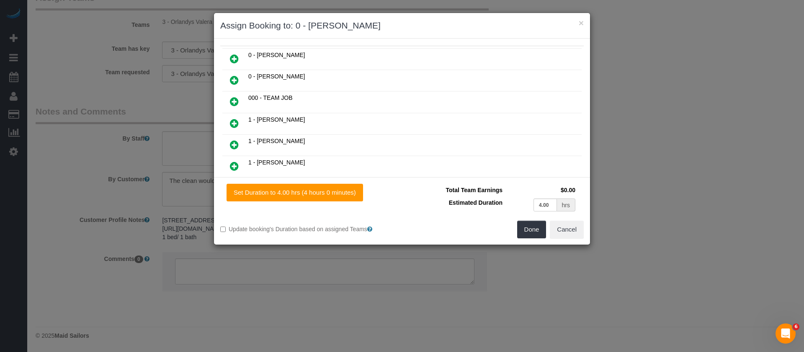
scroll to position [83, 0]
click at [534, 231] on button "Done" at bounding box center [531, 229] width 29 height 18
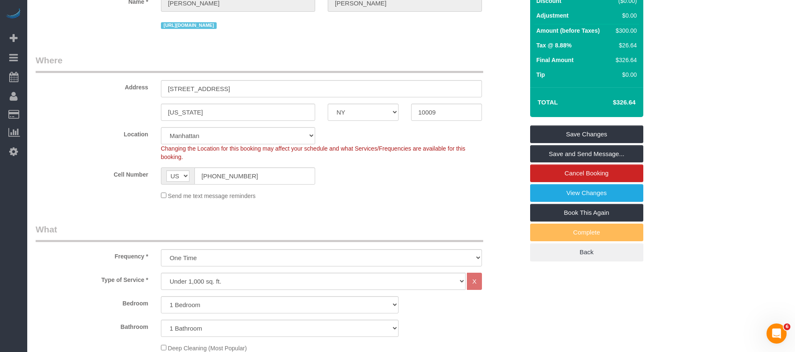
scroll to position [0, 0]
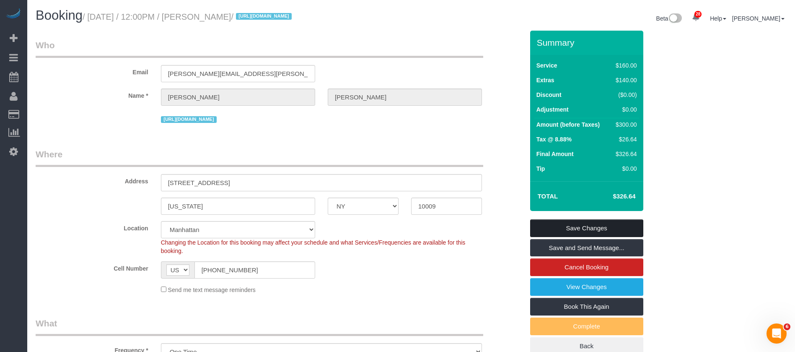
click at [606, 224] on link "Save Changes" at bounding box center [586, 228] width 113 height 18
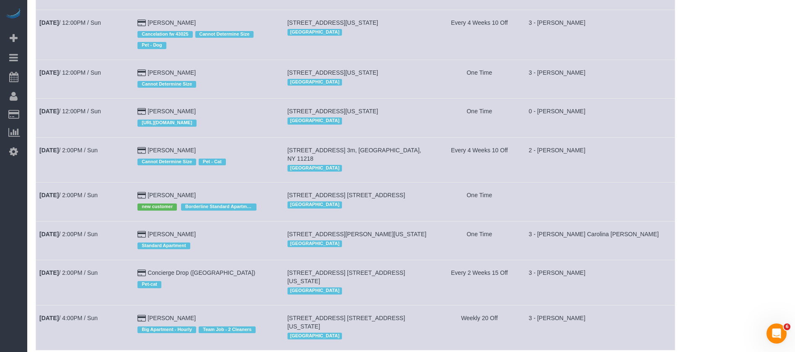
scroll to position [359, 0]
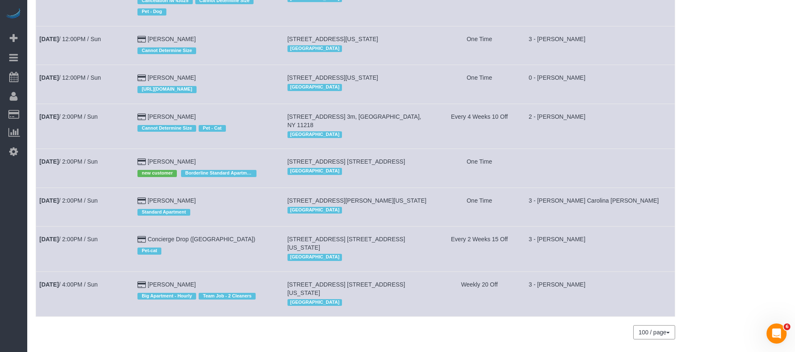
drag, startPoint x: 291, startPoint y: 145, endPoint x: 416, endPoint y: 147, distance: 124.9
click at [416, 149] on td "275 Park Avenue, Apt. 7t, Brooklyn, NY 11205 Brooklyn" at bounding box center [359, 168] width 150 height 39
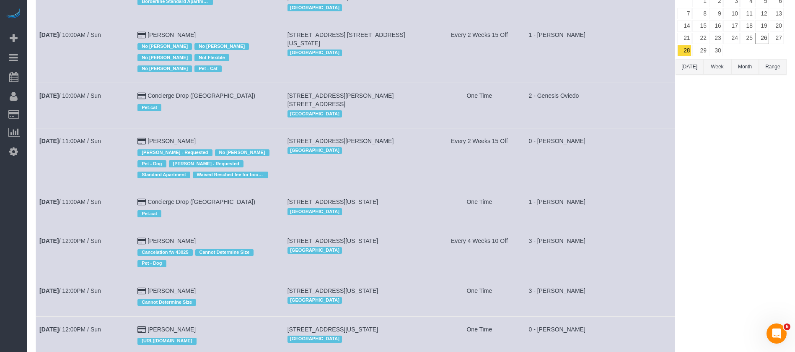
scroll to position [0, 0]
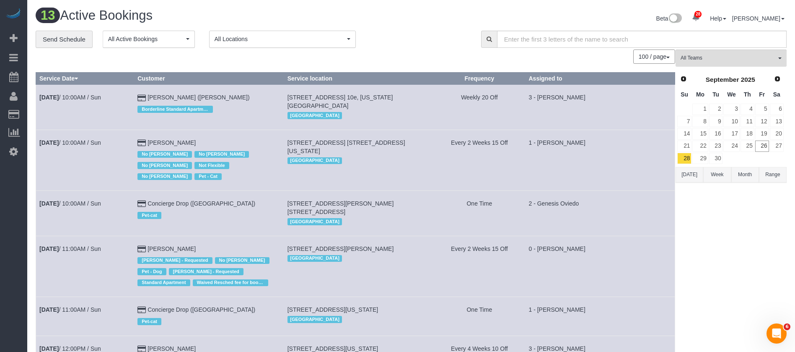
drag, startPoint x: 293, startPoint y: 193, endPoint x: 311, endPoint y: 202, distance: 19.7
click at [311, 204] on td "333 Schermerhorn Street, Apt. 16a, Brooklyn, NY 11217 Brooklyn" at bounding box center [359, 213] width 150 height 45
copy span "333 Schermerhorn Street, Apt. 16a, Brooklyn, NY 11217"
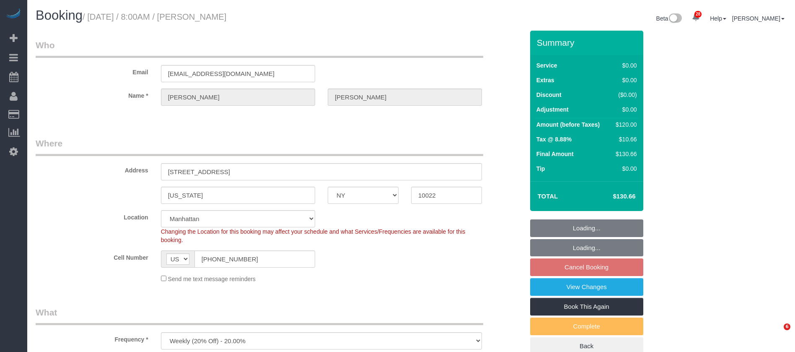
select select "NY"
select select "number:56"
select select "number:75"
select select "number:15"
select select "number:5"
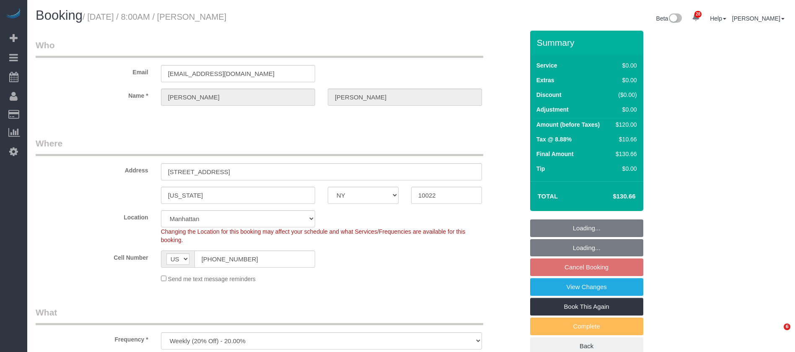
select select "spot57"
select select "NY"
select select "2"
select select "spot57"
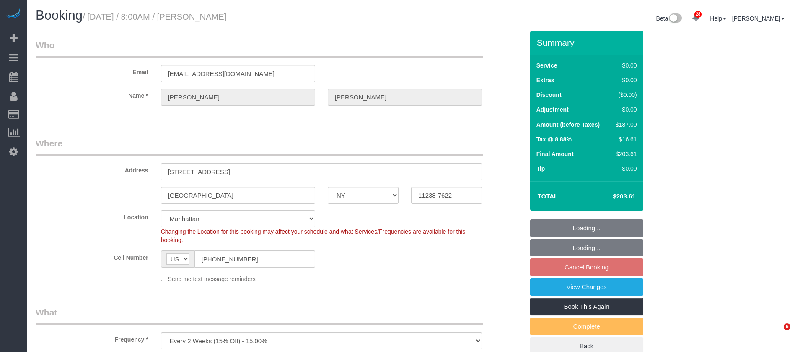
select select "number:89"
select select "number:90"
select select "number:15"
select select "number:5"
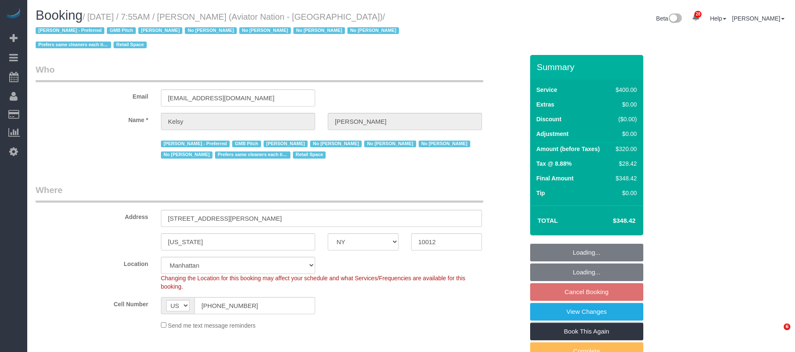
select select "NY"
select select "2"
select select "150"
select select "number:89"
select select "number:90"
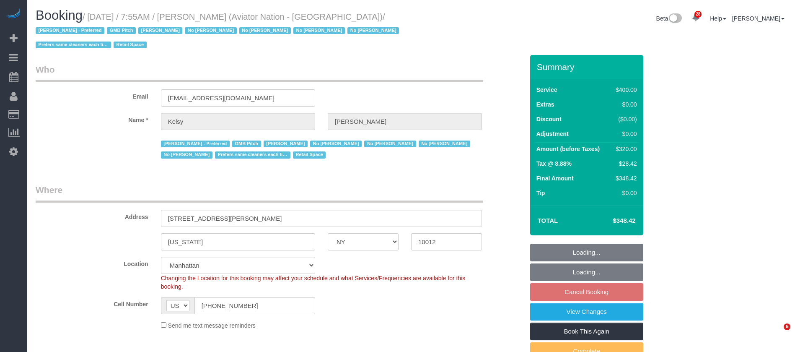
select select "number:15"
select select "number:5"
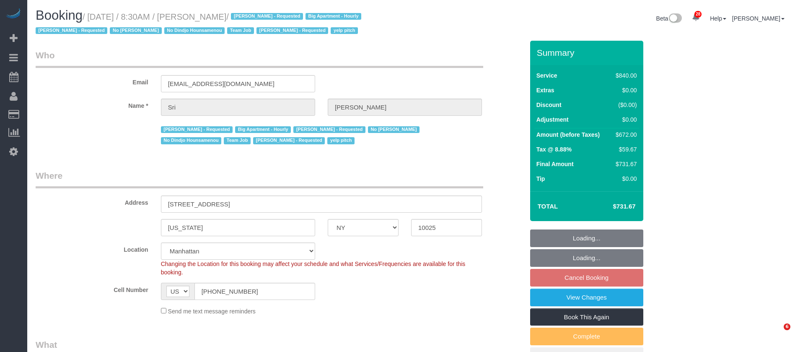
select select "NY"
select select "3"
select select "210"
select select "number:89"
select select "number:90"
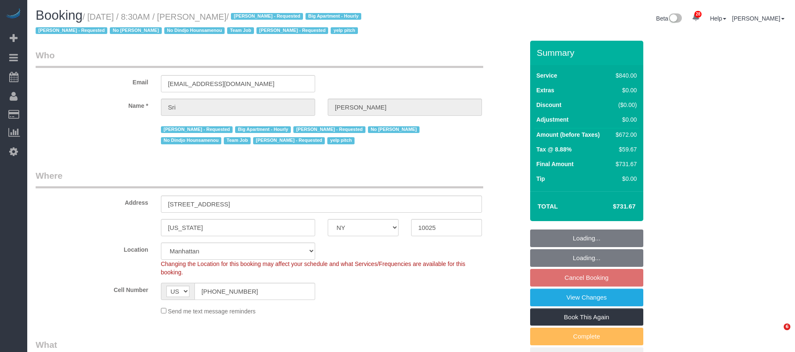
select select "number:15"
select select "number:5"
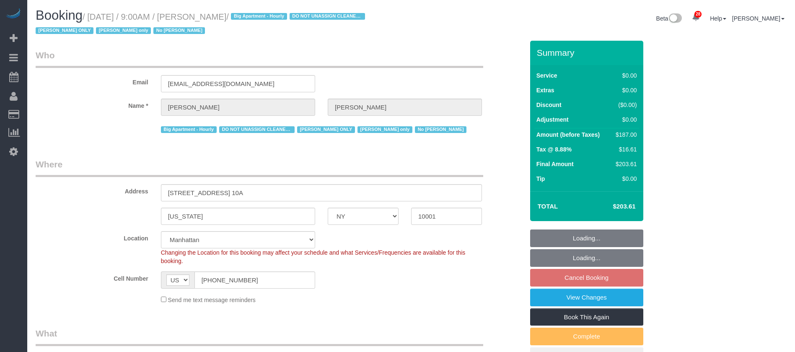
select select "NY"
select select "2"
select select "string:stripe-pm_1RRmor4VGloSiKo75q03orw4"
select select "spot2"
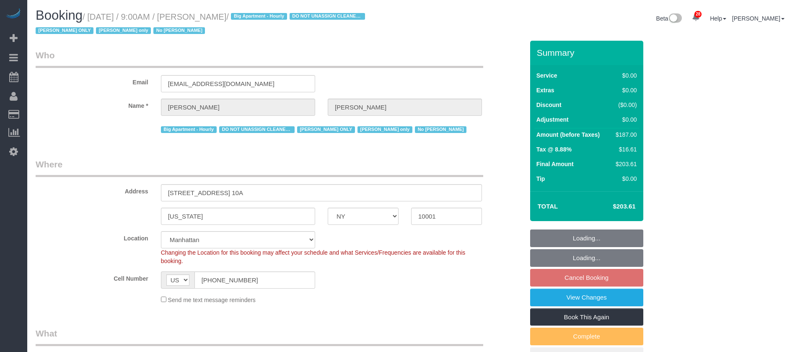
select select "number:89"
select select "number:73"
select select "number:15"
select select "number:5"
select select "NY"
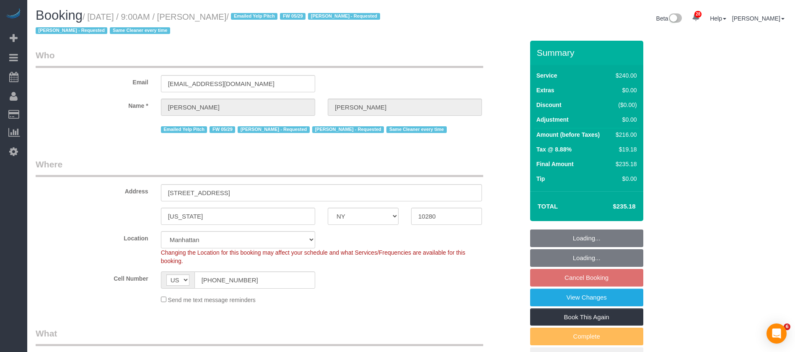
select select "180"
select select "spot2"
select select "number:89"
select select "number:90"
select select "number:15"
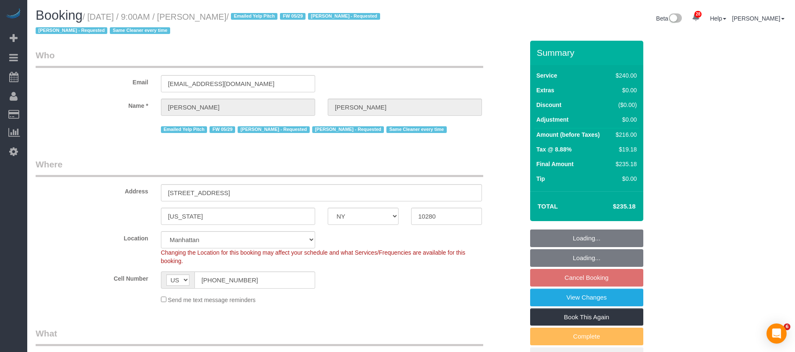
select select "number:5"
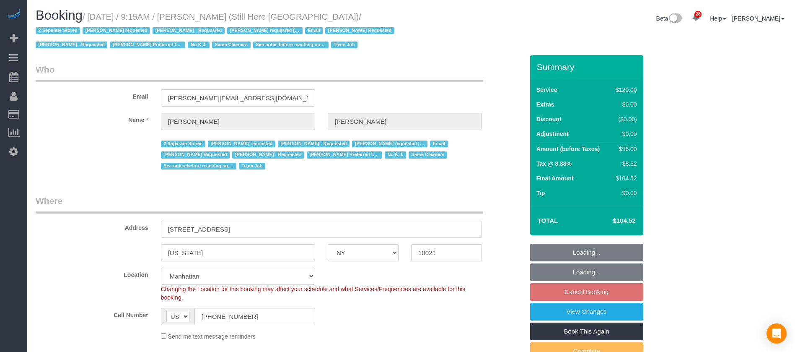
select select "NY"
select select "90"
select select "string:stripe-pm_1Oyz8t4VGloSiKo71skqOF54"
select select "number:89"
select select "number:90"
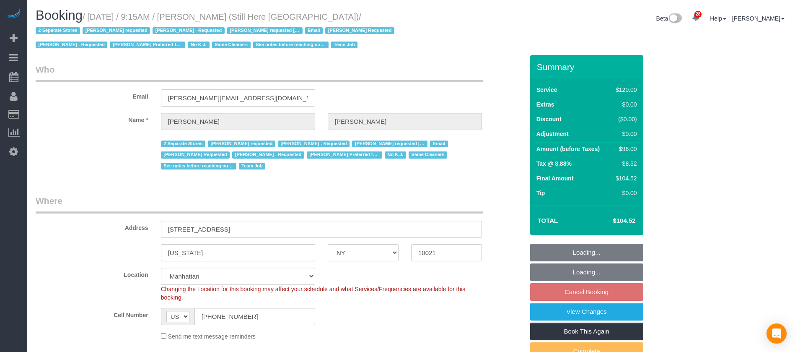
select select "number:15"
select select "number:5"
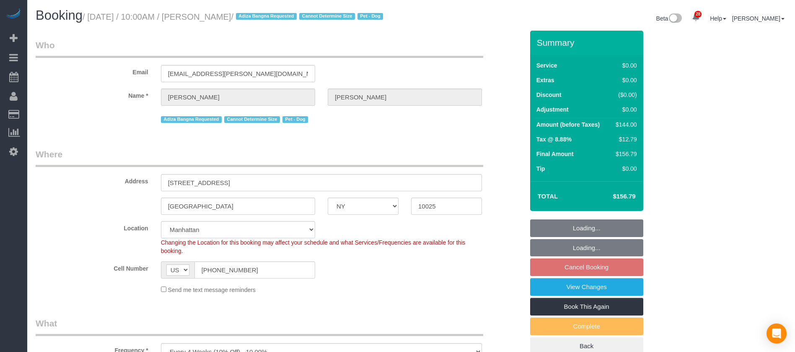
select select "NY"
select select "1"
select select "spot2"
select select "number:56"
select select "number:70"
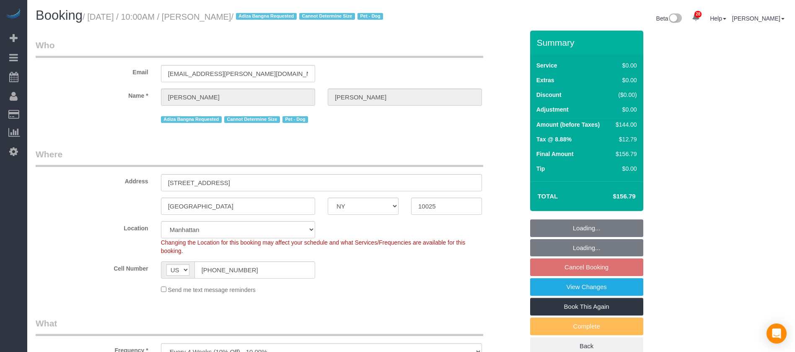
select select "number:13"
select select "number:5"
select select "NY"
select select "spot2"
select select "number:89"
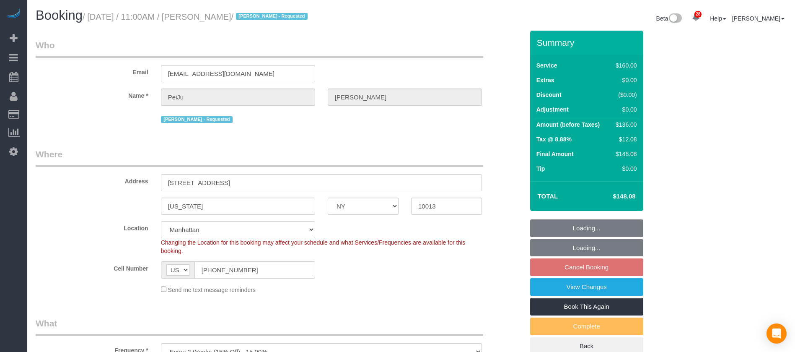
select select "number:90"
select select "number:15"
select select "number:6"
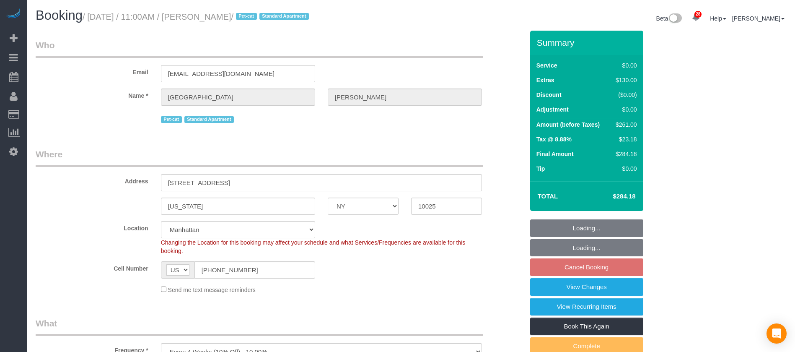
select select "NY"
select select "1"
select select "string:stripe-pm_1QANHu4VGloSiKo7elLGN8pZ"
select select "number:57"
select select "number:74"
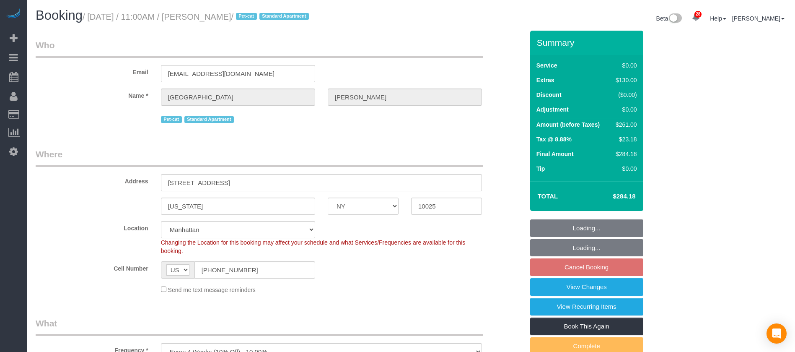
select select "number:14"
select select "number:5"
select select "spot59"
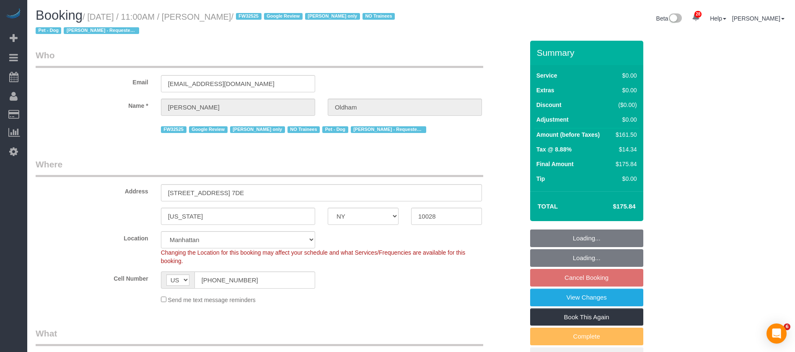
select select "NY"
select select "1"
select select "2"
select select "string:stripe-pm_1RpamA4VGloSiKo7q68HlToq"
select select "spot2"
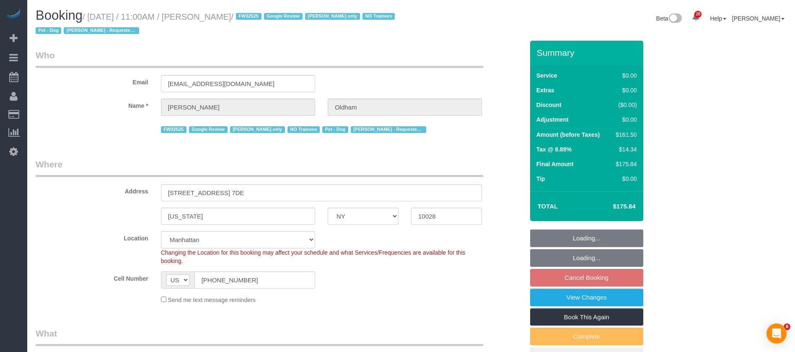
select select "number:89"
select select "number:90"
select select "number:13"
select select "number:5"
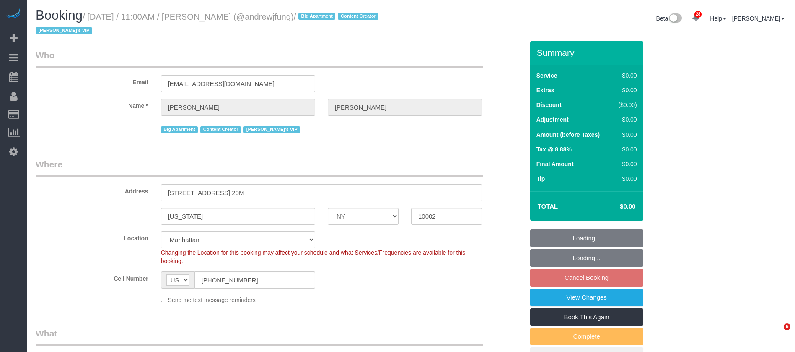
select select "NY"
select select "2"
select select "240"
select select "spot59"
select select "number:89"
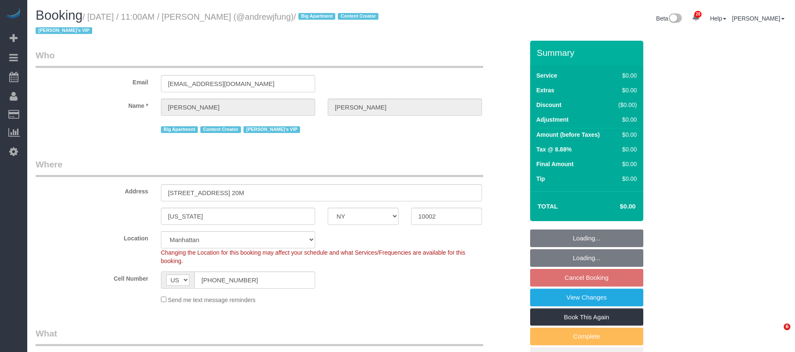
select select "number:90"
select select "number:15"
select select "number:7"
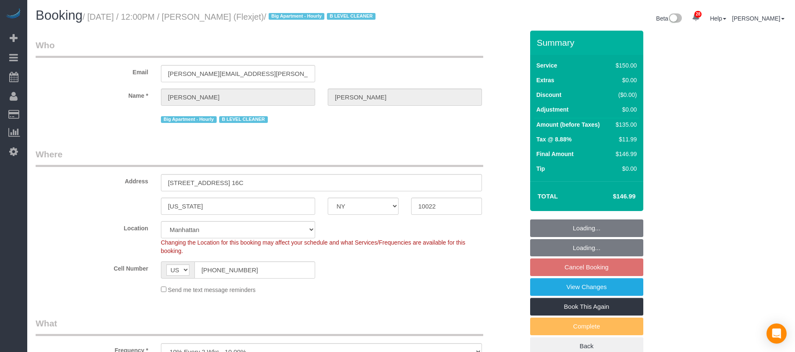
select select "NY"
select select "150"
select select "number:89"
select select "number:90"
select select "number:15"
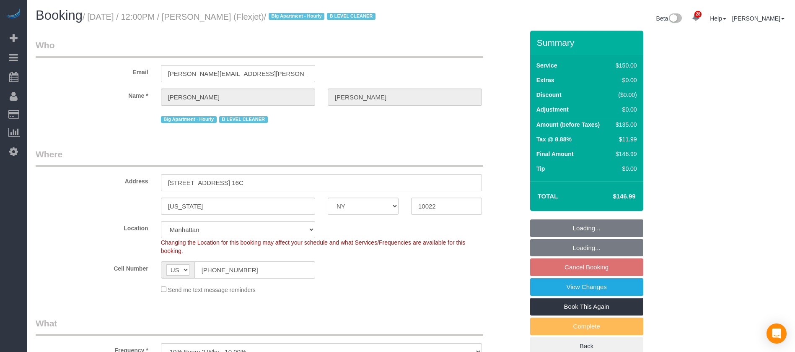
select select "number:6"
select select "number:21"
select select "22223"
select select "object:1573"
select select "spot58"
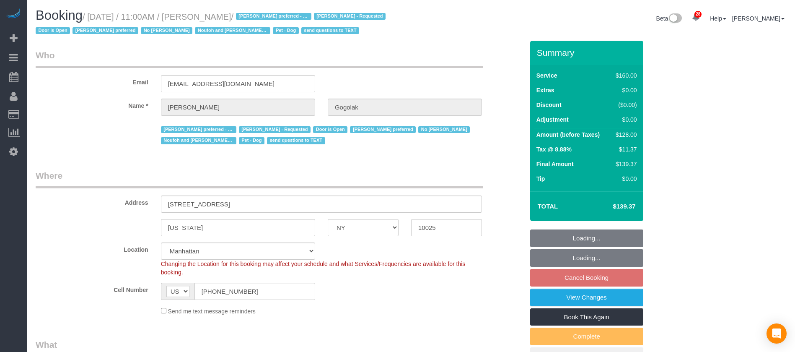
select select "NY"
select select "string:stripe-pm_1RfNyY4VGloSiKo7jWnzrFGY"
select select "number:58"
select select "number:76"
select select "number:13"
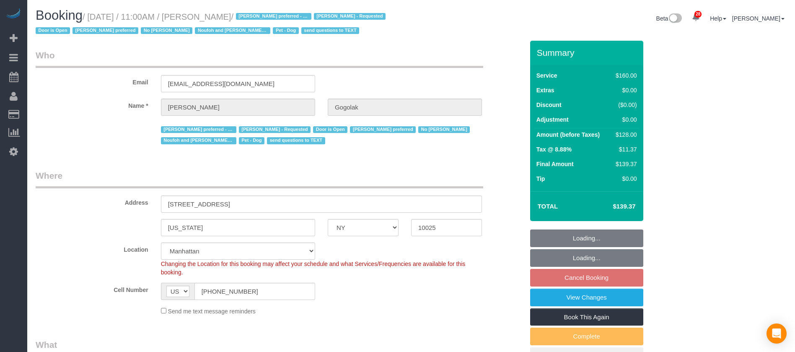
select select "number:5"
select select "spot2"
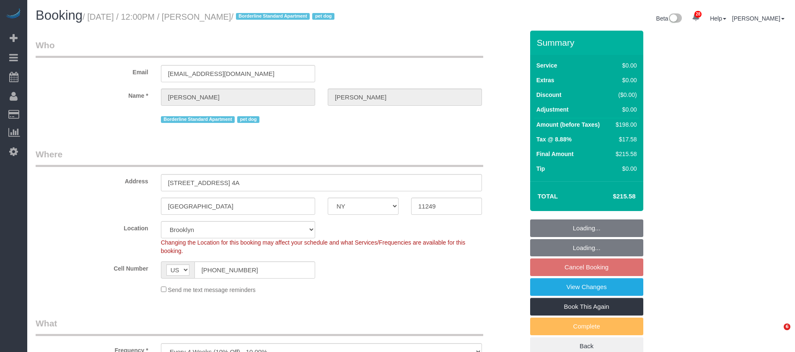
select select "NY"
select select "2"
select select "spot5"
select select "number:60"
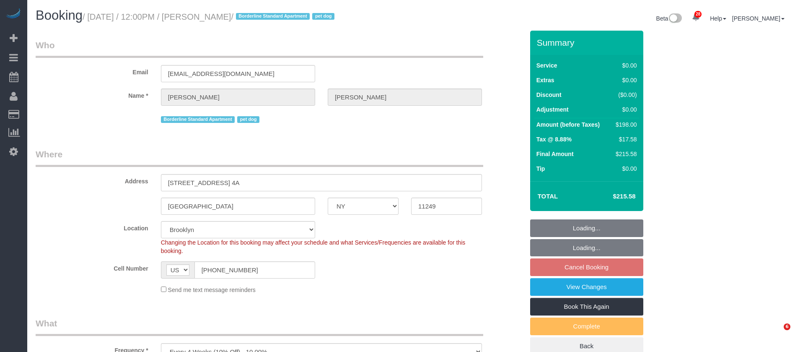
select select "number:77"
select select "number:13"
select select "number:5"
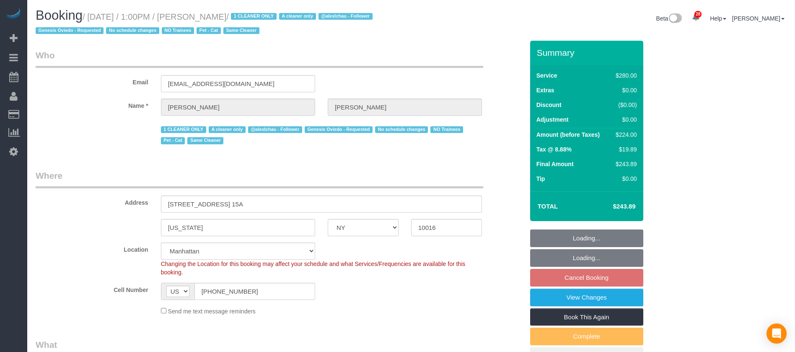
select select "NY"
select select "210"
select select "spot3"
select select "number:89"
select select "number:90"
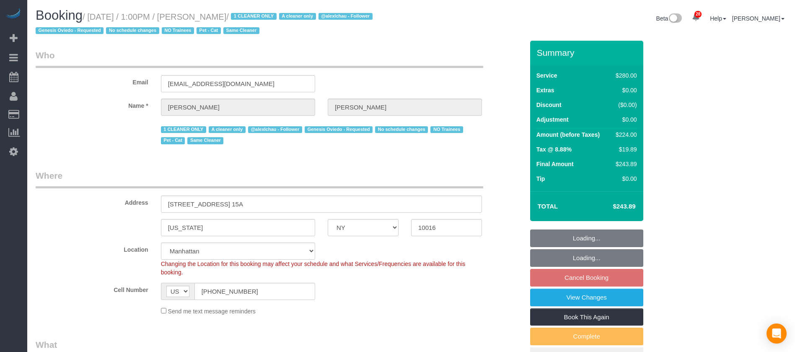
select select "number:14"
select select "number:5"
select select "NY"
select select "180"
select select "number:89"
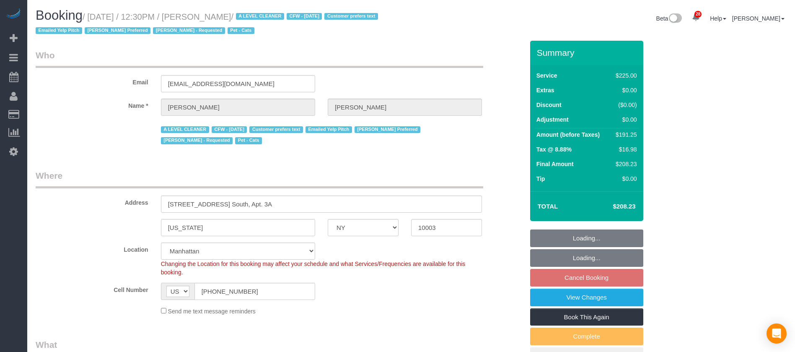
select select "number:90"
select select "number:15"
select select "number:6"
select select "number:21"
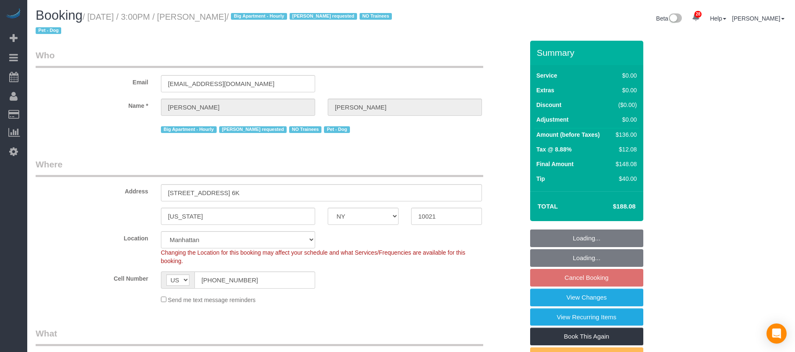
select select "NY"
select select "1"
select select "spot5"
select select "number:57"
select select "number:75"
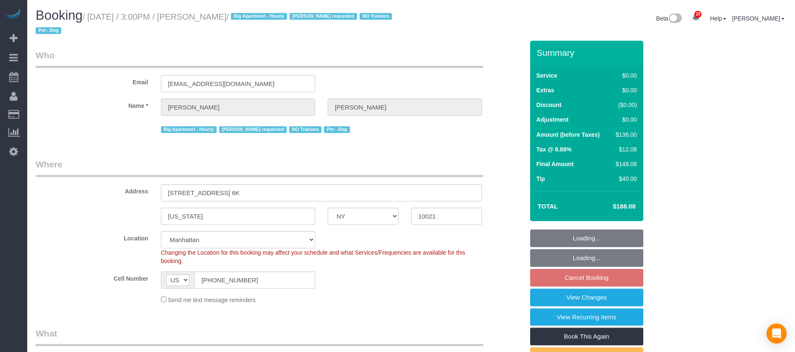
select select "number:13"
select select "number:6"
